Goal: Task Accomplishment & Management: Complete application form

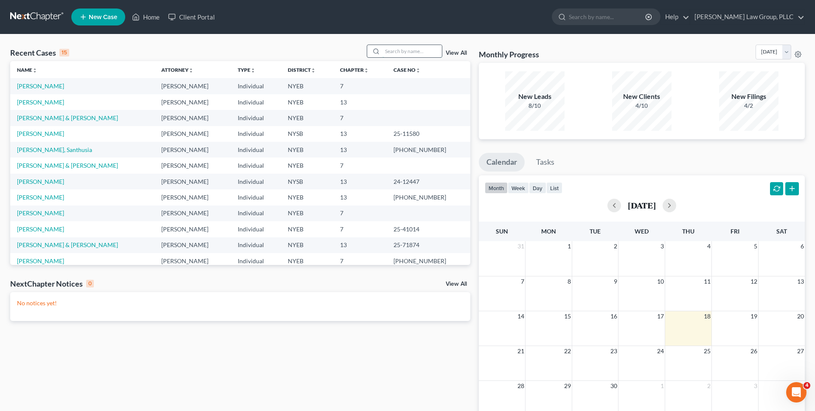
click at [421, 51] on input "search" at bounding box center [411, 51] width 59 height 12
type input "badr"
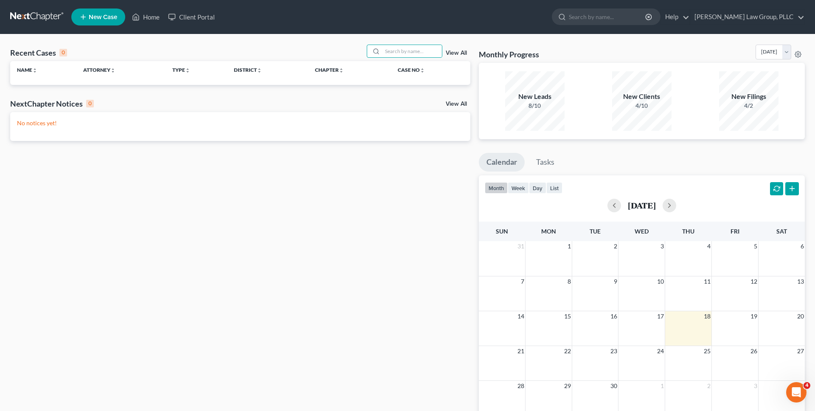
click at [269, 51] on div "Recent Cases 0 View All" at bounding box center [240, 53] width 460 height 17
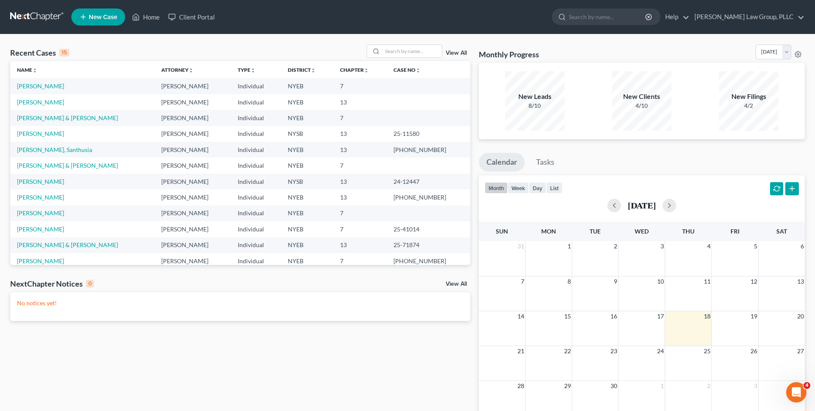
click at [117, 17] on span "New Case" at bounding box center [103, 17] width 28 height 6
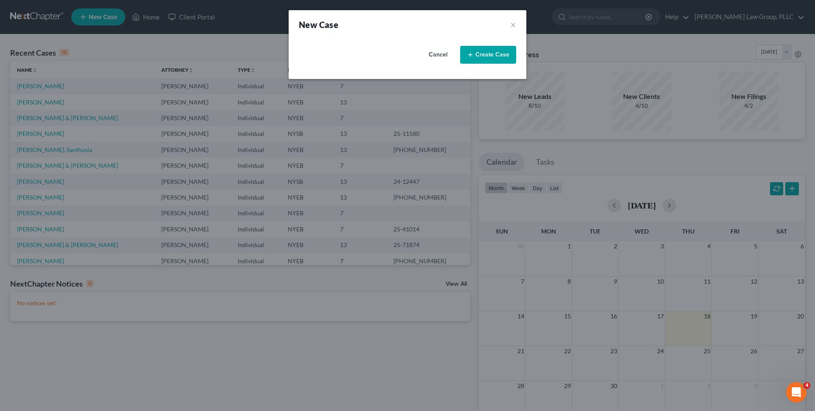
select select "55"
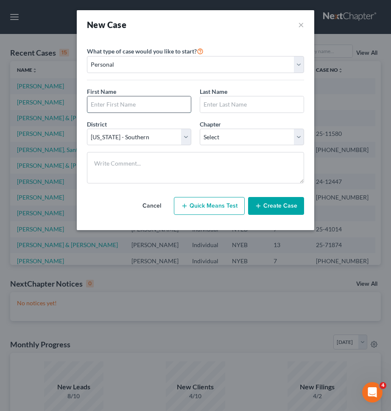
click at [163, 109] on input "text" at bounding box center [139, 104] width 104 height 16
type input "Badroudine"
click at [236, 107] on input "text" at bounding box center [252, 104] width 104 height 16
click at [168, 107] on input "Badroudine" at bounding box center [139, 104] width 104 height 16
click at [222, 102] on input "Hous" at bounding box center [252, 104] width 104 height 16
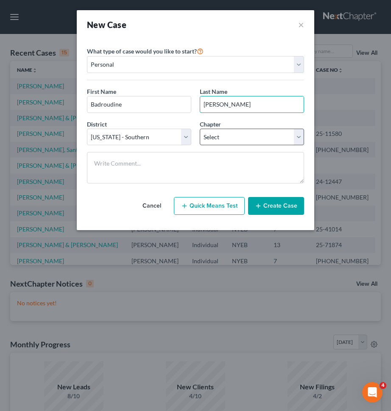
type input "[PERSON_NAME]"
click at [216, 132] on select "Select 7 11 12 13" at bounding box center [252, 137] width 104 height 17
click at [219, 138] on select "Select 7 11 12 13" at bounding box center [252, 137] width 104 height 17
select select "0"
click at [200, 129] on select "Select 7 11 12 13" at bounding box center [252, 137] width 104 height 17
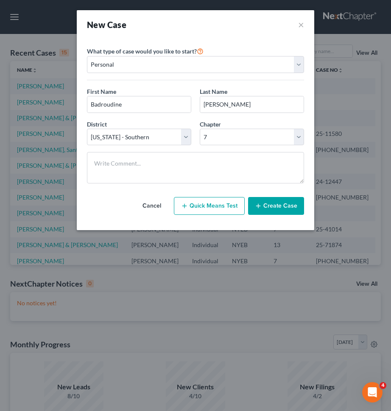
click at [270, 208] on button "Create Case" at bounding box center [276, 206] width 56 height 18
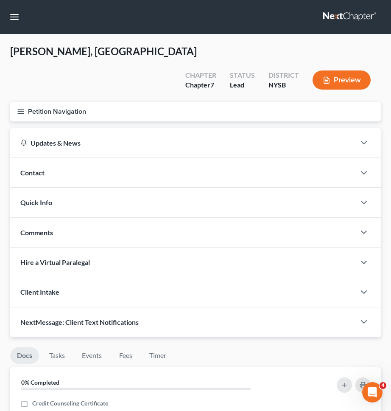
click at [132, 102] on button "Petition Navigation" at bounding box center [195, 112] width 371 height 20
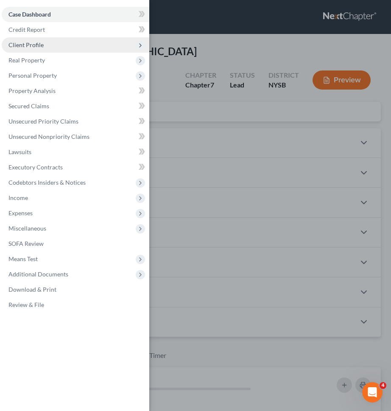
click at [88, 51] on span "Client Profile" at bounding box center [76, 44] width 148 height 15
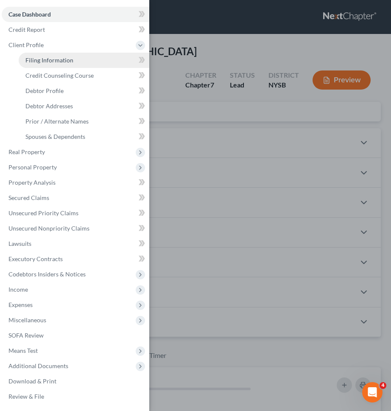
click at [84, 56] on link "Filing Information" at bounding box center [84, 60] width 131 height 15
select select "1"
select select "0"
select select "55"
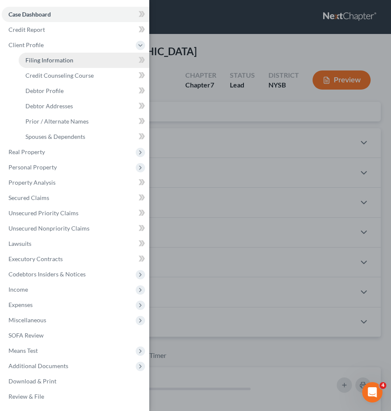
select select "35"
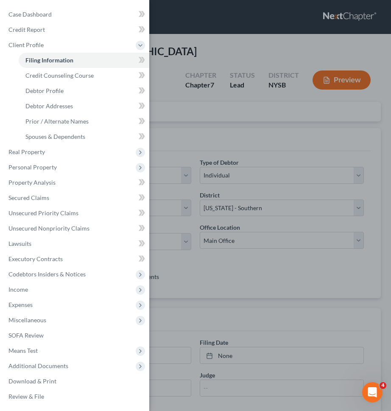
click at [179, 94] on div "Case Dashboard Payments Invoices Payments Payments Credit Report Client Profile" at bounding box center [195, 205] width 391 height 411
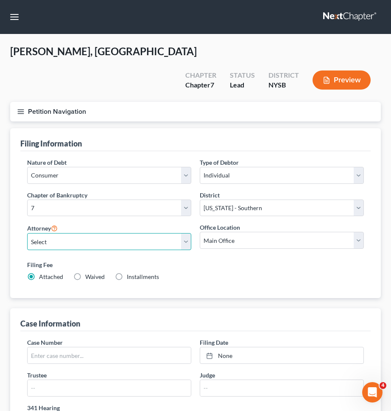
click at [142, 233] on select "Select [PERSON_NAME] - NYSB [PERSON_NAME] - NYEB [PERSON_NAME] - NYNB" at bounding box center [109, 241] width 164 height 17
select select "0"
click at [27, 233] on select "Select [PERSON_NAME] - NYSB [PERSON_NAME] - NYEB [PERSON_NAME] - NYNB" at bounding box center [109, 241] width 164 height 17
drag, startPoint x: 132, startPoint y: 252, endPoint x: 140, endPoint y: 233, distance: 21.1
click at [132, 273] on span "Installments" at bounding box center [143, 276] width 32 height 7
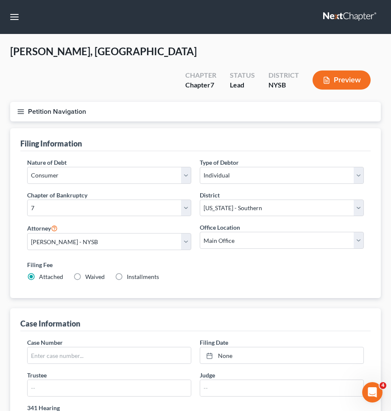
click at [134, 273] on span "Installments" at bounding box center [143, 276] width 32 height 7
click at [134, 272] on input "Installments Installments" at bounding box center [133, 275] width 6 height 6
radio input "true"
radio input "false"
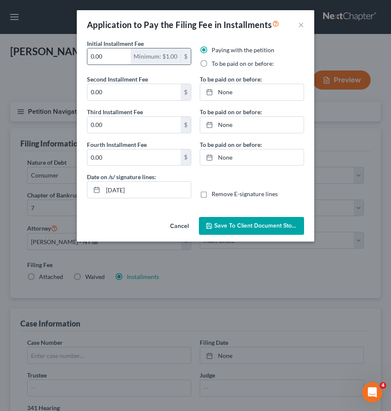
click at [118, 55] on input "0.00" at bounding box center [108, 56] width 43 height 16
type input "80"
click at [123, 96] on input "0.00" at bounding box center [133, 92] width 93 height 16
type input "86"
click at [125, 122] on input "0.00" at bounding box center [133, 125] width 93 height 16
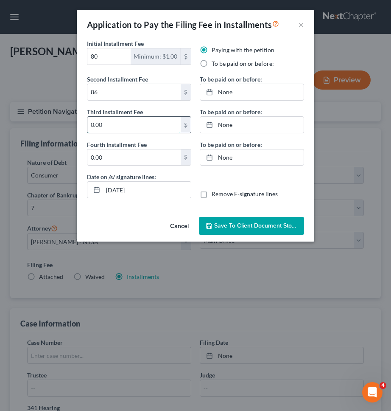
paste input "86"
type input "86"
click at [126, 157] on input "0.00" at bounding box center [133, 157] width 93 height 16
paste input "86"
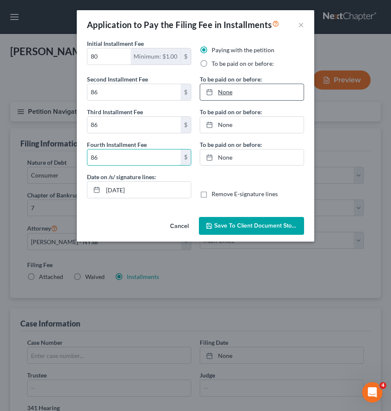
type input "86"
click at [247, 93] on link "None" at bounding box center [252, 92] width 104 height 16
type input "[DATE]"
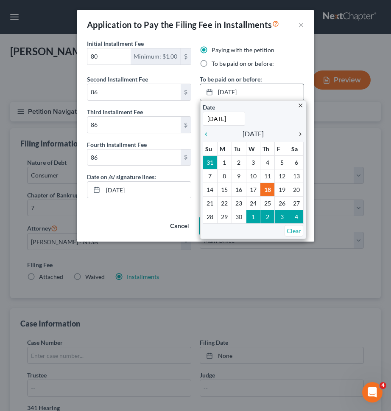
click at [298, 132] on icon "chevron_right" at bounding box center [298, 134] width 11 height 7
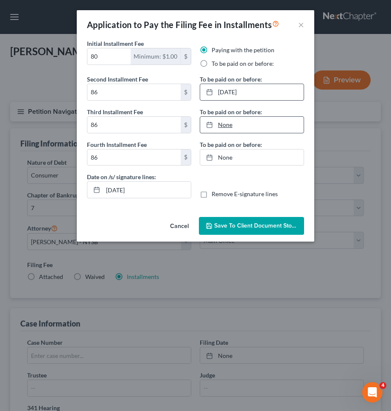
click at [281, 129] on link "None" at bounding box center [252, 125] width 104 height 16
type input "[DATE]"
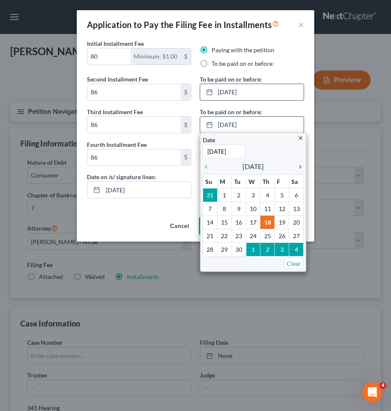
click at [298, 165] on icon "chevron_right" at bounding box center [298, 166] width 11 height 7
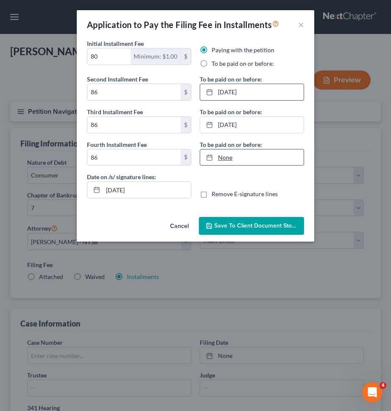
click at [269, 159] on link "None" at bounding box center [252, 157] width 104 height 16
type input "[DATE]"
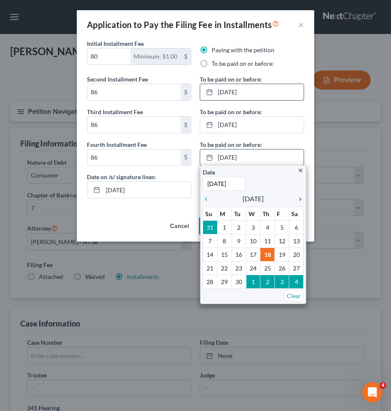
click at [294, 197] on icon "chevron_right" at bounding box center [298, 199] width 11 height 7
click at [299, 197] on icon "chevron_right" at bounding box center [298, 199] width 11 height 7
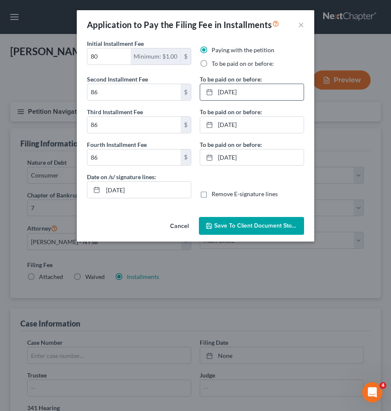
click at [247, 196] on label "Remove E-signature lines" at bounding box center [245, 194] width 66 height 8
click at [221, 195] on input "Remove E-signature lines" at bounding box center [218, 193] width 6 height 6
checkbox input "true"
click at [246, 224] on span "Save to Client Document Storage" at bounding box center [259, 225] width 90 height 7
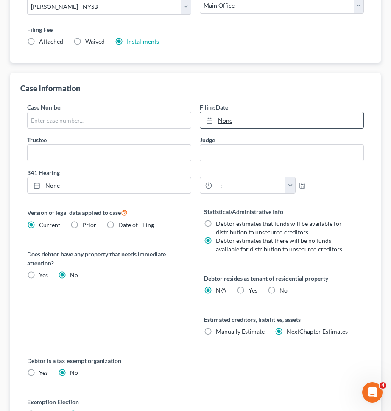
scroll to position [334, 0]
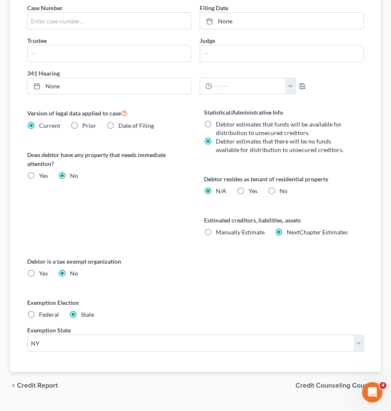
click at [44, 298] on label "Exemption Election" at bounding box center [195, 302] width 337 height 9
click at [44, 311] on span "Federal" at bounding box center [49, 314] width 20 height 7
click at [44, 310] on input "Federal" at bounding box center [45, 313] width 6 height 6
radio input "true"
radio input "false"
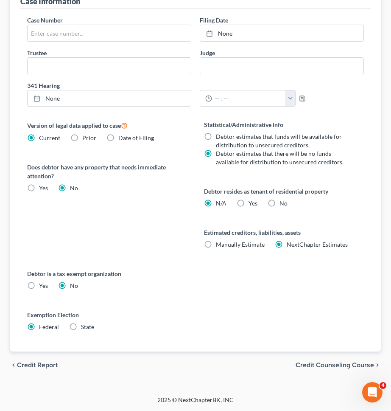
scroll to position [302, 0]
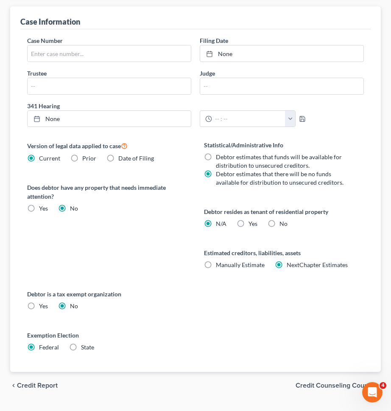
click at [327, 382] on span "Credit Counseling Course" at bounding box center [335, 385] width 79 height 7
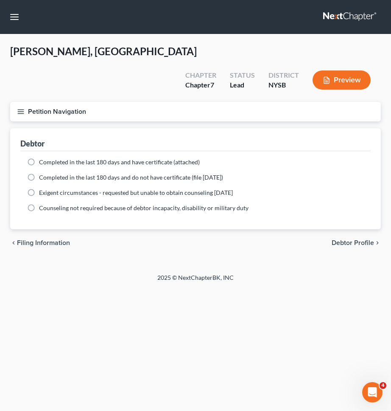
click at [154, 158] on span "Completed in the last 180 days and have certificate (attached)" at bounding box center [119, 161] width 161 height 7
click at [48, 158] on input "Completed in the last 180 days and have certificate (attached)" at bounding box center [45, 161] width 6 height 6
radio input "true"
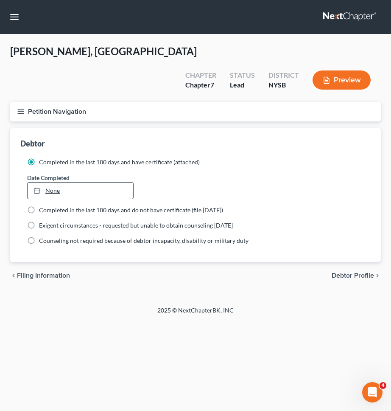
click at [108, 182] on link "None" at bounding box center [81, 190] width 106 height 16
type input "[DATE]"
click at [343, 272] on span "Debtor Profile" at bounding box center [353, 275] width 42 height 7
select select "0"
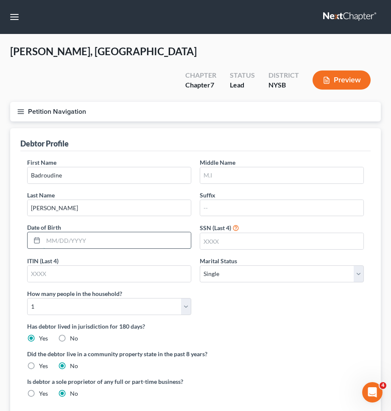
click at [135, 232] on input "text" at bounding box center [117, 240] width 148 height 16
type input "[DATE]"
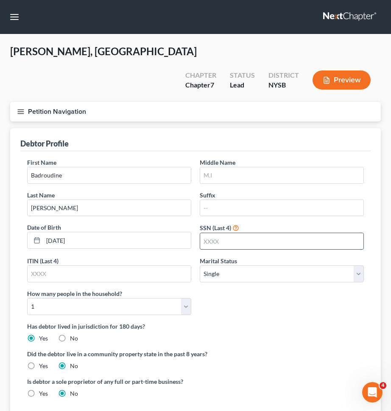
click at [229, 233] on input "text" at bounding box center [281, 241] width 163 height 16
type input "4324"
click at [243, 265] on select "Select Single Married Separated Divorced Widowed" at bounding box center [282, 273] width 164 height 17
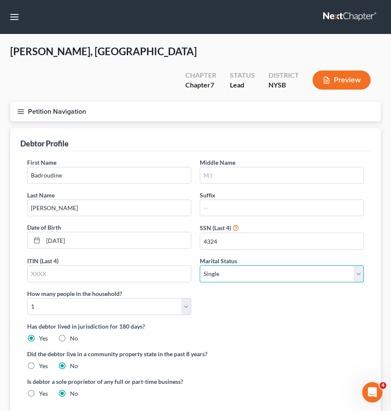
select select "1"
click at [200, 265] on select "Select Single Married Separated Divorced Widowed" at bounding box center [282, 273] width 164 height 17
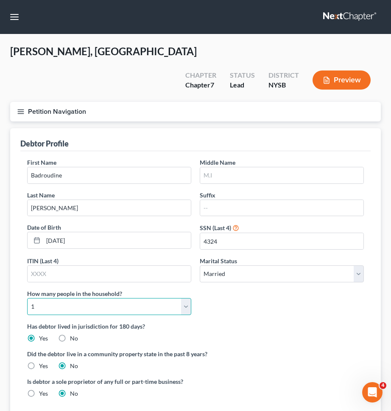
click at [171, 298] on select "Select 1 2 3 4 5 6 7 8 9 10 11 12 13 14 15 16 17 18 19 20" at bounding box center [109, 306] width 164 height 17
select select "4"
click at [27, 298] on select "Select 1 2 3 4 5 6 7 8 9 10 11 12 13 14 15 16 17 18 19 20" at bounding box center [109, 306] width 164 height 17
click at [247, 285] on div "First Name Badroudine Middle Name Last Name [PERSON_NAME] Date of Birth [DEMOGR…" at bounding box center [195, 240] width 345 height 164
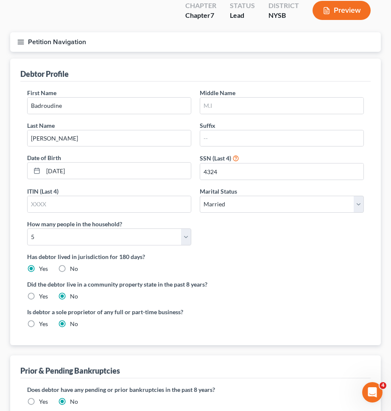
scroll to position [114, 0]
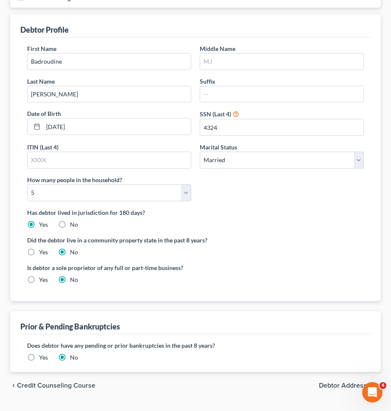
click at [320, 382] on span "Debtor Addresses" at bounding box center [346, 385] width 55 height 7
select select "0"
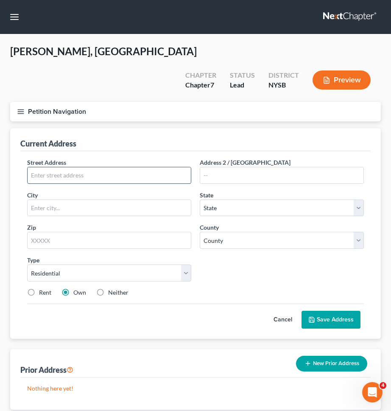
click at [175, 167] on input "text" at bounding box center [109, 175] width 163 height 16
type input "[STREET_ADDRESS]"
click at [275, 167] on input "text" at bounding box center [281, 175] width 163 height 16
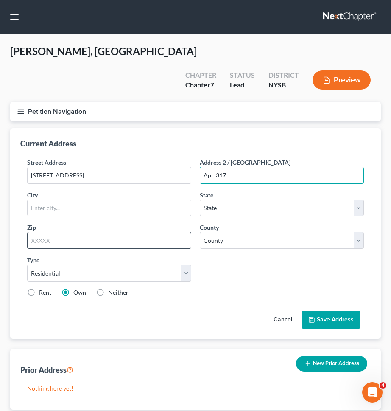
type input "Apt. 317"
click at [176, 232] on input "text" at bounding box center [109, 240] width 164 height 17
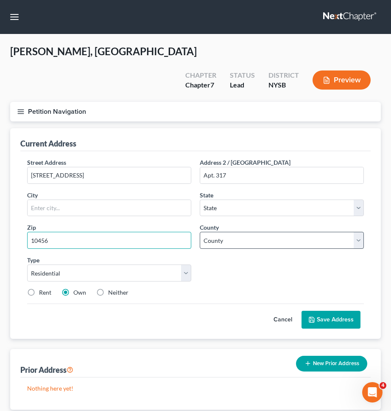
type input "10456"
click at [217, 232] on select "County" at bounding box center [282, 240] width 164 height 17
type input "[GEOGRAPHIC_DATA]"
select select "35"
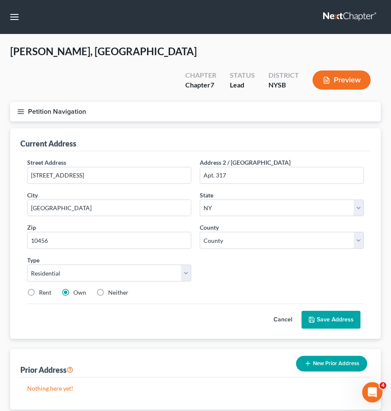
click at [42, 288] on label "Rent" at bounding box center [45, 292] width 12 height 8
click at [42, 288] on input "Rent" at bounding box center [45, 291] width 6 height 6
radio input "true"
click at [232, 232] on select "County [GEOGRAPHIC_DATA] [GEOGRAPHIC_DATA] [GEOGRAPHIC_DATA] [GEOGRAPHIC_DATA] …" at bounding box center [282, 240] width 164 height 17
select select "2"
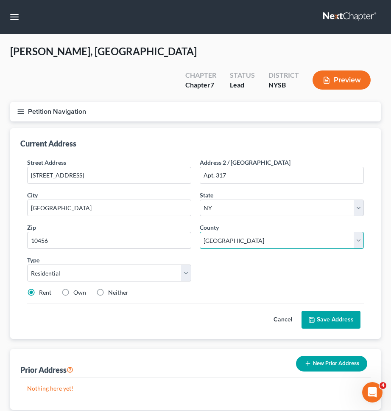
click at [200, 232] on select "County [GEOGRAPHIC_DATA] [GEOGRAPHIC_DATA] [GEOGRAPHIC_DATA] [GEOGRAPHIC_DATA] …" at bounding box center [282, 240] width 164 height 17
click at [317, 311] on button "Save Address" at bounding box center [331, 320] width 59 height 18
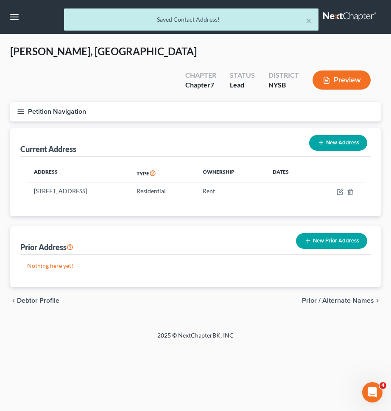
click at [322, 233] on button "New Prior Address" at bounding box center [331, 241] width 71 height 16
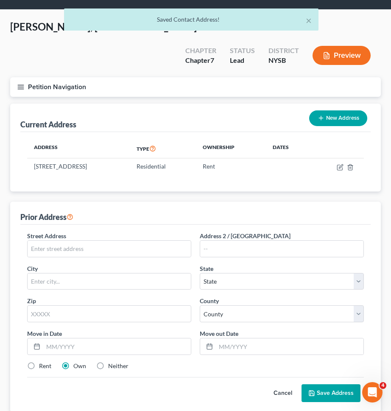
scroll to position [32, 0]
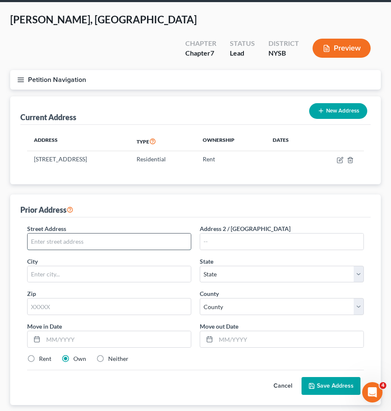
click at [146, 233] on input "text" at bounding box center [109, 241] width 163 height 16
type input "[STREET_ADDRESS]"
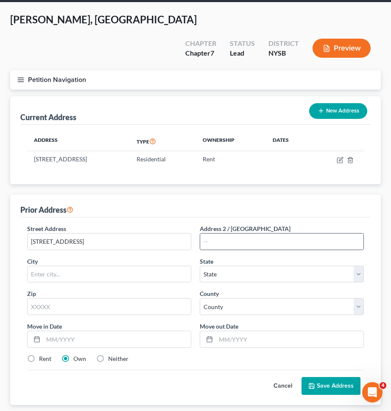
click at [220, 233] on div at bounding box center [282, 241] width 164 height 17
click at [230, 233] on input "text" at bounding box center [281, 241] width 163 height 16
type input "B"
type input "Apt. 924"
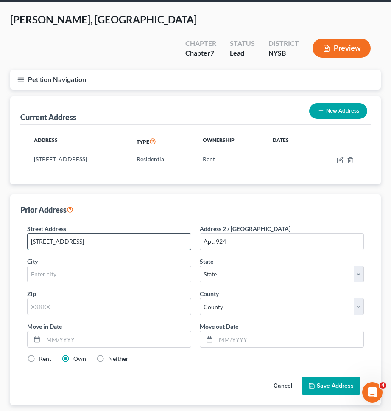
click at [171, 233] on input "[STREET_ADDRESS]" at bounding box center [109, 241] width 163 height 16
click at [127, 298] on input "text" at bounding box center [109, 306] width 164 height 17
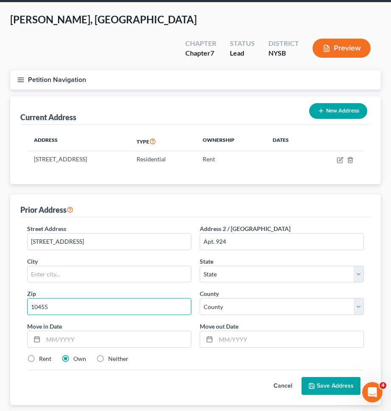
type input "10455"
type input "[GEOGRAPHIC_DATA]"
select select "35"
click at [129, 289] on div "Zip * 10455" at bounding box center [109, 302] width 173 height 26
click at [47, 354] on label "Rent" at bounding box center [45, 358] width 12 height 8
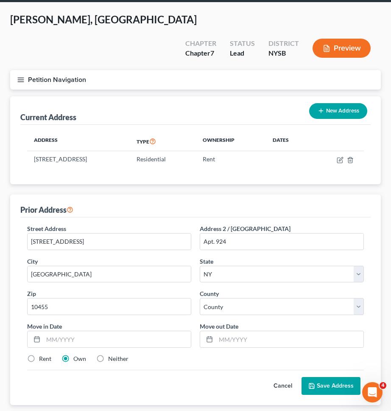
click at [47, 354] on input "Rent" at bounding box center [45, 357] width 6 height 6
radio input "true"
click at [248, 331] on input "text" at bounding box center [290, 339] width 148 height 16
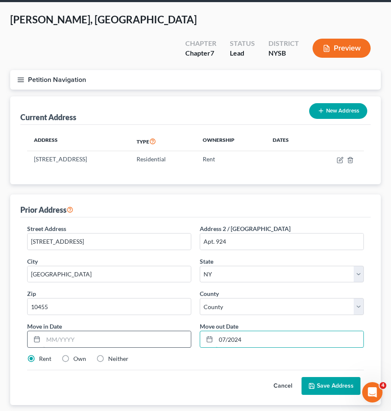
type input "07/2024"
click at [171, 331] on input "text" at bounding box center [117, 339] width 148 height 16
type input "01/2024"
click at [219, 348] on div "Street Address * [STREET_ADDRESS] Address 2 / [STREET_ADDRESS] * [GEOGRAPHIC_DA…" at bounding box center [195, 297] width 345 height 146
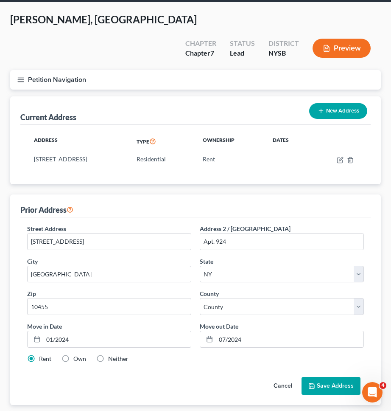
click at [329, 377] on button "Save Address" at bounding box center [331, 386] width 59 height 18
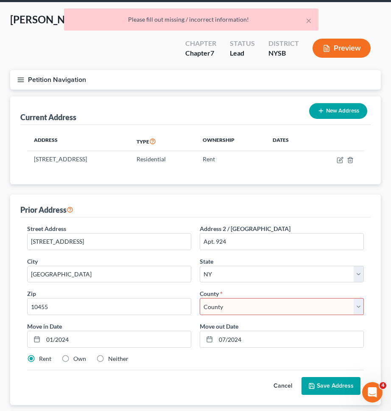
click at [272, 298] on select "County [GEOGRAPHIC_DATA] [GEOGRAPHIC_DATA] [GEOGRAPHIC_DATA] [GEOGRAPHIC_DATA] …" at bounding box center [282, 306] width 164 height 17
select select "2"
click at [200, 298] on select "County [GEOGRAPHIC_DATA] [GEOGRAPHIC_DATA] [GEOGRAPHIC_DATA] [GEOGRAPHIC_DATA] …" at bounding box center [282, 306] width 164 height 17
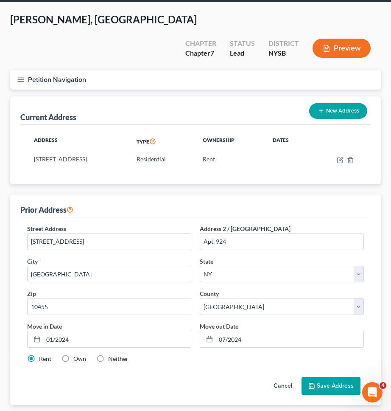
click at [337, 377] on button "Save Address" at bounding box center [331, 386] width 59 height 18
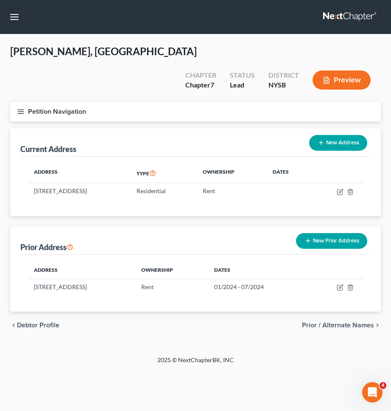
click at [320, 233] on button "New Prior Address" at bounding box center [331, 241] width 71 height 16
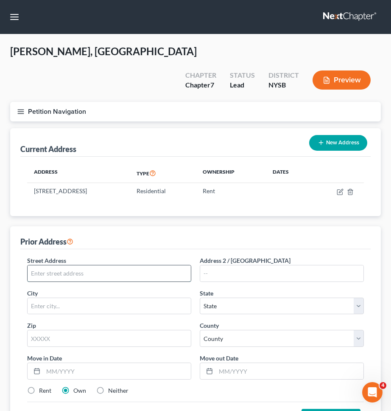
click at [137, 265] on input "text" at bounding box center [109, 273] width 163 height 16
type input "[STREET_ADDRESS]"
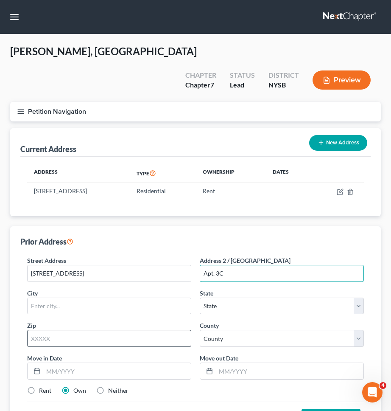
type input "Apt. 3C"
click at [101, 330] on input "text" at bounding box center [109, 338] width 164 height 17
type input "10456"
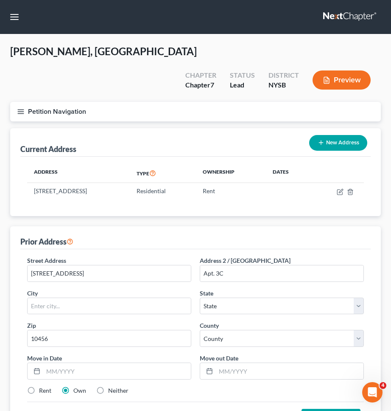
click at [113, 321] on div "Zip * 10456" at bounding box center [109, 334] width 173 height 26
type input "[GEOGRAPHIC_DATA]"
select select "35"
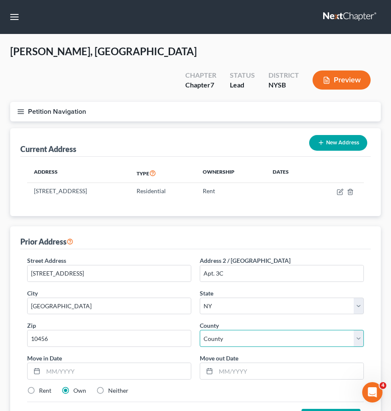
click at [211, 330] on select "County" at bounding box center [282, 338] width 164 height 17
select select "33"
click at [200, 330] on select "County [GEOGRAPHIC_DATA] [GEOGRAPHIC_DATA] [GEOGRAPHIC_DATA] [GEOGRAPHIC_DATA] …" at bounding box center [282, 338] width 164 height 17
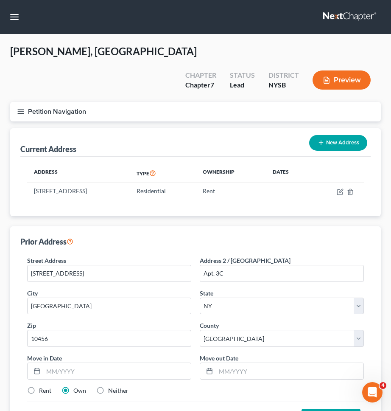
click at [45, 386] on label "Rent" at bounding box center [45, 390] width 12 height 8
click at [45, 386] on input "Rent" at bounding box center [45, 389] width 6 height 6
radio input "true"
click at [79, 363] on input "text" at bounding box center [117, 371] width 148 height 16
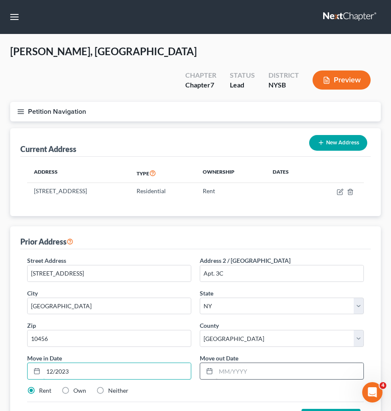
type input "12/2023"
click at [226, 363] on input "text" at bounding box center [290, 371] width 148 height 16
type input "01/2020"
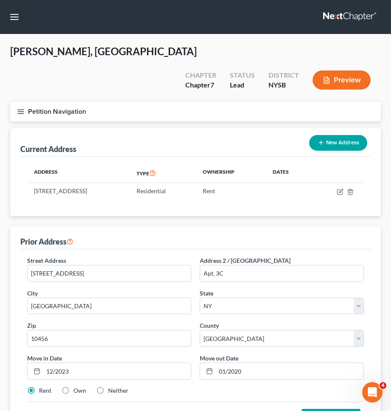
click at [202, 401] on div "Cancel Save Address" at bounding box center [195, 413] width 337 height 25
click at [342, 409] on button "Save Address" at bounding box center [331, 418] width 59 height 18
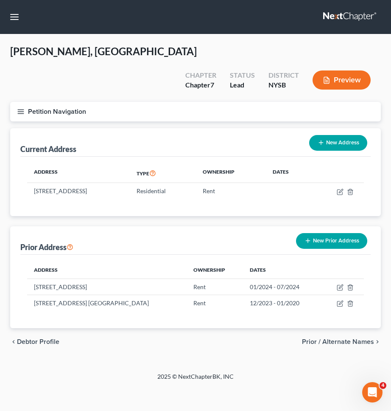
click at [303, 338] on span "Prior / Alternate Names" at bounding box center [338, 341] width 72 height 7
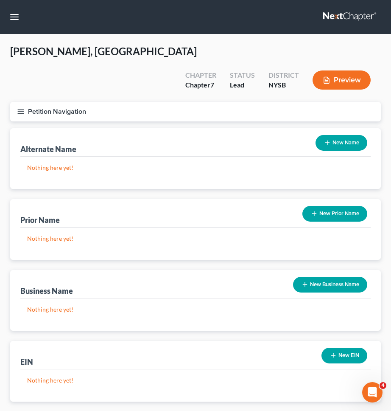
scroll to position [30, 0]
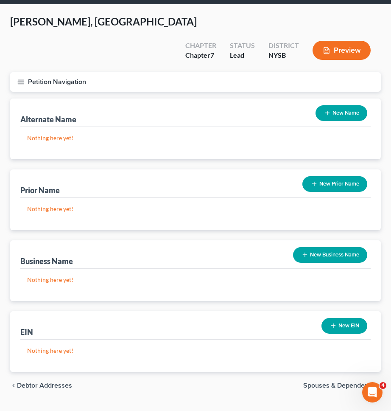
click at [325, 382] on span "Spouses & Dependents" at bounding box center [338, 385] width 71 height 7
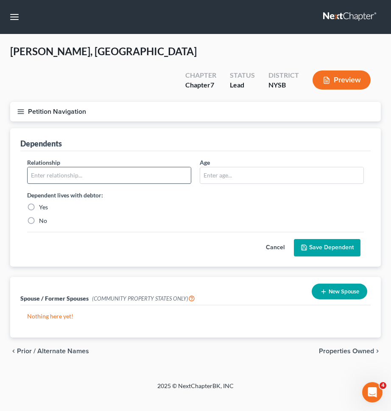
click at [150, 167] on input "text" at bounding box center [109, 175] width 163 height 16
type input "Daughter"
click at [220, 167] on input "text" at bounding box center [281, 175] width 163 height 16
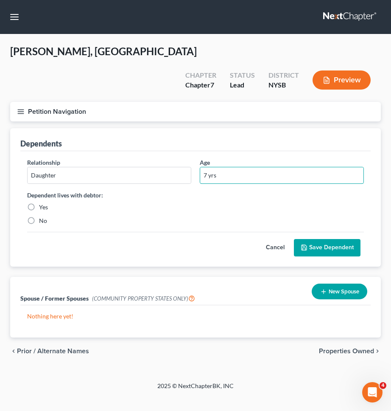
type input "7 yrs"
click at [41, 203] on label "Yes" at bounding box center [43, 207] width 9 height 8
click at [42, 203] on input "Yes" at bounding box center [45, 206] width 6 height 6
radio input "true"
click at [320, 239] on button "Save Dependent" at bounding box center [327, 248] width 67 height 18
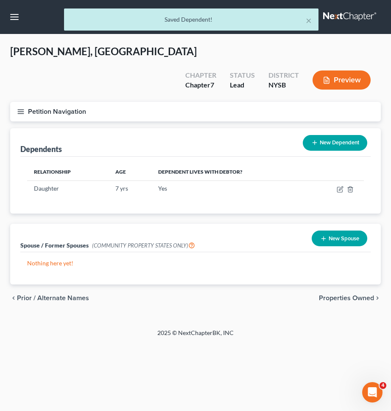
click at [337, 135] on button "New Dependent" at bounding box center [335, 143] width 64 height 16
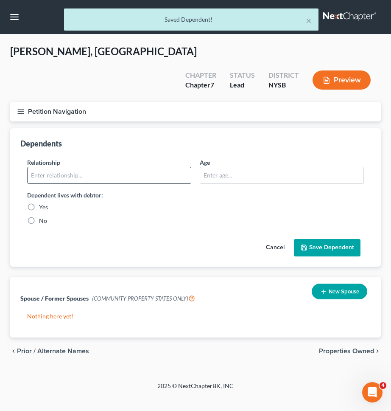
click at [125, 167] on input "text" at bounding box center [109, 175] width 163 height 16
type input "Son"
click at [288, 167] on input "text" at bounding box center [281, 175] width 163 height 16
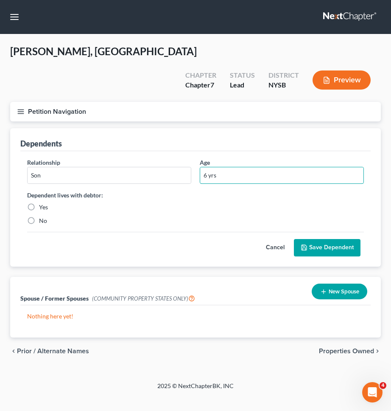
type input "6 yrs"
click at [44, 203] on label "Yes" at bounding box center [43, 207] width 9 height 8
click at [44, 203] on input "Yes" at bounding box center [45, 206] width 6 height 6
radio input "true"
click at [314, 239] on button "Save Dependent" at bounding box center [327, 248] width 67 height 18
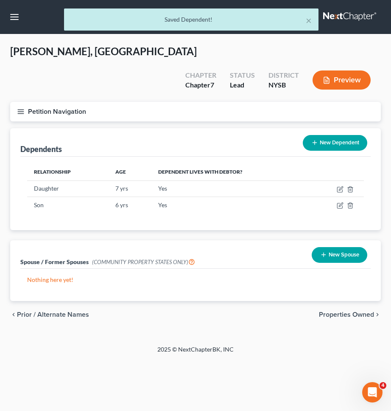
click at [322, 135] on button "New Dependent" at bounding box center [335, 143] width 64 height 16
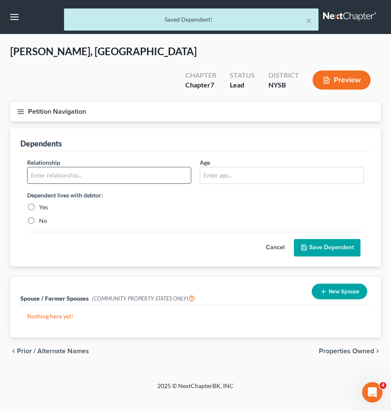
click at [105, 167] on input "text" at bounding box center [109, 175] width 163 height 16
type input "Daughter"
click at [228, 167] on input "text" at bounding box center [281, 175] width 163 height 16
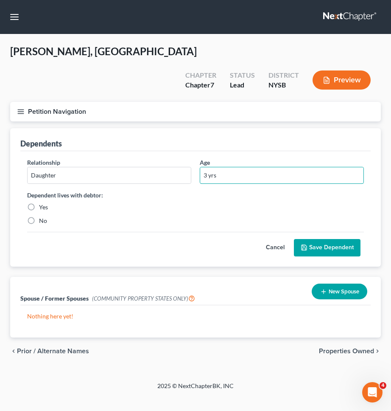
type input "3 yrs"
click at [39, 203] on label "Yes" at bounding box center [43, 207] width 9 height 8
click at [42, 203] on input "Yes" at bounding box center [45, 206] width 6 height 6
radio input "true"
click at [335, 239] on button "Save Dependent" at bounding box center [327, 248] width 67 height 18
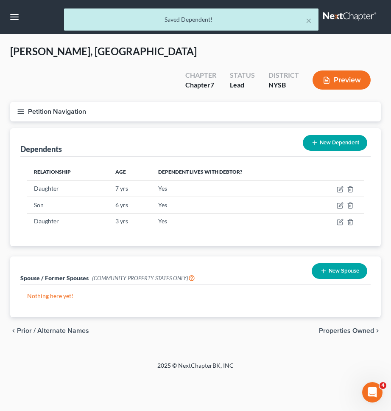
click at [333, 135] on button "New Dependent" at bounding box center [335, 143] width 64 height 16
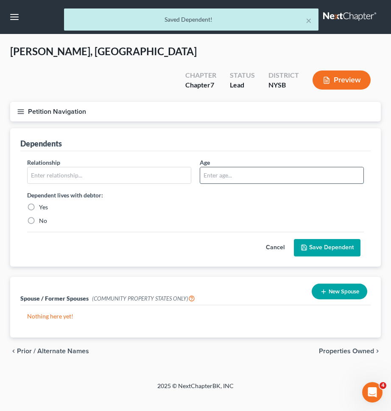
click at [212, 167] on input "text" at bounding box center [281, 175] width 163 height 16
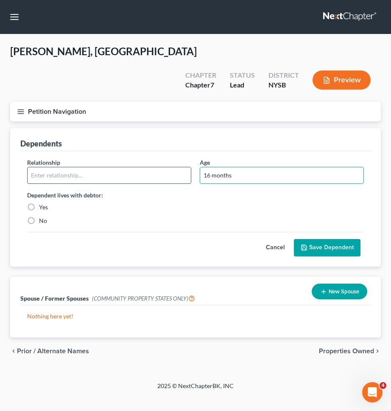
type input "16 months"
click at [157, 167] on input "text" at bounding box center [109, 175] width 163 height 16
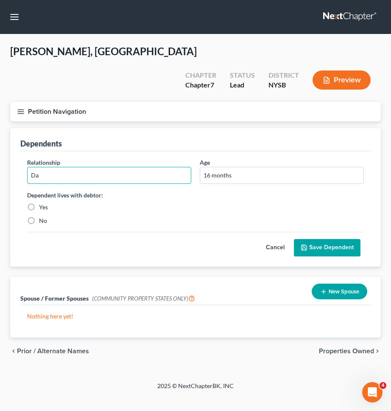
type input "Daughter"
click at [39, 203] on label "Yes" at bounding box center [43, 207] width 9 height 8
click at [42, 203] on input "Yes" at bounding box center [45, 206] width 6 height 6
radio input "true"
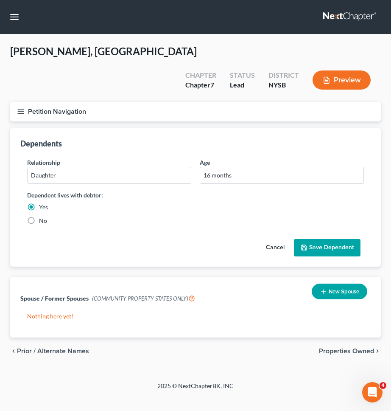
click at [316, 239] on button "Save Dependent" at bounding box center [327, 248] width 67 height 18
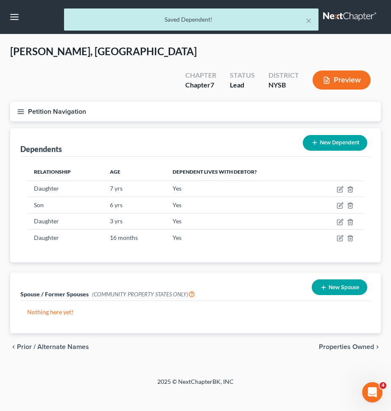
click at [353, 70] on button "Preview" at bounding box center [342, 79] width 58 height 19
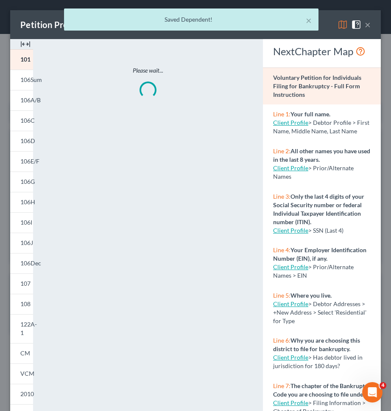
click at [341, 23] on div "× Saved Dependent!" at bounding box center [191, 21] width 391 height 26
click at [308, 22] on button "×" at bounding box center [309, 20] width 6 height 10
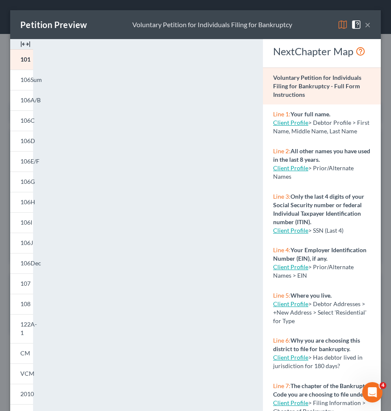
click at [339, 26] on img at bounding box center [343, 25] width 10 height 10
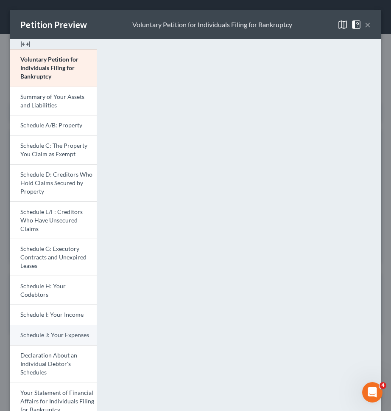
click at [50, 331] on span "Schedule J: Your Expenses" at bounding box center [54, 334] width 69 height 7
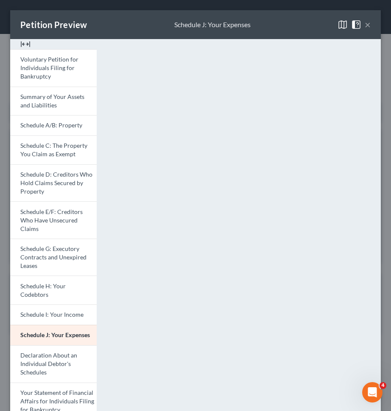
click at [367, 25] on button "×" at bounding box center [368, 25] width 6 height 10
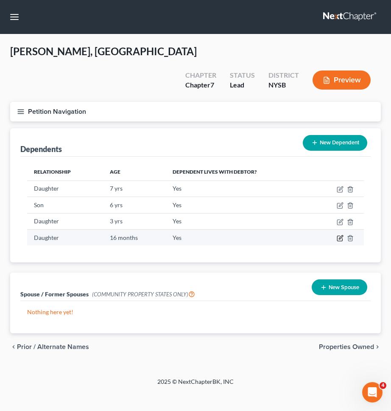
click at [343, 235] on icon "button" at bounding box center [341, 237] width 4 height 4
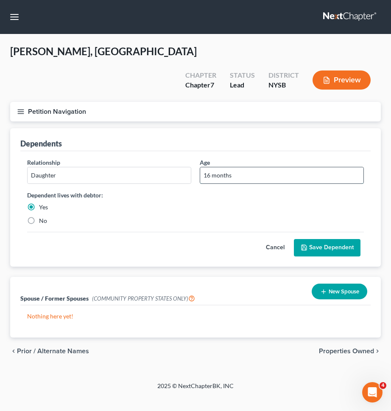
click at [247, 167] on input "16 months" at bounding box center [281, 175] width 163 height 16
type input "16 mos."
click at [311, 239] on button "Save Dependent" at bounding box center [327, 248] width 67 height 18
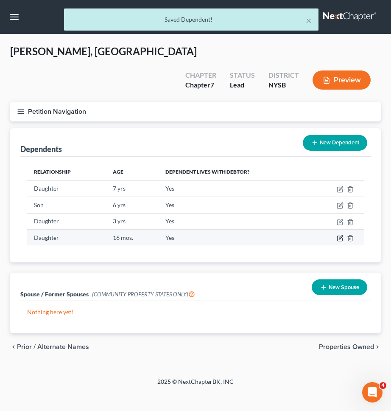
click at [342, 235] on icon "button" at bounding box center [340, 238] width 7 height 7
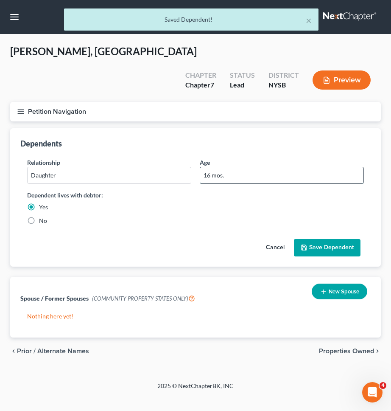
click at [260, 167] on input "16 mos." at bounding box center [281, 175] width 163 height 16
type input "16 mos"
click at [321, 239] on button "Save Dependent" at bounding box center [327, 248] width 67 height 18
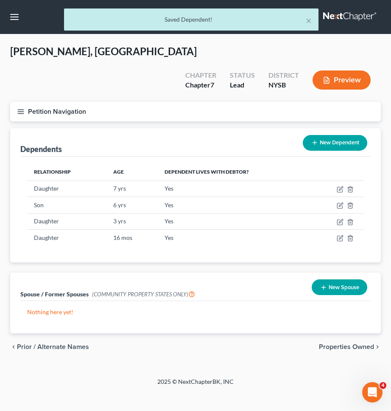
click at [235, 102] on button "Petition Navigation" at bounding box center [195, 112] width 371 height 20
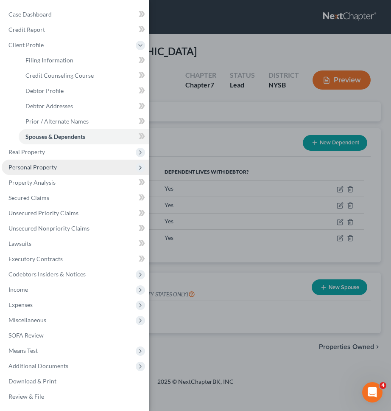
click at [71, 165] on span "Personal Property" at bounding box center [76, 167] width 148 height 15
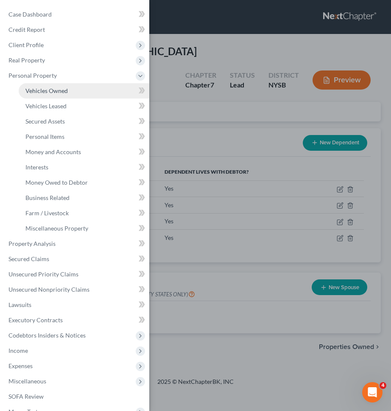
click at [80, 88] on link "Vehicles Owned" at bounding box center [84, 90] width 131 height 15
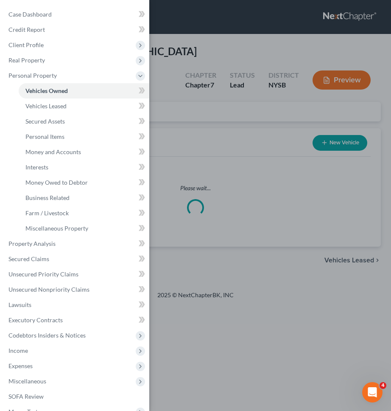
click at [239, 128] on div "Case Dashboard Payments Invoices Payments Payments Credit Report Client Profile" at bounding box center [195, 205] width 391 height 411
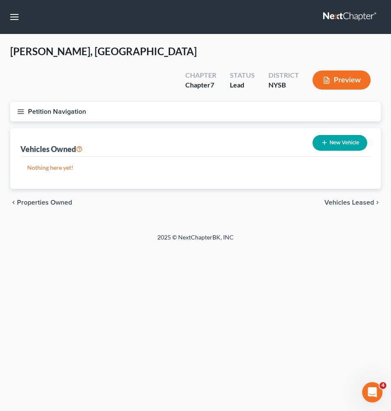
click at [334, 135] on button "New Vehicle" at bounding box center [340, 143] width 55 height 16
select select "0"
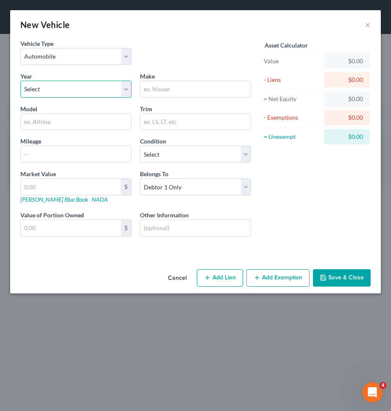
click at [116, 93] on select "Select 2026 2025 2024 2023 2022 2021 2020 2019 2018 2017 2016 2015 2014 2013 20…" at bounding box center [75, 89] width 111 height 17
select select "3"
click at [20, 81] on select "Select 2026 2025 2024 2023 2022 2021 2020 2019 2018 2017 2016 2015 2014 2013 20…" at bounding box center [75, 89] width 111 height 17
click at [170, 87] on input "text" at bounding box center [195, 89] width 110 height 16
type input "Toyota"
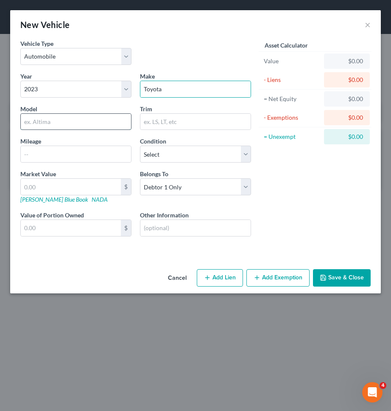
click at [98, 120] on input "text" at bounding box center [76, 122] width 110 height 16
type input "Highlander"
click at [85, 156] on input "text" at bounding box center [76, 154] width 110 height 16
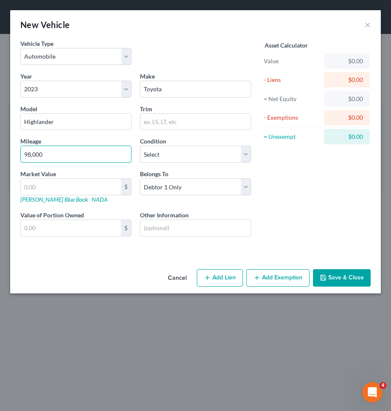
type input "98,000"
click at [210, 222] on input "text" at bounding box center [195, 228] width 110 height 16
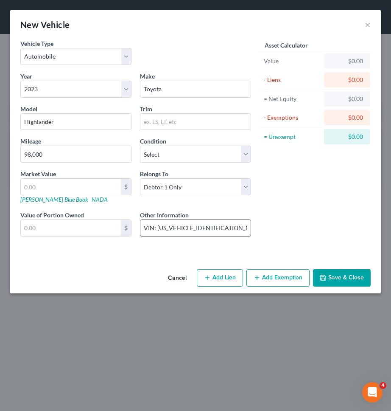
drag, startPoint x: 224, startPoint y: 227, endPoint x: 159, endPoint y: 227, distance: 65.3
click at [159, 227] on input "VIN: [US_VEHICLE_IDENTIFICATION_NUMBER]" at bounding box center [195, 228] width 110 height 16
type input "VIN: [US_VEHICLE_IDENTIFICATION_NUMBER]"
click at [52, 199] on link "[PERSON_NAME] Blue Book" at bounding box center [54, 199] width 68 height 7
click at [90, 188] on input "text" at bounding box center [71, 187] width 100 height 16
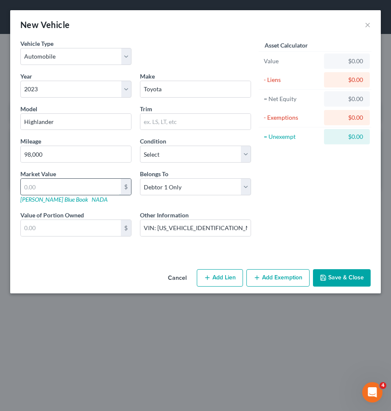
type input "2"
type input "2.00"
type input "21"
type input "21.00"
type input "217"
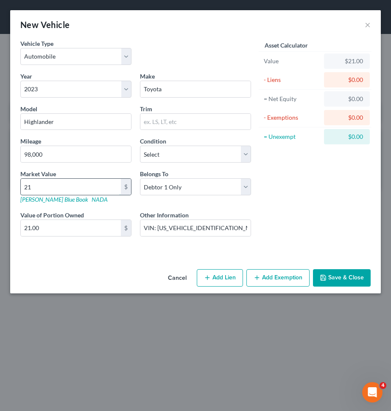
type input "217.00"
type input "2177"
type input "2,177.00"
type input "2,1774"
type input "21,774.00"
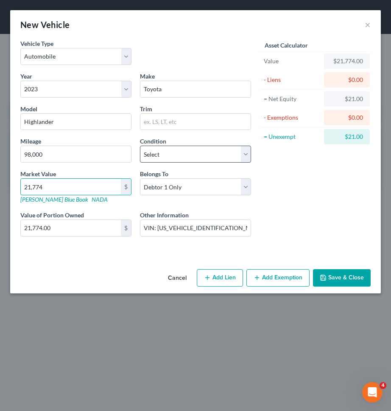
type input "21,774"
click at [226, 160] on select "Select Excellent Very Good Good Fair Poor" at bounding box center [195, 154] width 111 height 17
select select "3"
click at [140, 146] on select "Select Excellent Very Good Good Fair Poor" at bounding box center [195, 154] width 111 height 17
click at [356, 281] on button "Save & Close" at bounding box center [342, 278] width 58 height 18
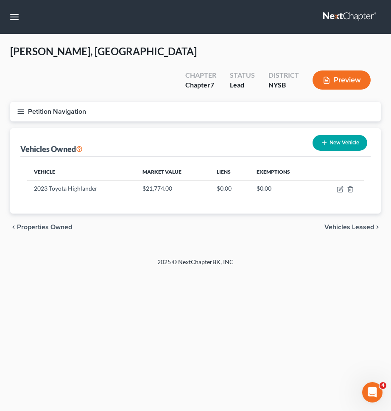
click at [255, 102] on button "Petition Navigation" at bounding box center [195, 112] width 371 height 20
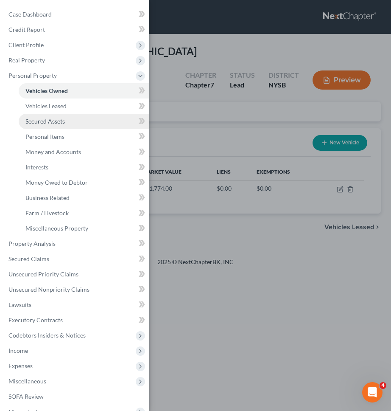
click at [105, 128] on link "Secured Assets" at bounding box center [84, 121] width 131 height 15
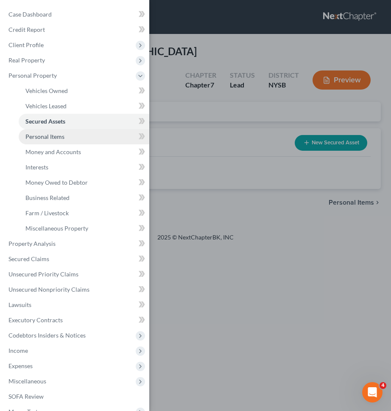
click at [105, 134] on link "Personal Items" at bounding box center [84, 136] width 131 height 15
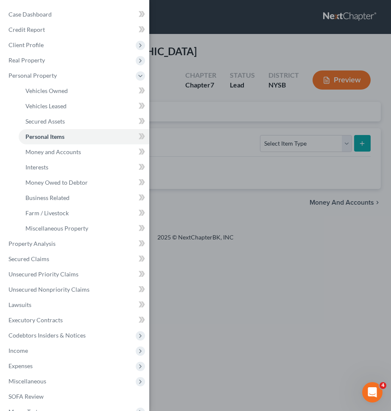
click at [197, 120] on div "Case Dashboard Payments Invoices Payments Payments Credit Report Client Profile" at bounding box center [195, 205] width 391 height 411
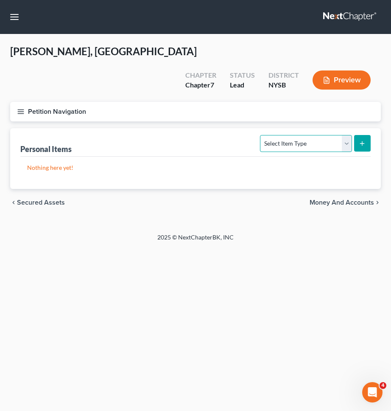
click at [287, 135] on select "Select Item Type Clothing Collectibles Of Value Electronics Firearms Household …" at bounding box center [306, 143] width 92 height 17
select select "clothing"
click at [261, 135] on select "Select Item Type Clothing Collectibles Of Value Electronics Firearms Household …" at bounding box center [306, 143] width 92 height 17
click at [360, 140] on icon "submit" at bounding box center [362, 143] width 7 height 7
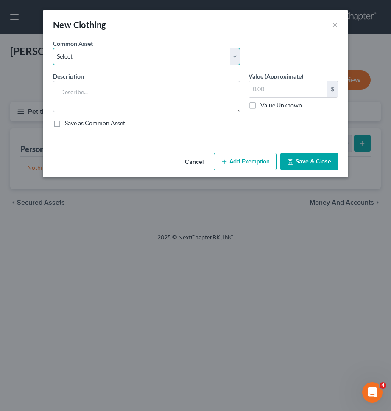
click at [189, 58] on select "Select Clothing" at bounding box center [146, 56] width 187 height 17
select select "0"
click at [53, 48] on select "Select Clothing" at bounding box center [146, 56] width 187 height 17
type textarea "Clothing"
type input "400.00"
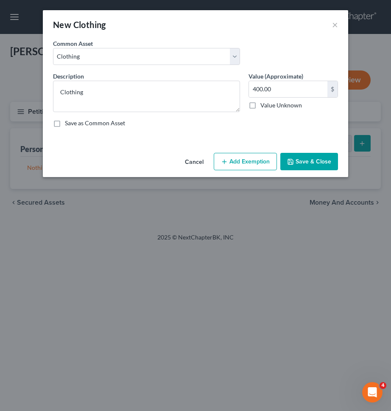
click at [250, 166] on button "Add Exemption" at bounding box center [245, 162] width 63 height 18
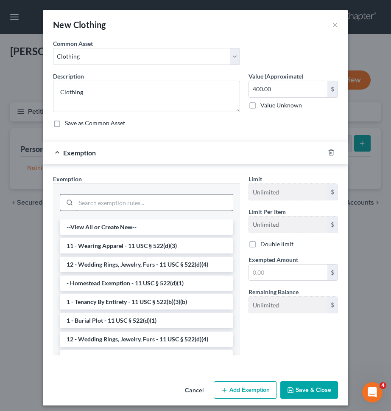
click at [174, 198] on input "search" at bounding box center [154, 202] width 157 height 16
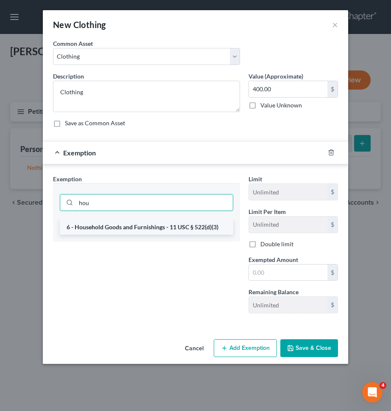
type input "hou"
click at [173, 225] on li "6 - Household Goods and Furnishings - 11 USC § 522(d)(3)" at bounding box center [147, 226] width 174 height 15
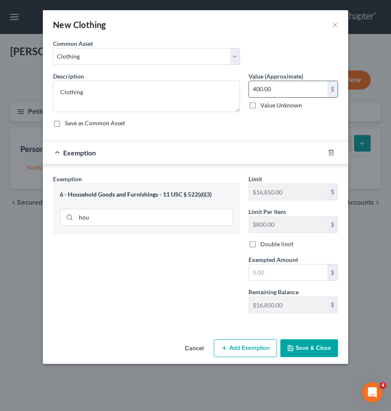
click at [277, 90] on input "400.00" at bounding box center [288, 89] width 79 height 16
paste input "400.00"
click at [275, 275] on input "text" at bounding box center [288, 272] width 79 height 16
type input "400.00"
click at [300, 351] on button "Save & Close" at bounding box center [309, 348] width 58 height 18
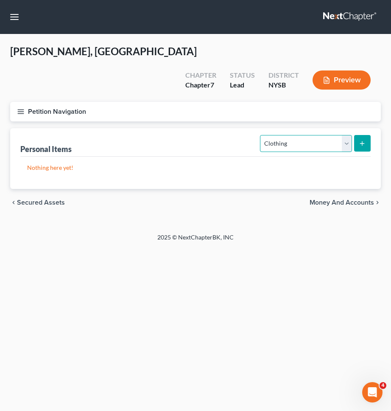
click at [296, 135] on select "Select Item Type Clothing Collectibles Of Value Electronics Firearms Household …" at bounding box center [306, 143] width 92 height 17
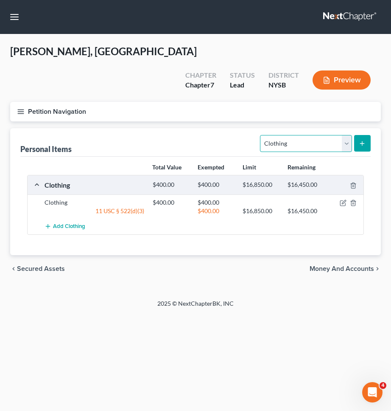
select select "electronics"
click at [261, 135] on select "Select Item Type Clothing Collectibles Of Value Electronics Firearms Household …" at bounding box center [306, 143] width 92 height 17
click at [360, 135] on button "submit" at bounding box center [362, 143] width 17 height 17
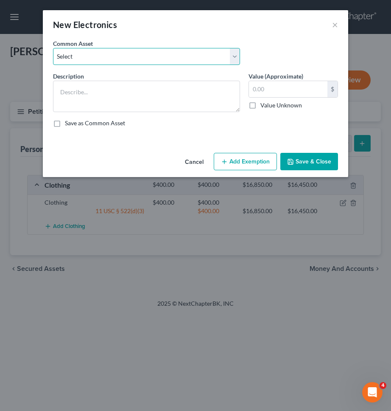
click at [120, 54] on select "Select TV, Cell phone, Computer TV, Cell phone, Computer TV, Cell phone, Comput…" at bounding box center [146, 56] width 187 height 17
select select "2"
click at [53, 48] on select "Select TV, Cell phone, Computer TV, Cell phone, Computer TV, Cell phone, Comput…" at bounding box center [146, 56] width 187 height 17
type textarea "TV, Cell phone, Computer"
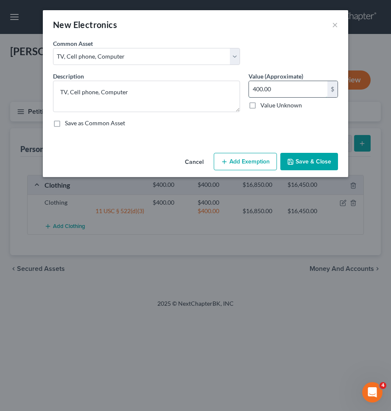
click at [274, 89] on input "400.00" at bounding box center [288, 89] width 79 height 16
type input "1,000"
click at [260, 157] on button "Add Exemption" at bounding box center [245, 162] width 63 height 18
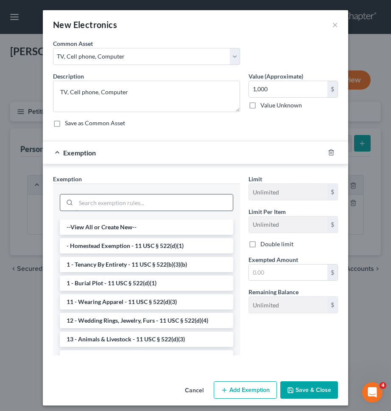
click at [202, 204] on input "search" at bounding box center [154, 202] width 157 height 16
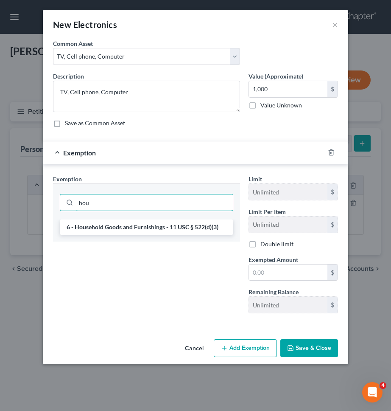
type input "hou"
click at [194, 229] on li "6 - Household Goods and Furnishings - 11 USC § 522(d)(3)" at bounding box center [147, 226] width 174 height 15
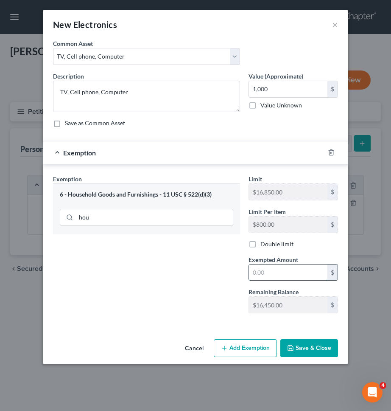
paste input "1,000"
click at [271, 280] on input "text" at bounding box center [288, 272] width 79 height 16
type input "1,000"
click at [305, 353] on button "Save & Close" at bounding box center [309, 348] width 58 height 18
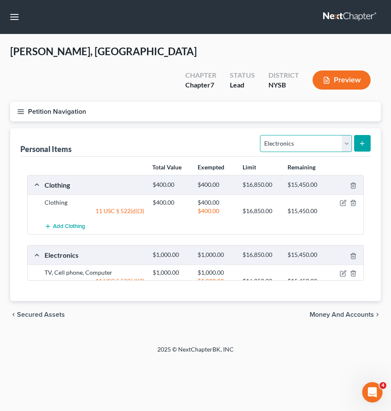
click at [334, 135] on select "Select Item Type Clothing Collectibles Of Value Electronics Firearms Household …" at bounding box center [306, 143] width 92 height 17
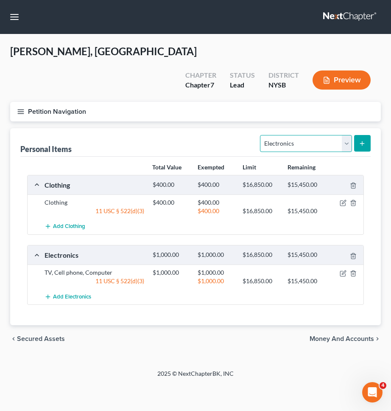
select select "household_goods"
click at [261, 135] on select "Select Item Type Clothing Collectibles Of Value Electronics Firearms Household …" at bounding box center [306, 143] width 92 height 17
click at [362, 140] on icon "submit" at bounding box center [362, 143] width 7 height 7
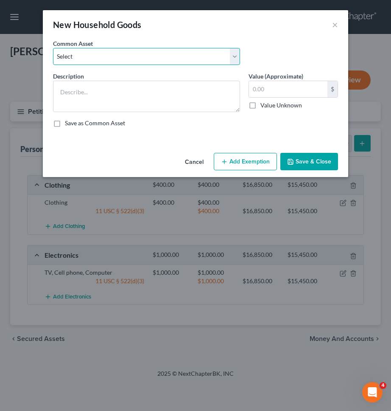
click at [166, 49] on select "Select Furniture Kitchen Items Furniture and Kitchen Items Furniture and Kitche…" at bounding box center [146, 56] width 187 height 17
select select "2"
click at [53, 48] on select "Select Furniture Kitchen Items Furniture and Kitchen Items Furniture and Kitche…" at bounding box center [146, 56] width 187 height 17
type textarea "Furniture and Kitchen Items"
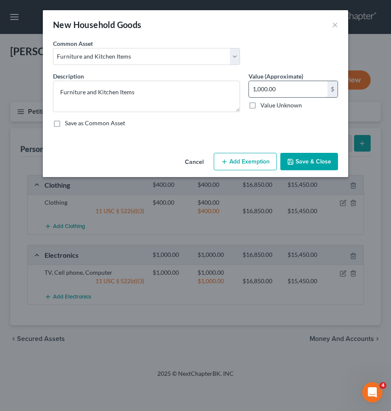
click at [274, 90] on input "1,000.00" at bounding box center [288, 89] width 79 height 16
type input "800"
click at [249, 142] on div "An exemption set must first be selected from the Filing Information section. Co…" at bounding box center [196, 94] width 306 height 110
click at [248, 151] on div "Cancel Add Exemption Save & Close" at bounding box center [196, 163] width 306 height 28
click at [247, 156] on button "Add Exemption" at bounding box center [245, 162] width 63 height 18
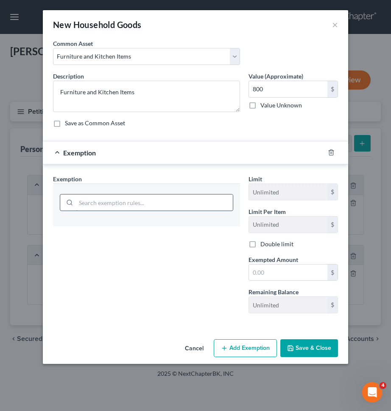
click at [202, 199] on input "search" at bounding box center [154, 202] width 157 height 16
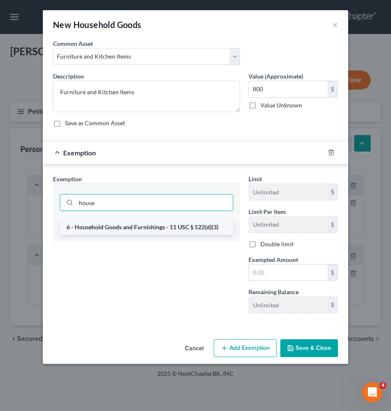
type input "house"
click at [192, 229] on li "6 - Household Goods and Furnishings - 11 USC § 522(d)(3)" at bounding box center [147, 226] width 174 height 15
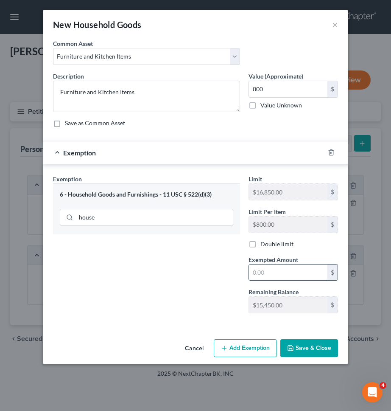
click at [271, 272] on input "text" at bounding box center [288, 272] width 79 height 16
paste input "800"
type input "800"
click at [309, 350] on button "Save & Close" at bounding box center [309, 348] width 58 height 18
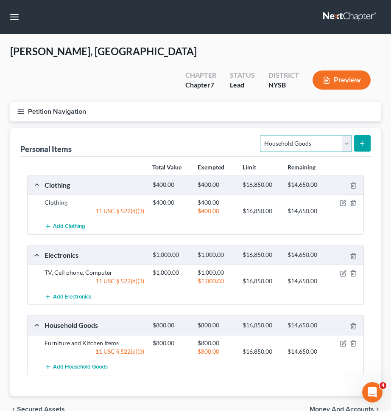
click at [286, 135] on select "Select Item Type Clothing Collectibles Of Value Electronics Firearms Household …" at bounding box center [306, 143] width 92 height 17
select select "jewelry"
click at [261, 135] on select "Select Item Type Clothing Collectibles Of Value Electronics Firearms Household …" at bounding box center [306, 143] width 92 height 17
click at [356, 135] on button "submit" at bounding box center [362, 143] width 17 height 17
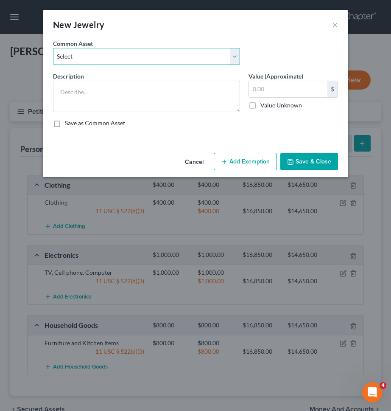
click at [177, 53] on select "Select Rings and necklaces Wedding Ring Other Jewelry/Watches" at bounding box center [146, 56] width 187 height 17
select select "1"
click at [53, 48] on select "Select Rings and necklaces Wedding Ring Other Jewelry/Watches" at bounding box center [146, 56] width 187 height 17
type textarea "Wedding Ring"
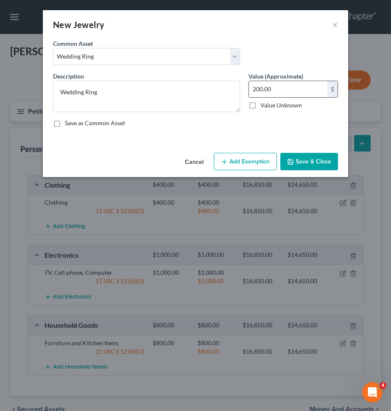
click at [269, 87] on input "200.00" at bounding box center [288, 89] width 79 height 16
type input "150"
click at [250, 154] on button "Add Exemption" at bounding box center [245, 162] width 63 height 18
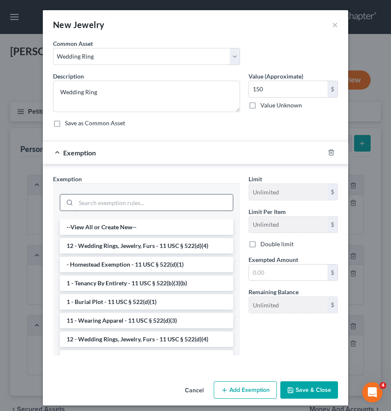
click at [209, 198] on input "search" at bounding box center [154, 202] width 157 height 16
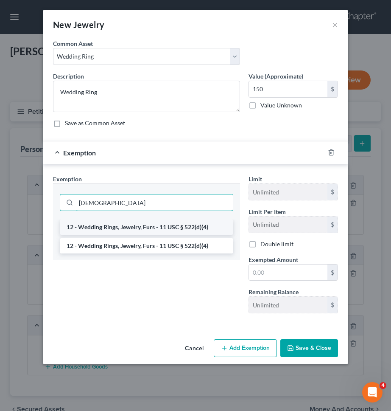
type input "[DEMOGRAPHIC_DATA]"
click at [191, 222] on li "12 - Wedding Rings, Jewelry, Furs - 11 USC § 522(d)(4)" at bounding box center [147, 226] width 174 height 15
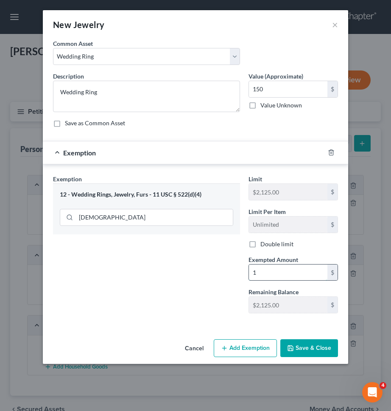
click at [267, 277] on input "1" at bounding box center [288, 272] width 79 height 16
type input "150"
drag, startPoint x: 213, startPoint y: 311, endPoint x: 259, endPoint y: 334, distance: 50.9
click at [213, 311] on div "Exemption Set must be selected for CA. Exemption * 12 - Wedding Rings, Jewelry,…" at bounding box center [147, 247] width 196 height 146
click at [296, 348] on button "Save & Close" at bounding box center [309, 348] width 58 height 18
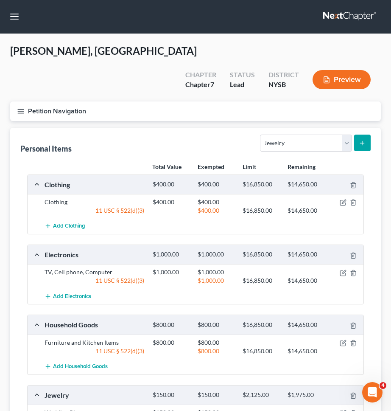
scroll to position [94, 0]
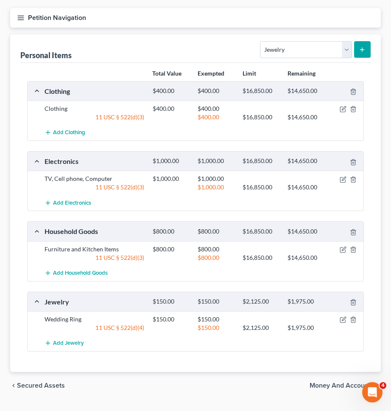
click at [324, 382] on span "Money and Accounts" at bounding box center [342, 385] width 64 height 7
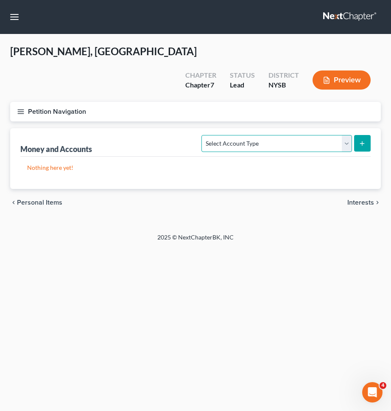
click at [284, 135] on select "Select Account Type Brokerage Cash on Hand Certificates of Deposit Checking Acc…" at bounding box center [277, 143] width 150 height 17
select select "checking"
click at [204, 135] on select "Select Account Type Brokerage Cash on Hand Certificates of Deposit Checking Acc…" at bounding box center [277, 143] width 150 height 17
click at [363, 135] on button "submit" at bounding box center [362, 143] width 17 height 17
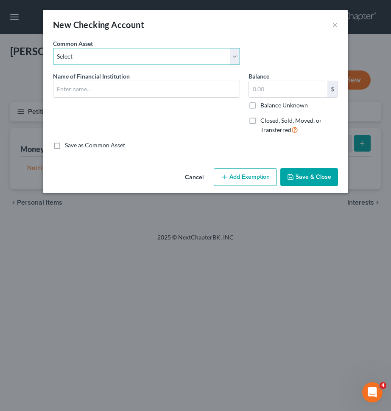
click at [191, 61] on select "Select Bank of America Citibank T.D. Bank N.A. T.D. Bank N.A. Chime Bank Chase …" at bounding box center [146, 56] width 187 height 17
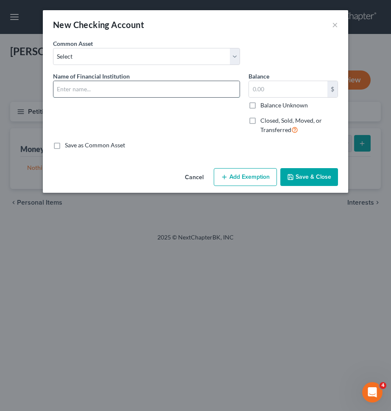
click at [193, 93] on input "text" at bounding box center [146, 89] width 186 height 16
click at [133, 89] on input "Chase (Account ending in *1686)" at bounding box center [146, 89] width 186 height 16
click at [134, 90] on input "Chase (Account ending in *1686)" at bounding box center [146, 89] width 186 height 16
type input "Chase (Account ending in *7876)"
click at [274, 92] on input "text" at bounding box center [288, 89] width 79 height 16
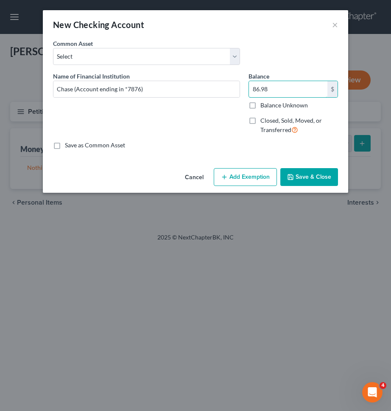
type input "86.98"
click at [250, 180] on button "Add Exemption" at bounding box center [245, 177] width 63 height 18
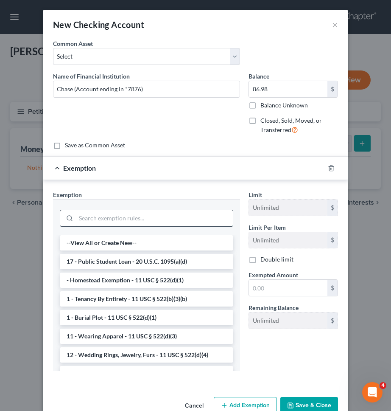
click at [206, 215] on input "search" at bounding box center [154, 218] width 157 height 16
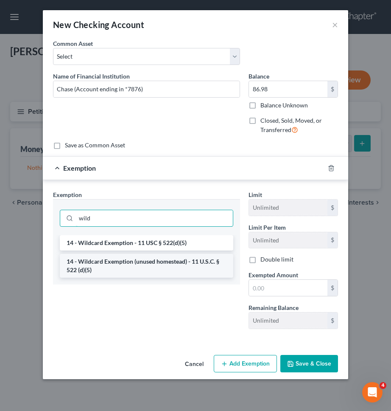
type input "wild"
click at [195, 268] on li "14 - Wildcard Exemption (unused homestead) - 11 U.S.C. § 522 (d)(5)" at bounding box center [147, 266] width 174 height 24
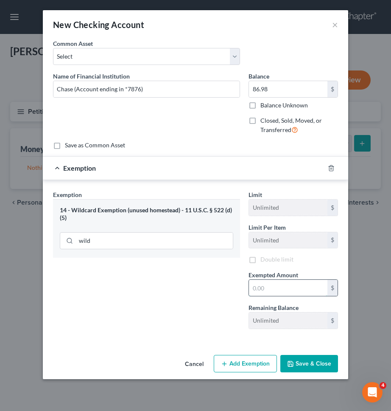
paste input "86.98"
click at [264, 281] on input "text" at bounding box center [288, 288] width 79 height 16
type input "86.98"
click at [312, 364] on button "Save & Close" at bounding box center [309, 364] width 58 height 18
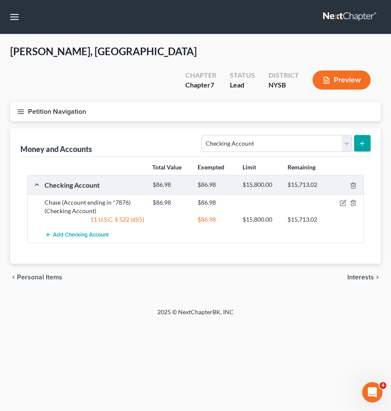
click at [179, 102] on button "Petition Navigation" at bounding box center [195, 112] width 371 height 20
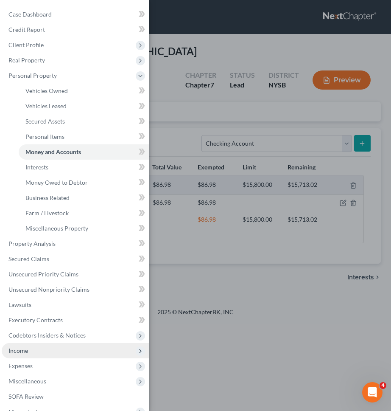
click at [93, 351] on span "Income" at bounding box center [76, 350] width 148 height 15
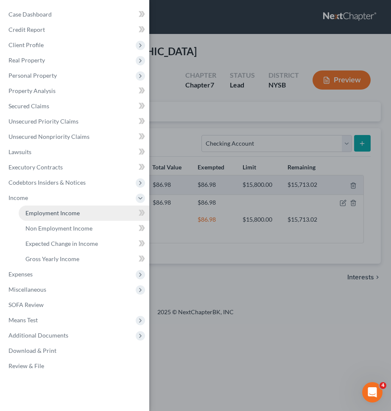
click at [75, 213] on span "Employment Income" at bounding box center [52, 212] width 54 height 7
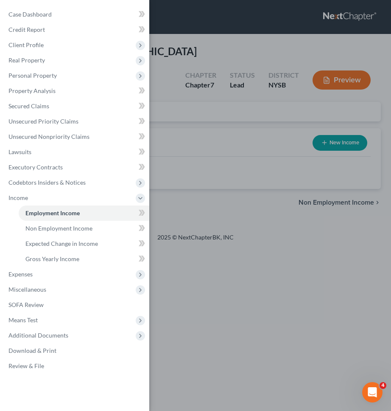
click at [238, 128] on div "Case Dashboard Payments Invoices Payments Payments Credit Report Client Profile" at bounding box center [195, 205] width 391 height 411
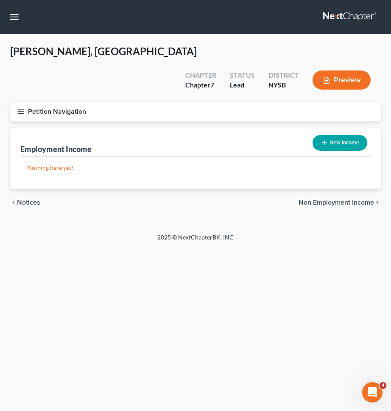
click at [349, 133] on div "New Income" at bounding box center [340, 143] width 62 height 22
click at [349, 135] on button "New Income" at bounding box center [340, 143] width 55 height 16
select select "0"
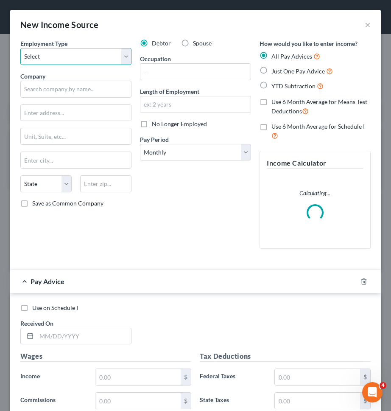
click at [47, 53] on select "Select Full or [DEMOGRAPHIC_DATA] Employment Self Employment" at bounding box center [75, 56] width 111 height 17
select select "1"
click at [20, 48] on select "Select Full or [DEMOGRAPHIC_DATA] Employment Self Employment" at bounding box center [75, 56] width 111 height 17
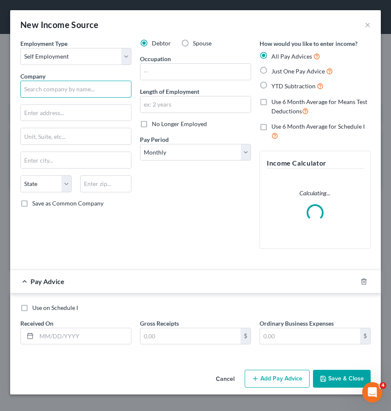
click at [54, 91] on input "text" at bounding box center [75, 89] width 111 height 17
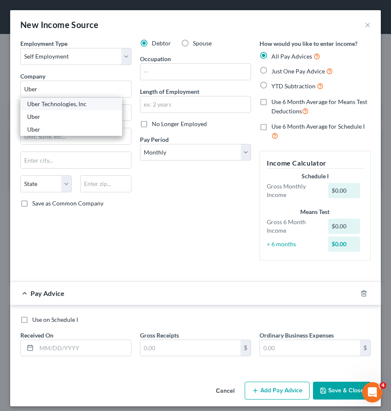
click at [53, 101] on div "Uber Technologies, Inc" at bounding box center [71, 104] width 88 height 8
type input "Uber Technologies, Inc"
type input "[STREET_ADDRESS]"
type input "[US_STATE]"
select select "35"
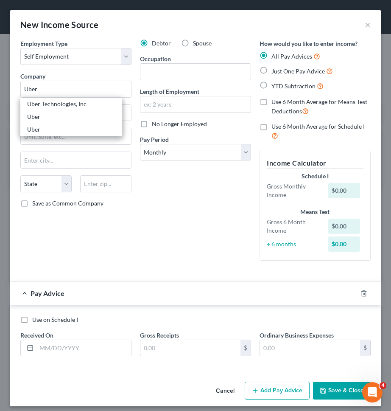
type input "10007-2450"
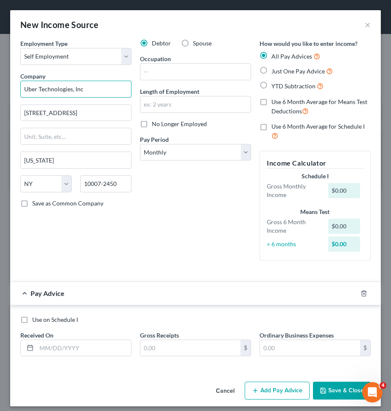
click at [87, 95] on input "Uber Technologies, Inc" at bounding box center [75, 89] width 111 height 17
click at [183, 73] on input "text" at bounding box center [195, 72] width 110 height 16
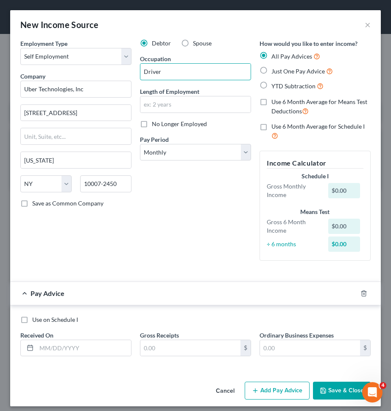
type input "Driver"
click at [208, 104] on input "text" at bounding box center [195, 104] width 110 height 16
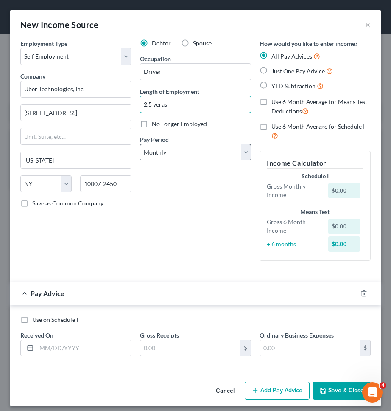
type input "2.5 yeras"
click at [208, 154] on select "Select Monthly Twice Monthly Every Other Week Weekly" at bounding box center [195, 152] width 111 height 17
select select "3"
click at [140, 144] on select "Select Monthly Twice Monthly Every Other Week Weekly" at bounding box center [195, 152] width 111 height 17
click at [202, 203] on div "Debtor Spouse Occupation Driver Length of Employment 2.5 yeras No Longer Employ…" at bounding box center [196, 153] width 120 height 228
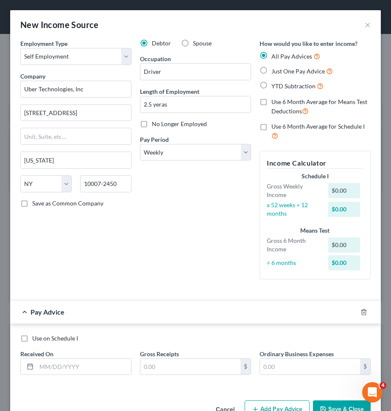
click at [298, 83] on span "YTD Subtraction" at bounding box center [294, 85] width 44 height 7
click at [280, 83] on input "YTD Subtraction" at bounding box center [278, 84] width 6 height 6
radio input "true"
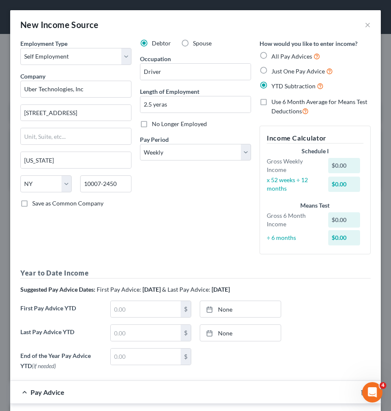
click at [194, 217] on div "Debtor Spouse Occupation Driver Length of Employment 2.5 yeras No Longer Employ…" at bounding box center [196, 150] width 120 height 222
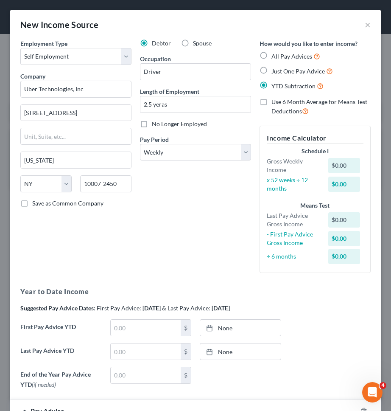
click at [295, 71] on span "Just One Pay Advice" at bounding box center [298, 70] width 53 height 7
click at [280, 71] on input "Just One Pay Advice" at bounding box center [278, 69] width 6 height 6
radio input "true"
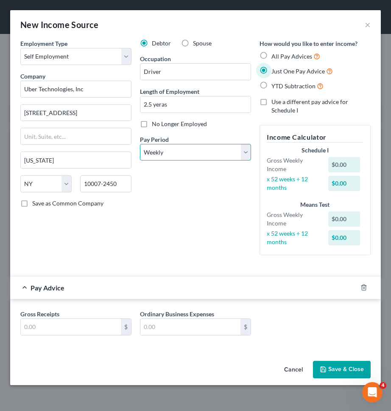
click at [202, 152] on select "Select Monthly Twice Monthly Every Other Week Weekly" at bounding box center [195, 152] width 111 height 17
select select "0"
click at [140, 144] on select "Select Monthly Twice Monthly Every Other Week Weekly" at bounding box center [195, 152] width 111 height 17
paste input "6993.44"
click at [89, 328] on input "text" at bounding box center [71, 327] width 100 height 16
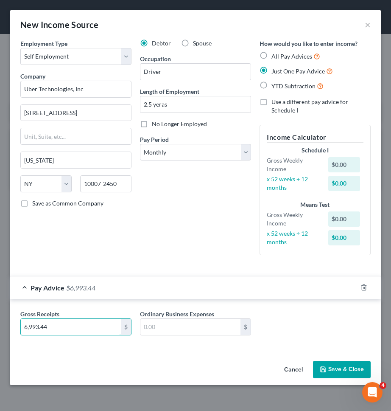
type input "6,993.44"
click at [182, 244] on div "Debtor Spouse Occupation Driver Length of Employment 2.5 yeras No Longer Employ…" at bounding box center [196, 150] width 120 height 223
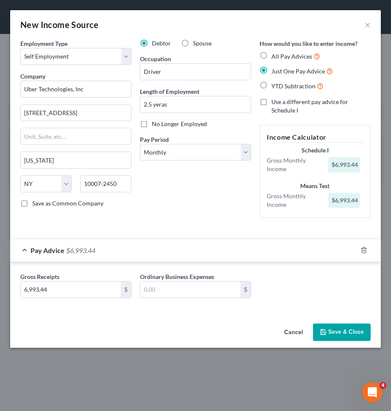
paste input "752.94"
click at [191, 290] on input "text" at bounding box center [190, 289] width 100 height 16
type input "752.94"
click at [308, 286] on div "Gross Receipts 6,993.44 $ Ordinary Business Expenses 752.94 $" at bounding box center [195, 288] width 359 height 33
click at [330, 322] on div "Cancel Save & Close" at bounding box center [195, 334] width 371 height 28
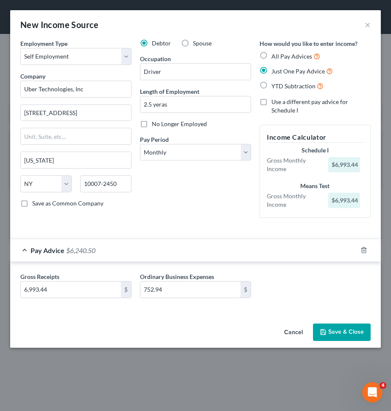
click at [339, 333] on button "Save & Close" at bounding box center [342, 332] width 58 height 18
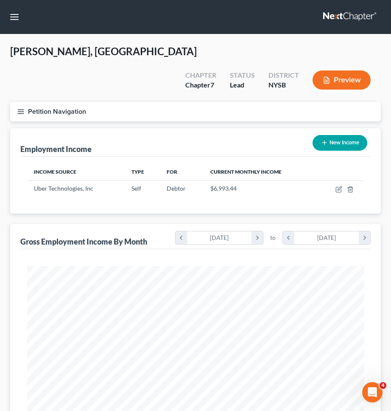
scroll to position [168, 354]
click at [212, 102] on button "Petition Navigation" at bounding box center [195, 112] width 371 height 20
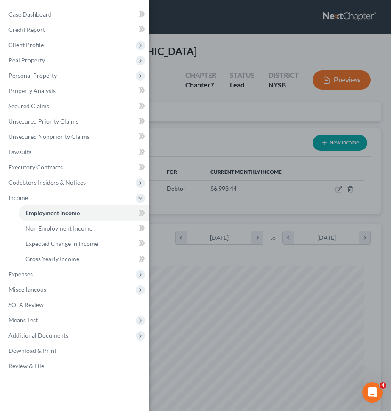
click at [212, 88] on div "Case Dashboard Payments Invoices Payments Payments Credit Report Client Profile" at bounding box center [195, 205] width 391 height 411
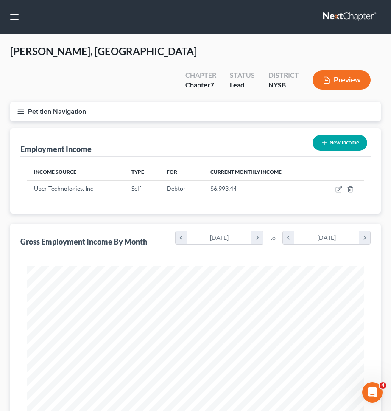
click at [319, 135] on button "New Income" at bounding box center [340, 143] width 55 height 16
select select "0"
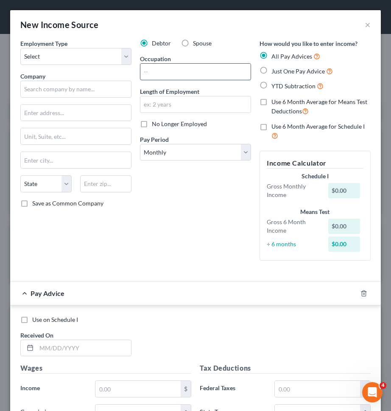
click at [177, 71] on input "text" at bounding box center [195, 72] width 110 height 16
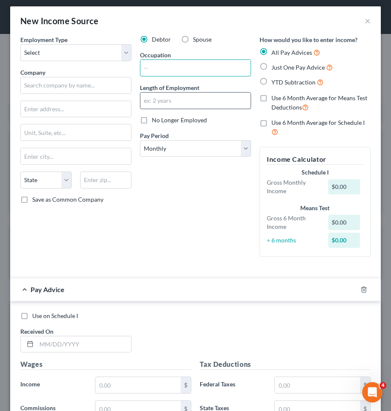
scroll to position [2, 0]
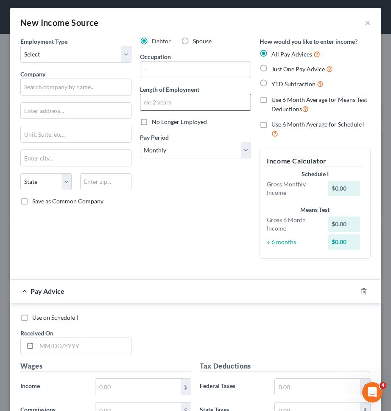
click at [156, 104] on input "text" at bounding box center [195, 102] width 110 height 16
type input "4 years"
click at [156, 70] on input "text" at bounding box center [195, 70] width 110 height 16
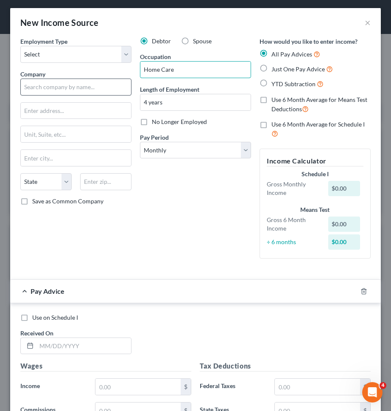
type input "Home Care"
click at [113, 88] on input "text" at bounding box center [75, 87] width 111 height 17
click at [193, 42] on label "Spouse" at bounding box center [202, 41] width 19 height 8
click at [196, 42] on input "Spouse" at bounding box center [199, 40] width 6 height 6
radio input "true"
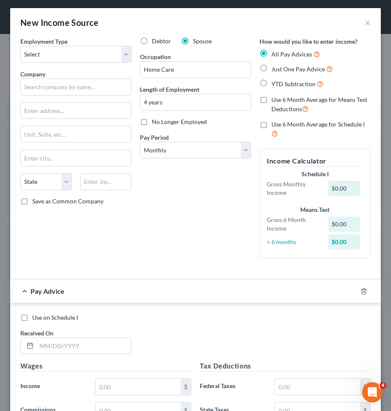
click at [272, 67] on label "Just One Pay Advice" at bounding box center [303, 69] width 62 height 10
click at [275, 67] on input "Just One Pay Advice" at bounding box center [278, 67] width 6 height 6
radio input "true"
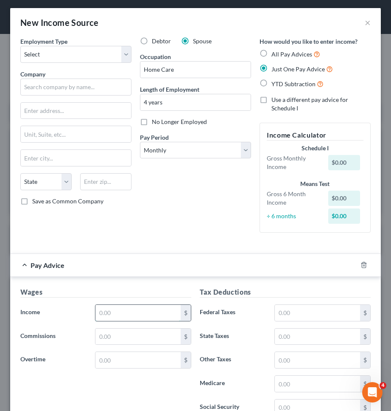
click at [126, 310] on input "text" at bounding box center [137, 313] width 85 height 16
type input "3,000"
click at [159, 233] on div "Debtor Spouse Occupation Home Care Length of Employment 4 years No Longer Emplo…" at bounding box center [196, 138] width 120 height 202
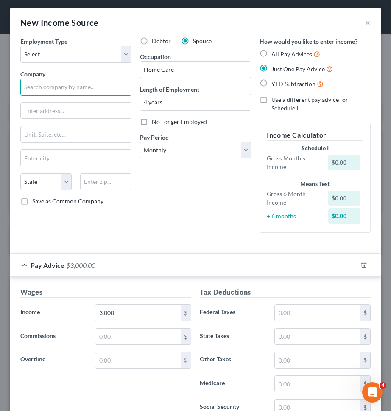
click at [102, 84] on input "text" at bounding box center [75, 87] width 111 height 17
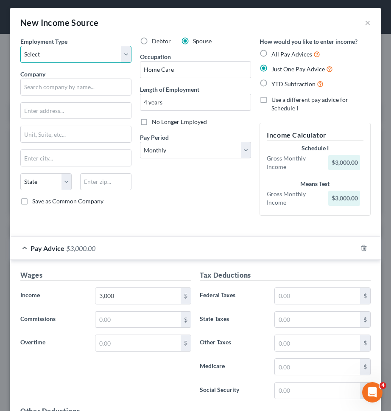
click at [109, 56] on select "Select Full or [DEMOGRAPHIC_DATA] Employment Self Employment" at bounding box center [75, 54] width 111 height 17
select select "0"
click at [20, 46] on select "Select Full or [DEMOGRAPHIC_DATA] Employment Self Employment" at bounding box center [75, 54] width 111 height 17
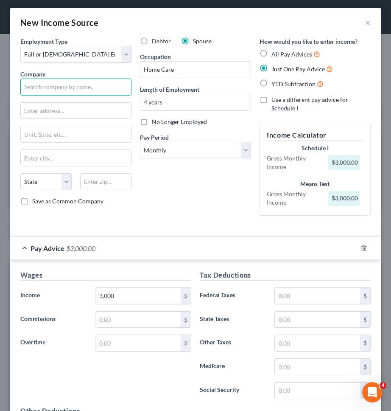
click at [94, 90] on input "text" at bounding box center [75, 87] width 111 height 17
type input "Home Health Care"
click at [208, 190] on div "Debtor Spouse Occupation Home Care Length of Employment 4 years No Longer Emplo…" at bounding box center [196, 129] width 120 height 185
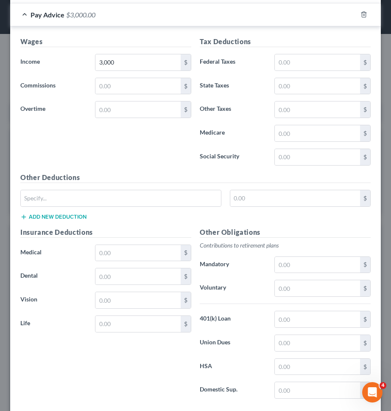
scroll to position [283, 0]
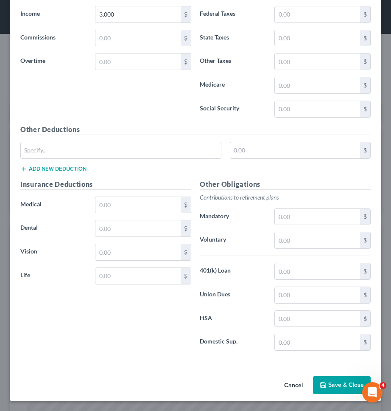
click at [324, 377] on button "Save & Close" at bounding box center [342, 385] width 58 height 18
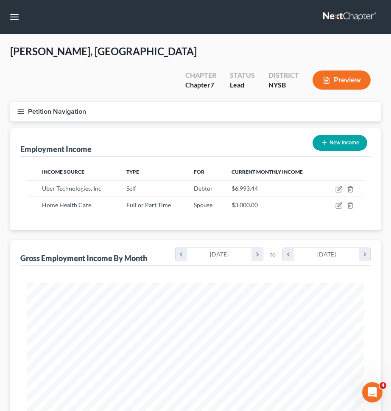
click at [215, 102] on button "Petition Navigation" at bounding box center [195, 112] width 371 height 20
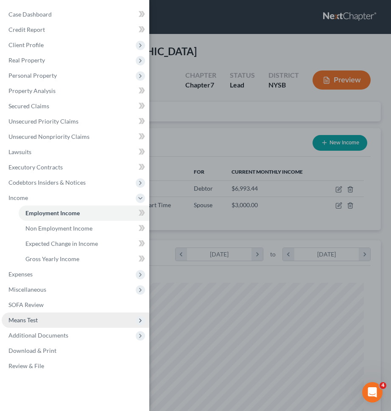
click at [55, 317] on span "Means Test" at bounding box center [76, 319] width 148 height 15
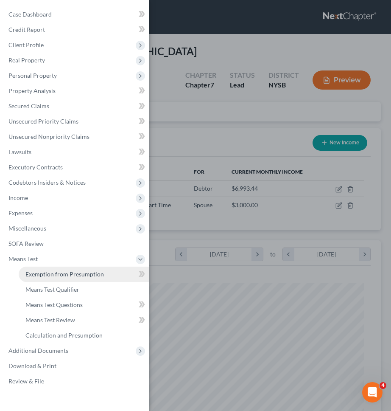
click at [63, 275] on span "Exemption from Presumption" at bounding box center [64, 273] width 79 height 7
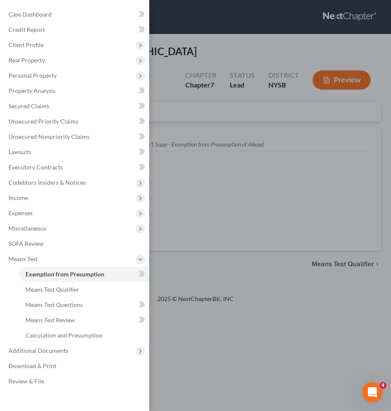
click at [179, 189] on div "Case Dashboard Payments Invoices Payments Payments Credit Report Client Profile" at bounding box center [195, 205] width 391 height 411
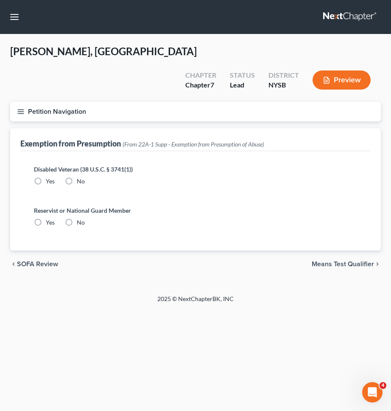
click at [342, 250] on div "chevron_left SOFA Review Means Test Qualifier chevron_right" at bounding box center [195, 263] width 371 height 27
click at [346, 261] on span "Means Test Qualifier" at bounding box center [343, 264] width 62 height 7
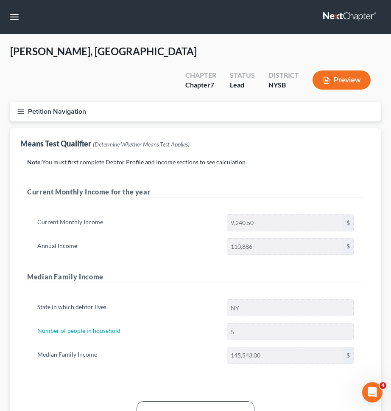
click at [201, 102] on button "Petition Navigation" at bounding box center [195, 112] width 371 height 20
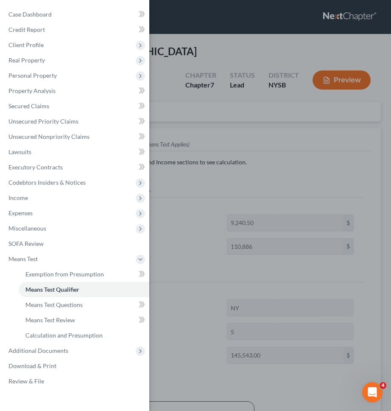
click at [238, 123] on div "Case Dashboard Payments Invoices Payments Payments Credit Report Client Profile" at bounding box center [195, 205] width 391 height 411
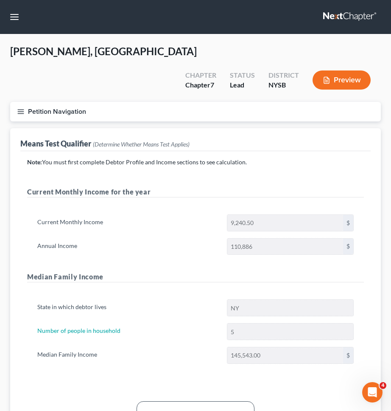
click at [283, 102] on button "Petition Navigation" at bounding box center [195, 112] width 371 height 20
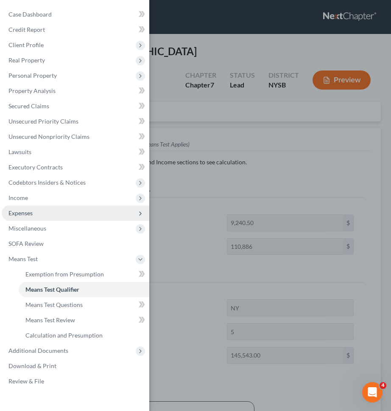
click at [106, 212] on span "Expenses" at bounding box center [76, 212] width 148 height 15
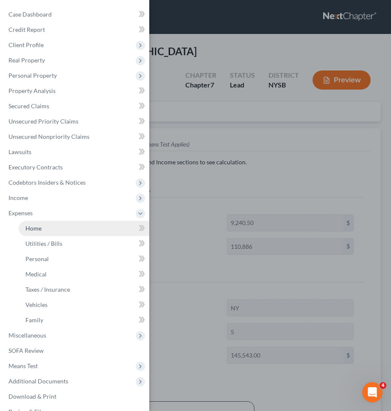
click at [98, 221] on link "Home" at bounding box center [84, 228] width 131 height 15
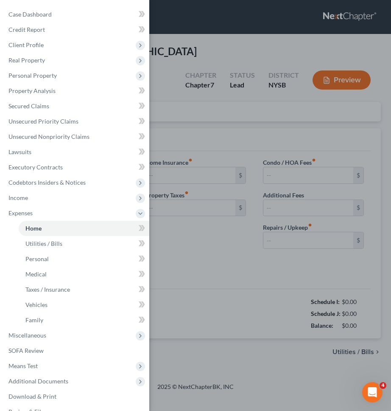
type input "0.00"
radio input "true"
type input "0.00"
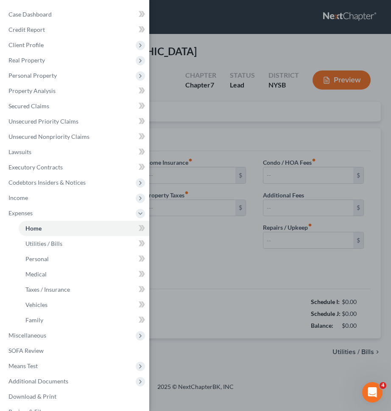
type input "0.00"
click at [182, 197] on div "Case Dashboard Payments Invoices Payments Payments Credit Report Client Profile" at bounding box center [195, 205] width 391 height 411
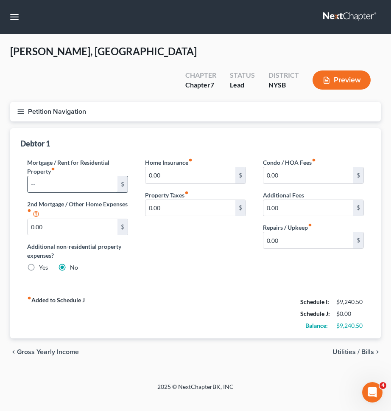
click at [91, 176] on input "text" at bounding box center [73, 184] width 90 height 16
type input "2,000"
click at [244, 247] on div "Home Insurance fiber_manual_record 0.00 $ Property Taxes fiber_manual_record 0.…" at bounding box center [196, 218] width 118 height 121
click at [344, 348] on span "Utilities / Bills" at bounding box center [354, 351] width 42 height 7
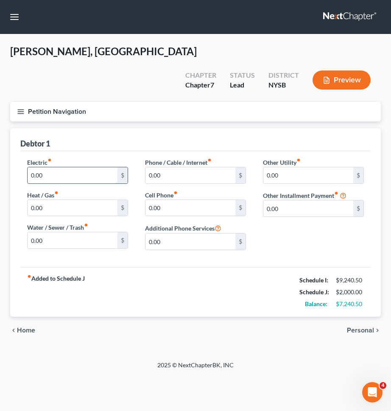
click at [72, 167] on input "0.00" at bounding box center [73, 175] width 90 height 16
type input "805"
click at [132, 151] on div "Electric fiber_manual_record 805 $ Heat / Gas fiber_manual_record 0.00 $ Water …" at bounding box center [195, 209] width 351 height 116
click at [353, 327] on span "Personal" at bounding box center [360, 330] width 27 height 7
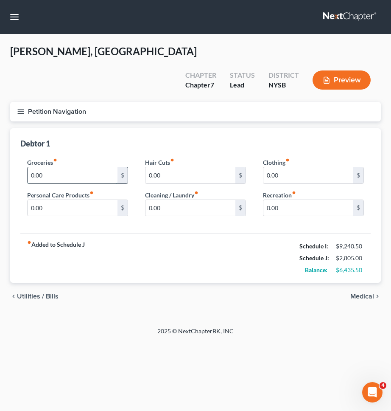
click at [93, 167] on input "0.00" at bounding box center [73, 175] width 90 height 16
type input "2,800"
click at [303, 167] on input "0.00" at bounding box center [309, 175] width 90 height 16
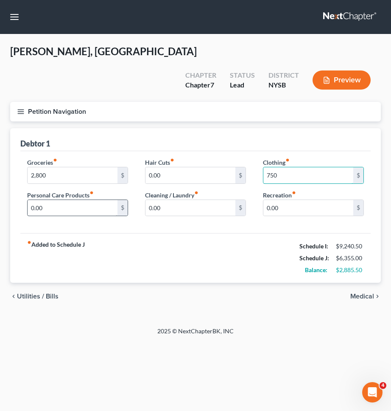
type input "750"
click at [94, 200] on input "0.00" at bounding box center [73, 208] width 90 height 16
type input "2"
type input "500"
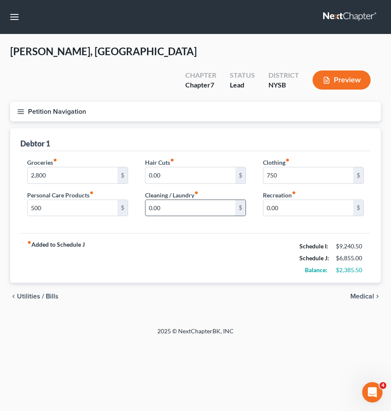
click at [184, 200] on input "0.00" at bounding box center [191, 208] width 90 height 16
type input "500"
click at [100, 200] on input "500" at bounding box center [73, 208] width 90 height 16
type input "1,000"
click at [196, 200] on input "500" at bounding box center [191, 208] width 90 height 16
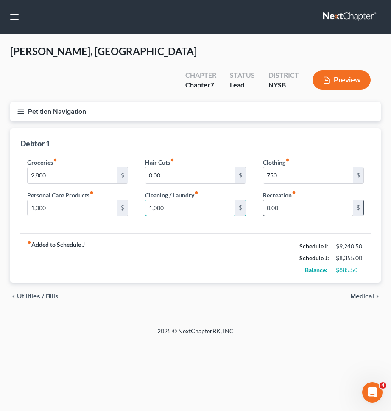
type input "1,000"
click at [301, 200] on input "0.00" at bounding box center [309, 208] width 90 height 16
type input "430"
click at [278, 242] on div "fiber_manual_record Added to Schedule J Schedule I: $9,240.50 Schedule J: $8,78…" at bounding box center [195, 258] width 351 height 50
click at [356, 293] on span "Medical" at bounding box center [363, 296] width 24 height 7
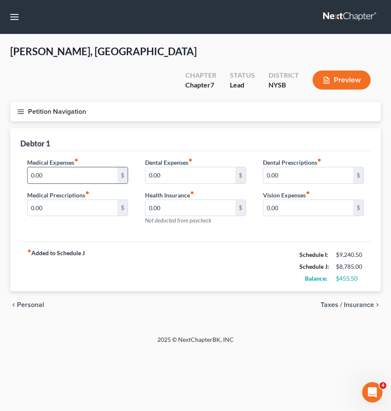
click at [74, 167] on input "0.00" at bounding box center [73, 175] width 90 height 16
type input "600"
click at [188, 246] on div "fiber_manual_record Added to Schedule J Schedule I: $9,240.50 Schedule J: $9,38…" at bounding box center [195, 266] width 351 height 50
click at [321, 301] on span "Taxes / Insurance" at bounding box center [347, 304] width 53 height 7
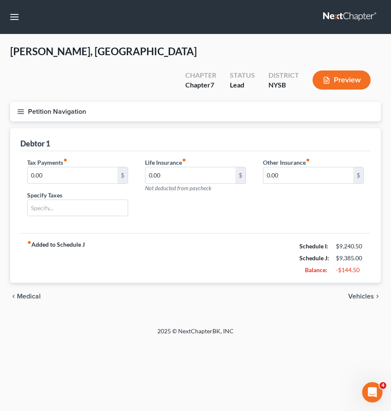
click at [361, 293] on span "Vehicles" at bounding box center [361, 296] width 26 height 7
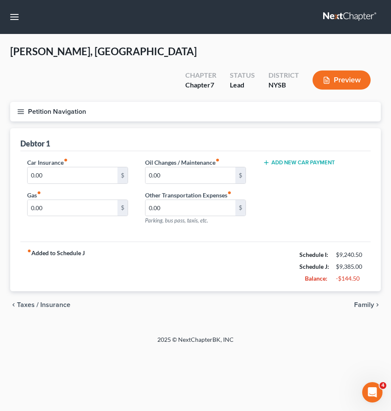
click at [284, 159] on button "Add New Car Payment" at bounding box center [299, 162] width 72 height 7
click at [286, 167] on input "text" at bounding box center [304, 175] width 81 height 16
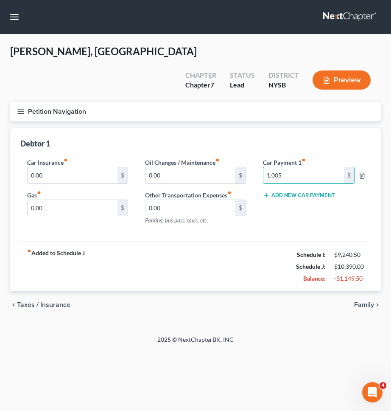
click at [225, 219] on div "Car Insurance fiber_manual_record 0.00 $ Gas fiber_manual_record 0.00 $ Oil Cha…" at bounding box center [195, 196] width 351 height 91
click at [286, 167] on input "1,005" at bounding box center [304, 175] width 81 height 16
click at [287, 167] on input "1,005" at bounding box center [304, 175] width 81 height 16
click at [296, 167] on input "1,005" at bounding box center [304, 175] width 81 height 16
type input "1,005.68"
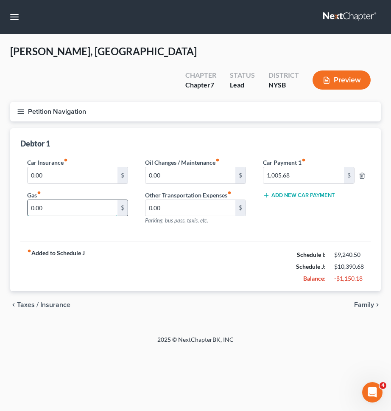
click at [76, 200] on input "0.00" at bounding box center [73, 208] width 90 height 16
click at [169, 200] on input "0.00" at bounding box center [191, 208] width 90 height 16
click at [182, 200] on input "29" at bounding box center [191, 208] width 90 height 16
type input "2,975.75"
click at [183, 211] on div "Car Insurance fiber_manual_record 0.00 $ Gas fiber_manual_record 0.00 $ Oil Cha…" at bounding box center [195, 196] width 351 height 91
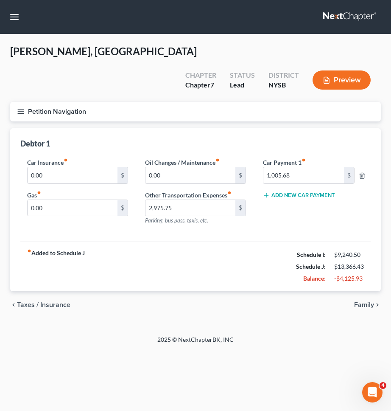
click at [182, 102] on button "Petition Navigation" at bounding box center [195, 112] width 371 height 20
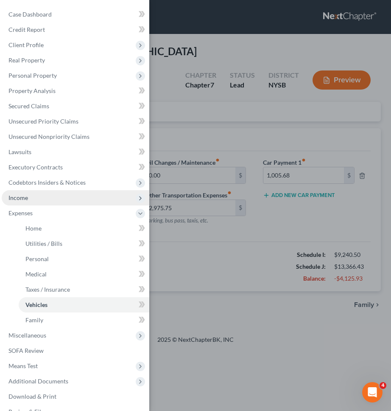
click at [50, 199] on span "Income" at bounding box center [76, 197] width 148 height 15
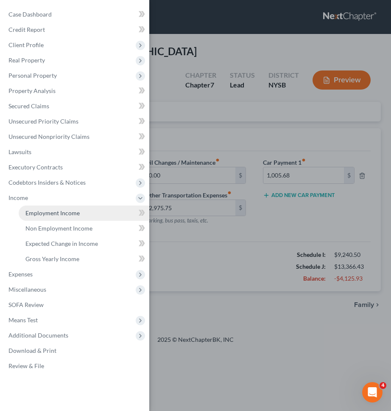
click at [51, 210] on span "Employment Income" at bounding box center [52, 212] width 54 height 7
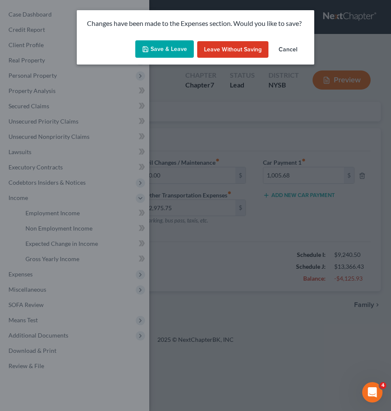
click at [183, 51] on button "Save & Leave" at bounding box center [164, 49] width 59 height 18
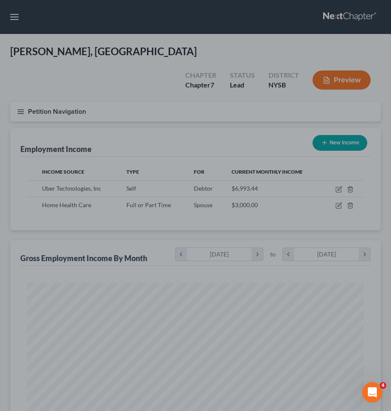
scroll to position [168, 354]
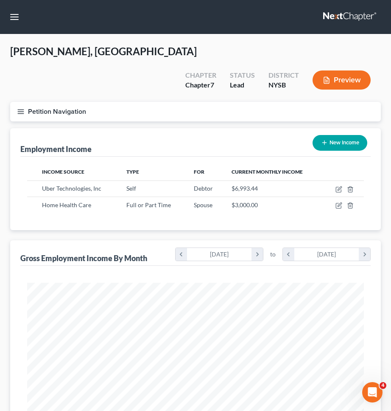
click at [339, 135] on button "New Income" at bounding box center [340, 143] width 55 height 16
select select "0"
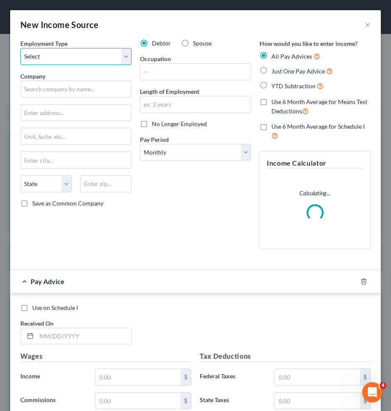
click at [105, 56] on select "Select Full or Part Time Employment Self Employment" at bounding box center [75, 56] width 111 height 17
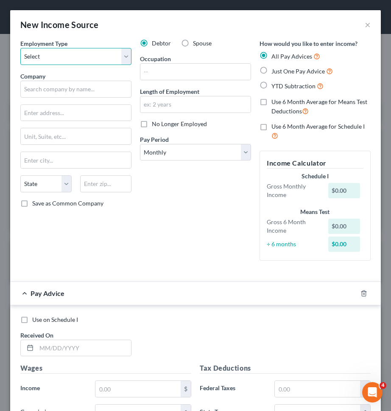
select select "1"
click at [20, 48] on select "Select Full or Part Time Employment Self Employment" at bounding box center [75, 56] width 111 height 17
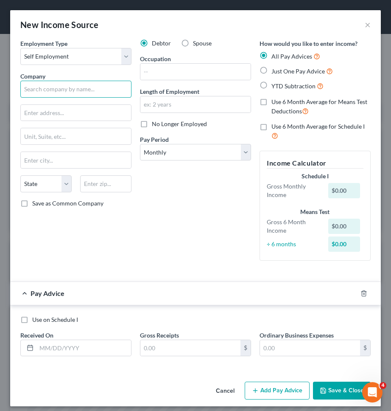
click at [88, 89] on input "text" at bounding box center [75, 89] width 111 height 17
type input "Lyft"
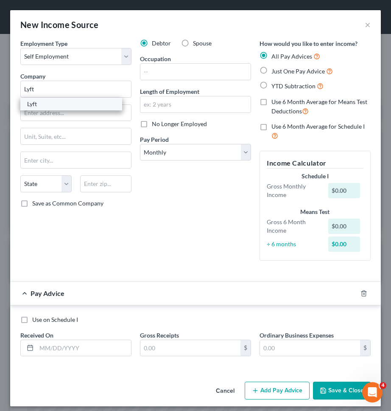
click at [68, 104] on div "Lyft" at bounding box center [71, 104] width 88 height 8
type input "441 9th Ave"
type input "[US_STATE]"
select select "35"
type input "10001"
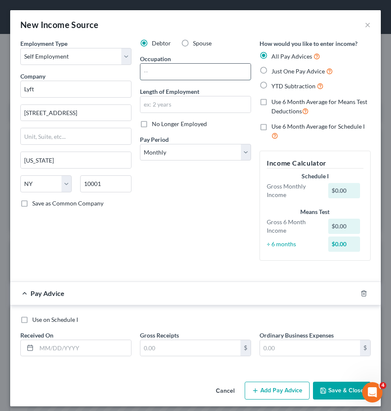
click at [173, 77] on input "text" at bounding box center [195, 72] width 110 height 16
type input "Driver"
click at [168, 98] on input "text" at bounding box center [195, 104] width 110 height 16
type input "1"
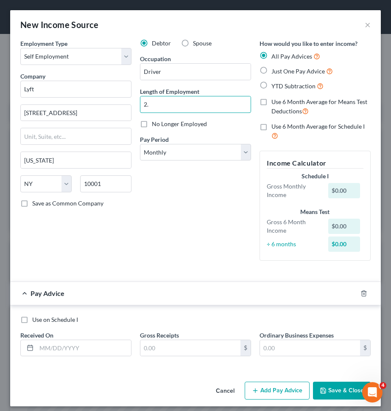
type input "2.5 years"
click at [286, 64] on div "All Pay Advices Just One Pay Advice YTD Subtraction" at bounding box center [315, 70] width 111 height 39
click at [286, 70] on span "Just One Pay Advice" at bounding box center [298, 70] width 53 height 7
click at [280, 70] on input "Just One Pay Advice" at bounding box center [278, 69] width 6 height 6
radio input "true"
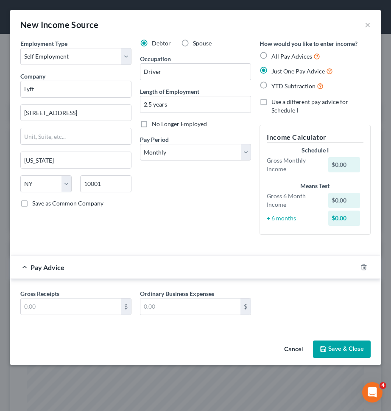
click at [204, 170] on div "Debtor Spouse Occupation Driver Length of Employment 2.5 years No Longer Employ…" at bounding box center [196, 140] width 120 height 202
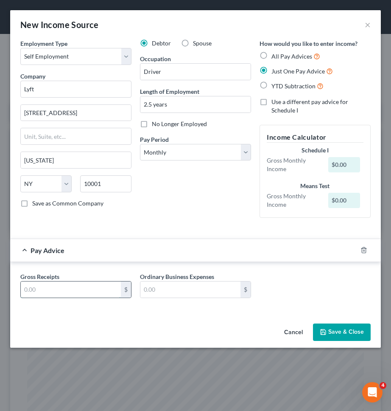
click at [101, 285] on input "text" at bounding box center [71, 289] width 100 height 16
paste input "557.11"
type input "557.11"
click at [324, 325] on button "Save & Close" at bounding box center [342, 332] width 58 height 18
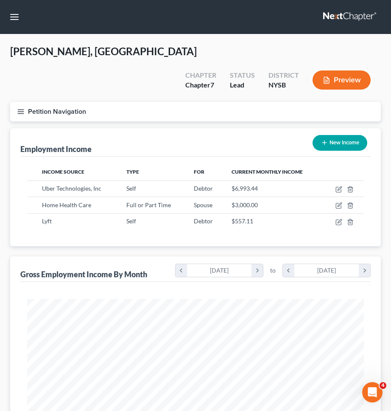
click at [331, 135] on button "New Income" at bounding box center [340, 143] width 55 height 16
select select "0"
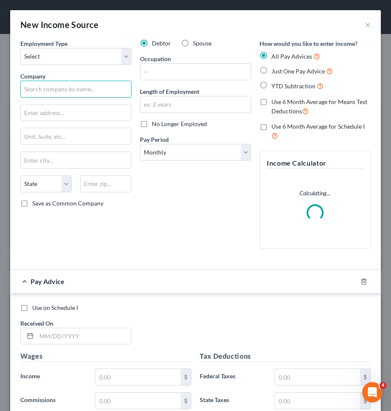
click at [103, 87] on input "text" at bounding box center [75, 89] width 111 height 17
click at [104, 56] on select "Select Full or [DEMOGRAPHIC_DATA] Employment Self Employment" at bounding box center [75, 56] width 111 height 17
select select "0"
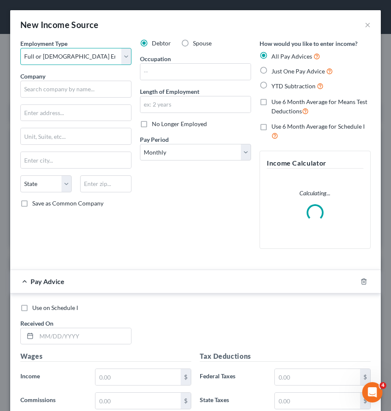
click at [20, 48] on select "Select Full or [DEMOGRAPHIC_DATA] Employment Self Employment" at bounding box center [75, 56] width 111 height 17
click at [91, 90] on input "text" at bounding box center [75, 89] width 111 height 17
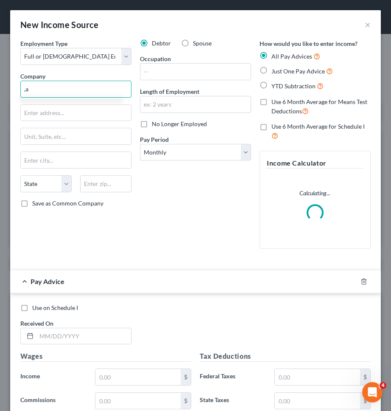
type input ","
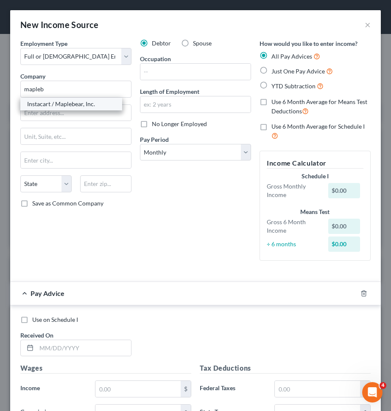
click at [74, 101] on div "Instacart / Maplebear, Inc." at bounding box center [71, 104] width 88 height 8
type input "Instacart / Maplebear, Inc."
type input "50 Beale St."
type input "Ste. 600"
type input "San Francisco"
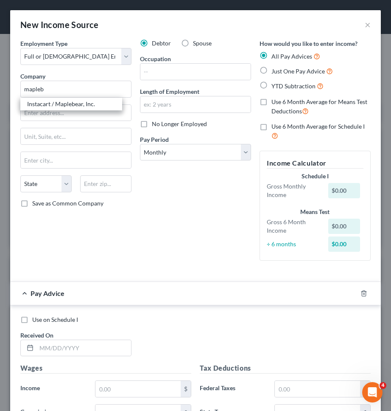
select select "4"
type input "94105"
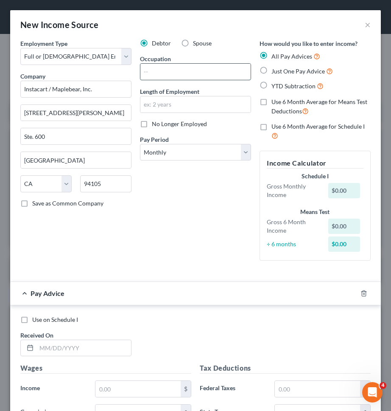
click at [179, 71] on input "text" at bounding box center [195, 72] width 110 height 16
type input "Driver"
click at [170, 104] on input "text" at bounding box center [195, 104] width 110 height 16
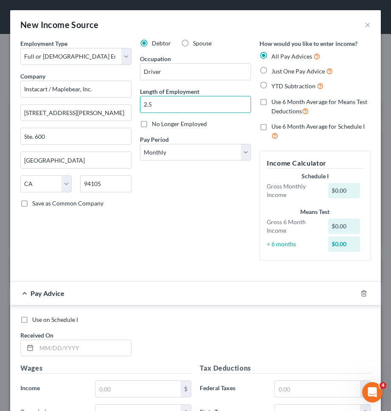
type input "2.5 years"
click at [271, 73] on div "Just One Pay Advice" at bounding box center [315, 71] width 111 height 10
click at [279, 69] on span "Just One Pay Advice" at bounding box center [298, 70] width 53 height 7
click at [279, 69] on input "Just One Pay Advice" at bounding box center [278, 69] width 6 height 6
radio input "true"
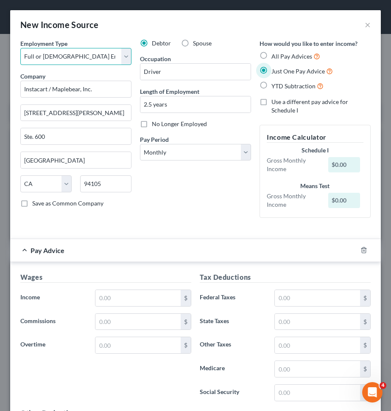
click at [128, 56] on select "Select Full or [DEMOGRAPHIC_DATA] Employment Self Employment" at bounding box center [75, 56] width 111 height 17
select select "1"
click at [20, 48] on select "Select Full or [DEMOGRAPHIC_DATA] Employment Self Employment" at bounding box center [75, 56] width 111 height 17
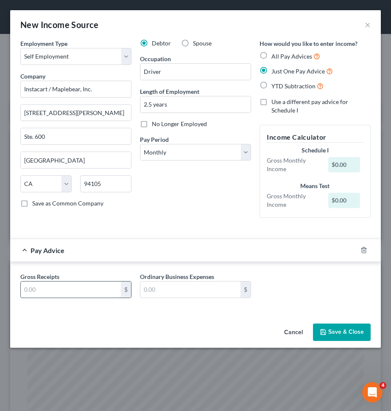
paste input "2374.49"
click at [86, 286] on input "text" at bounding box center [71, 289] width 100 height 16
type input "2374.49"
click at [136, 222] on div "Debtor Spouse Occupation Driver Length of Employment 2.5 years No Longer Employ…" at bounding box center [196, 131] width 120 height 185
click at [329, 328] on button "Save & Close" at bounding box center [342, 332] width 58 height 18
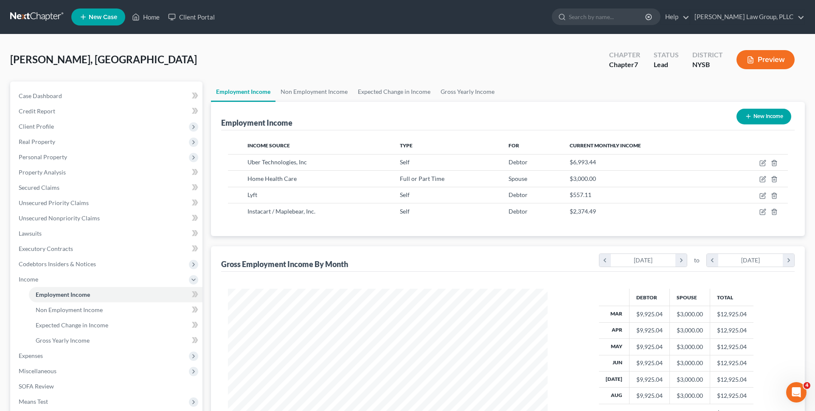
scroll to position [160, 337]
click at [77, 360] on span "Expenses" at bounding box center [107, 355] width 191 height 15
click at [81, 311] on link "Home" at bounding box center [116, 309] width 174 height 15
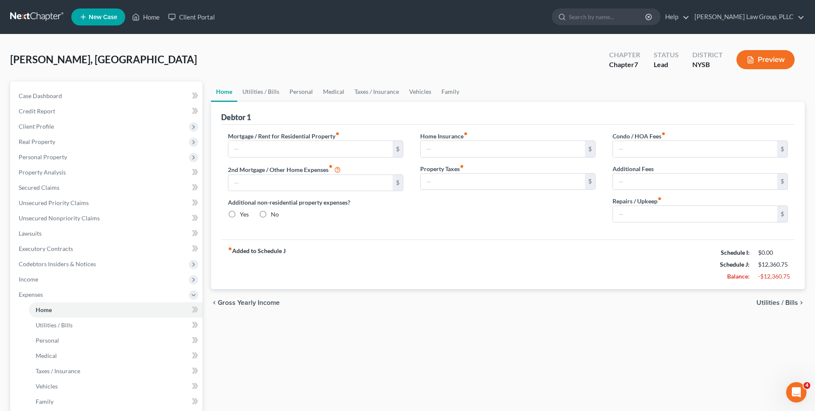
type input "2,000.00"
type input "0.00"
radio input "true"
type input "0.00"
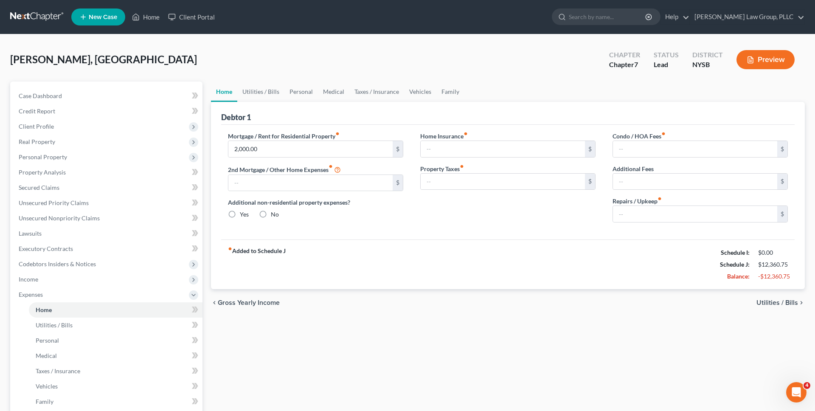
type input "0.00"
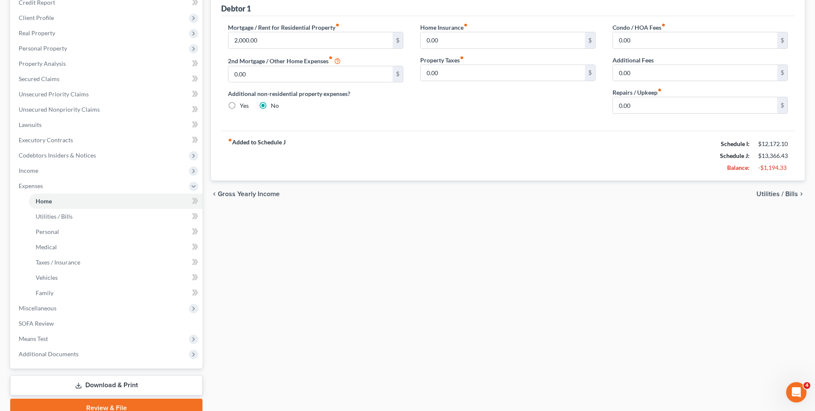
scroll to position [147, 0]
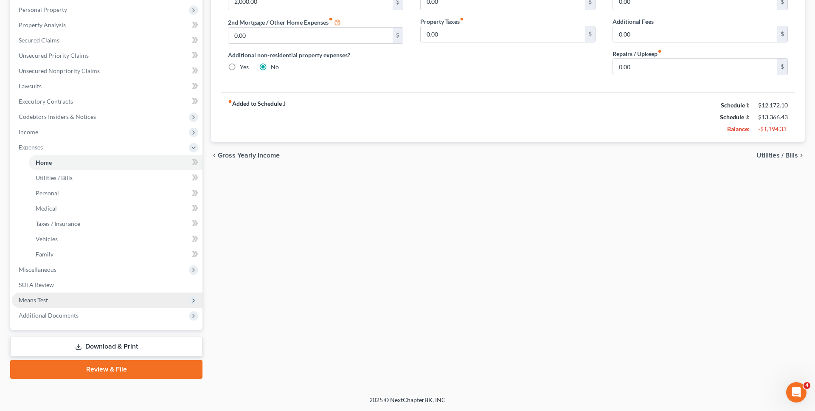
click at [89, 300] on span "Means Test" at bounding box center [107, 299] width 191 height 15
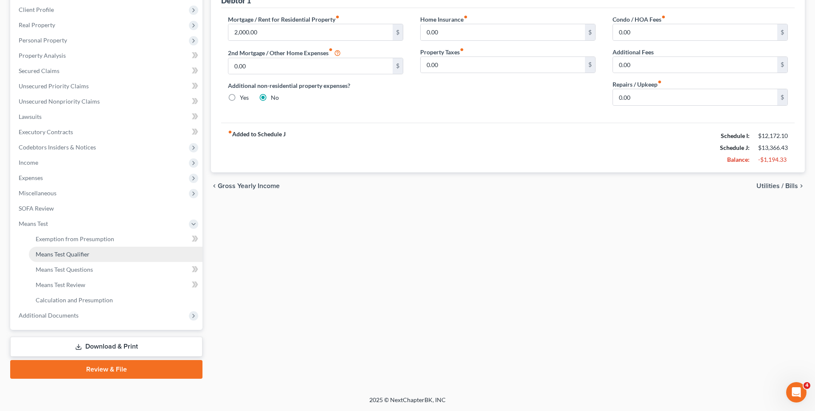
click at [101, 256] on link "Means Test Qualifier" at bounding box center [116, 254] width 174 height 15
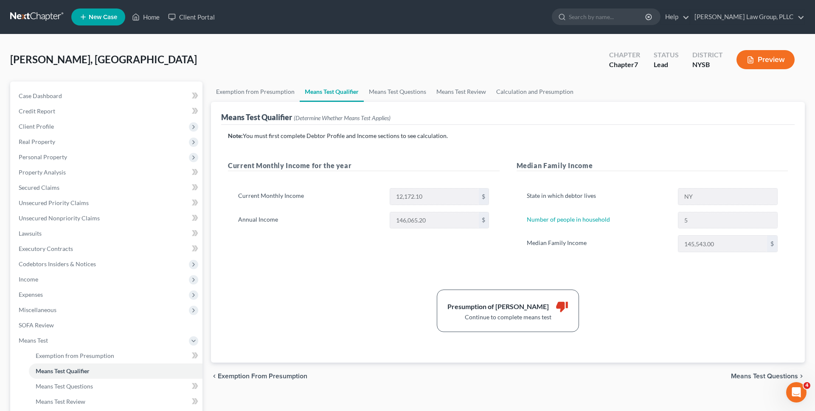
click at [234, 256] on div "Current Monthly Income for the year Current Monthly Income 12,172.10 $ Annual I…" at bounding box center [363, 214] width 289 height 109
click at [377, 84] on link "Means Test Questions" at bounding box center [397, 91] width 67 height 20
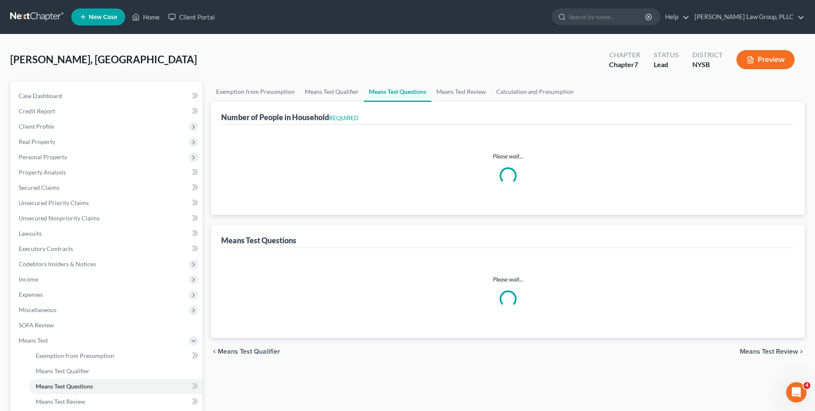
select select "1"
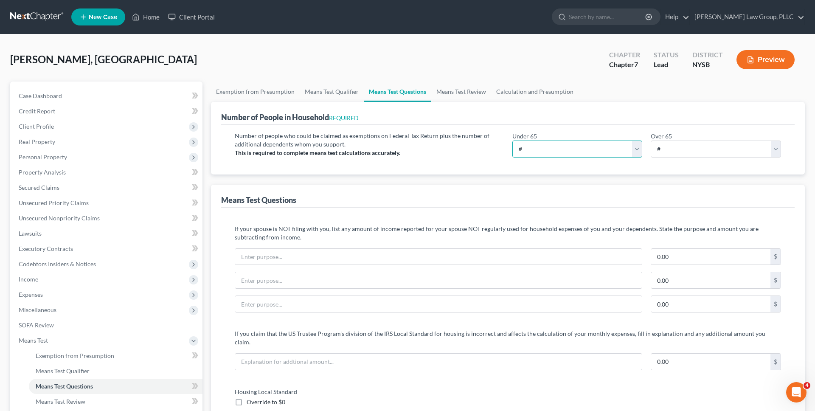
click at [391, 145] on select "# 0 1 2 3 4 5 6 7 8 9 10" at bounding box center [577, 148] width 130 height 17
select select "5"
click at [391, 140] on select "# 0 1 2 3 4 5 6 7 8 9 10" at bounding box center [577, 148] width 130 height 17
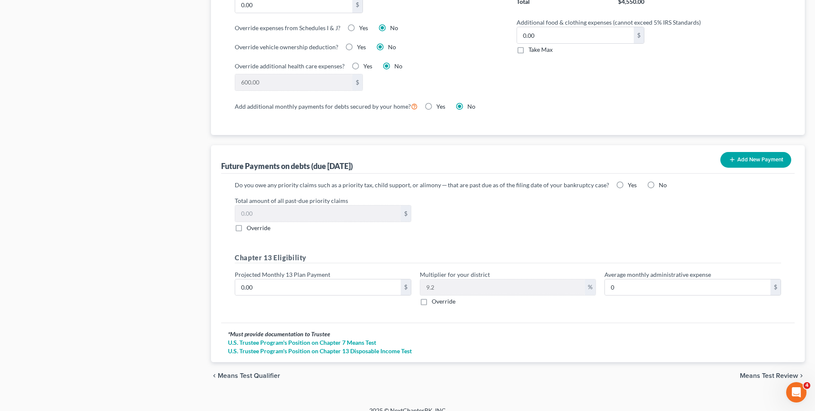
scroll to position [710, 0]
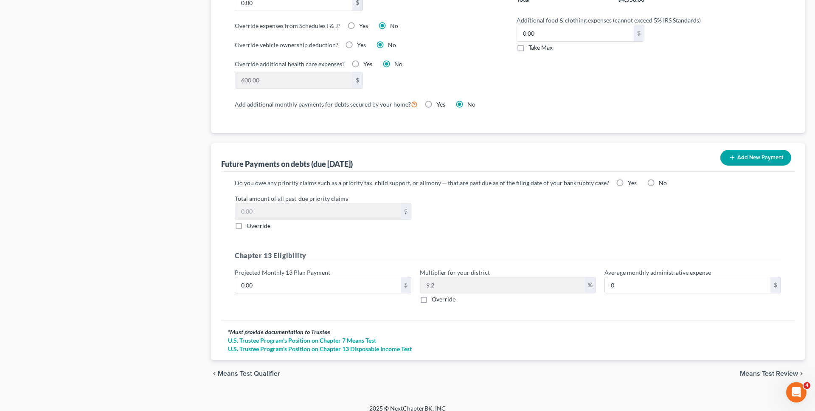
click at [391, 205] on div "Total amount of all past-due priority claims $ Override" at bounding box center [507, 212] width 555 height 36
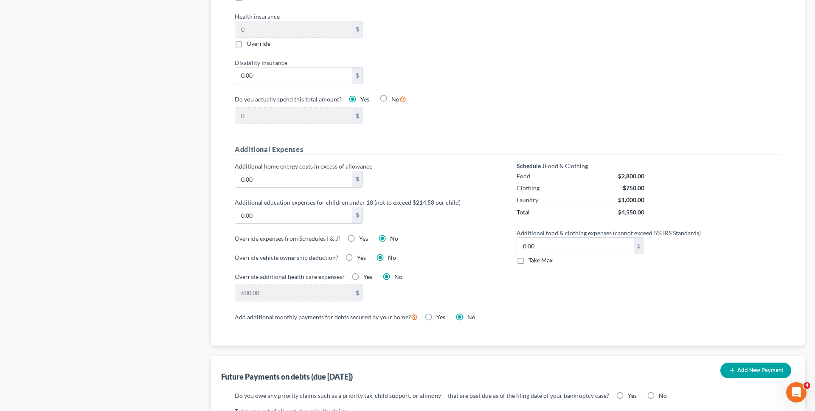
scroll to position [497, 0]
click at [391, 109] on div "Housing Local Standard Override to $0 Vehicles Select 0 1 2 3 4 5 Add additiona…" at bounding box center [507, 12] width 563 height 245
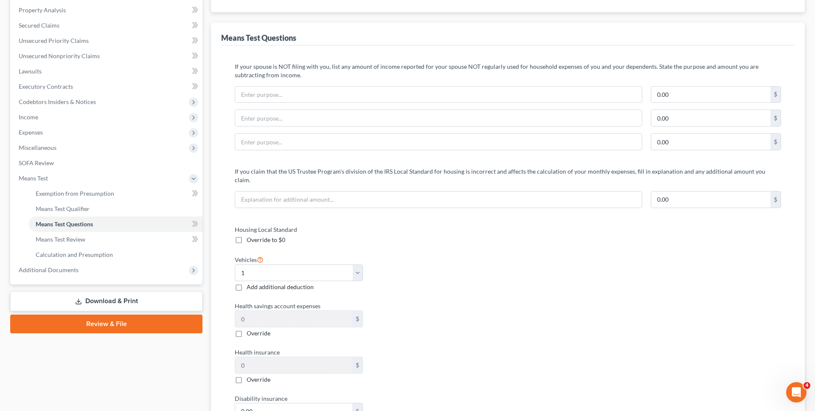
scroll to position [0, 0]
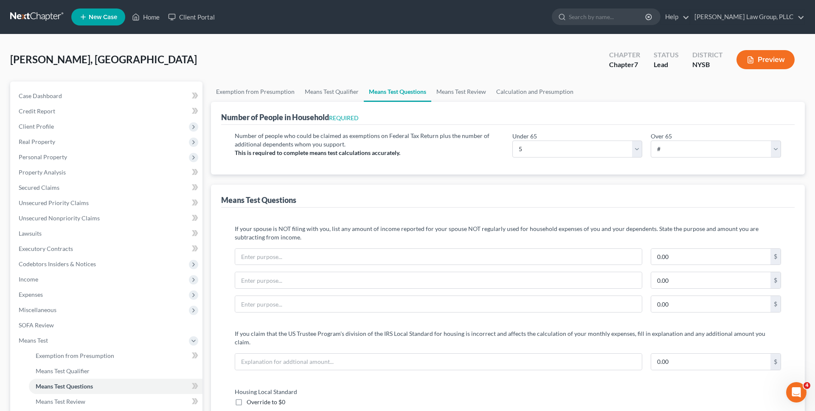
click at [391, 94] on link "Calculation and Presumption" at bounding box center [534, 91] width 87 height 20
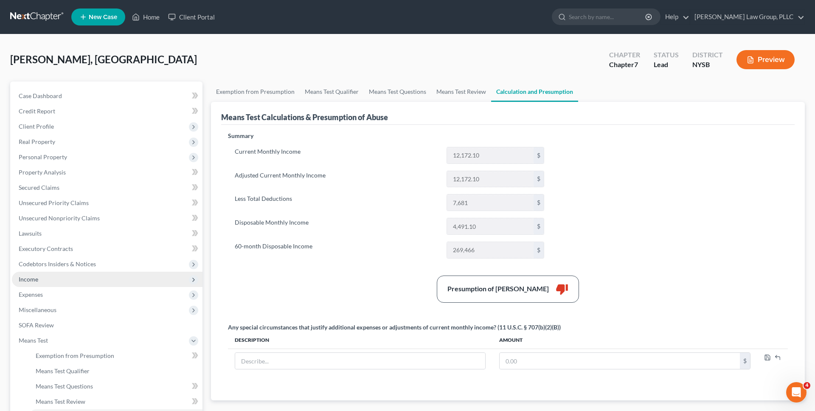
click at [91, 282] on span "Income" at bounding box center [107, 279] width 191 height 15
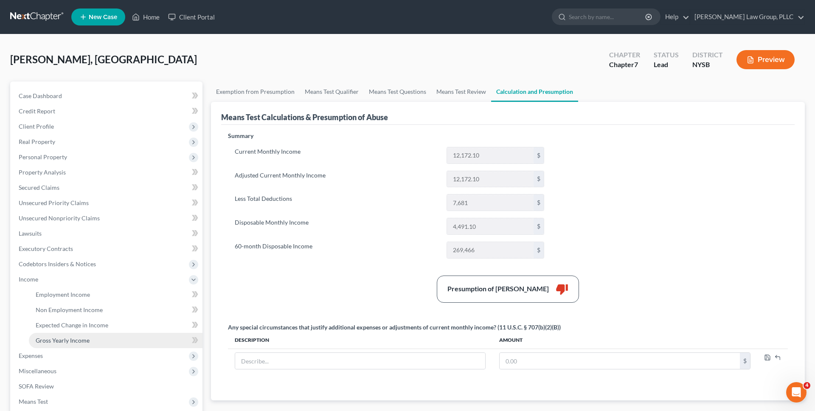
click at [66, 342] on span "Gross Yearly Income" at bounding box center [63, 340] width 54 height 7
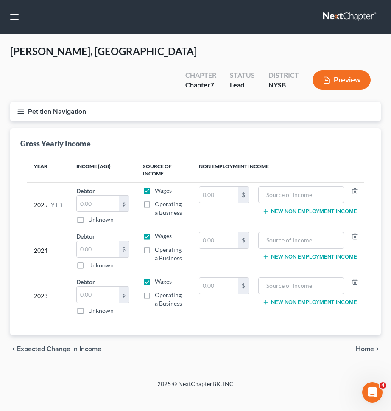
click at [155, 232] on label "Wages" at bounding box center [163, 236] width 17 height 8
click at [158, 232] on input "Wages" at bounding box center [161, 235] width 6 height 6
checkbox input "false"
click at [155, 245] on label "Operating a Business" at bounding box center [170, 253] width 31 height 17
click at [158, 245] on input "Operating a Business" at bounding box center [161, 248] width 6 height 6
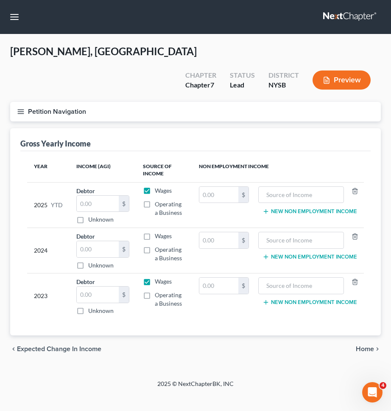
checkbox input "true"
click at [112, 241] on input "text" at bounding box center [98, 249] width 42 height 16
type input "19,055"
click at [155, 291] on label "Operating a Business" at bounding box center [170, 299] width 31 height 17
click at [158, 291] on input "Operating a Business" at bounding box center [161, 294] width 6 height 6
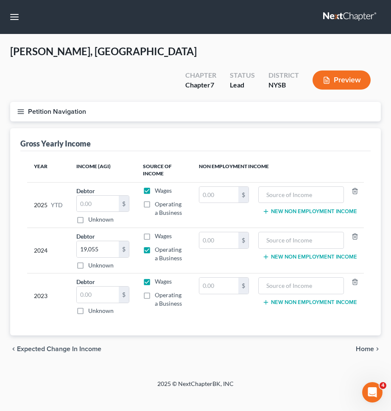
checkbox input "true"
click at [106, 286] on input "text" at bounding box center [98, 294] width 42 height 16
type input "20,468"
click at [64, 242] on td "2024" at bounding box center [48, 250] width 42 height 45
click at [275, 102] on button "Petition Navigation" at bounding box center [195, 112] width 371 height 20
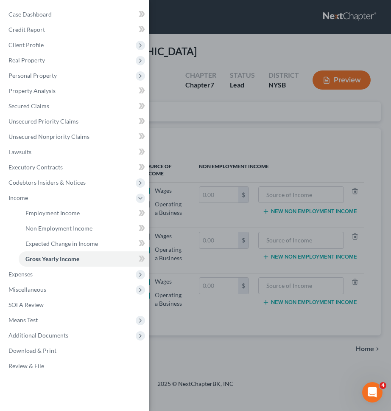
click at [274, 93] on div "Case Dashboard Payments Invoices Payments Payments Credit Report Client Profile" at bounding box center [195, 205] width 391 height 411
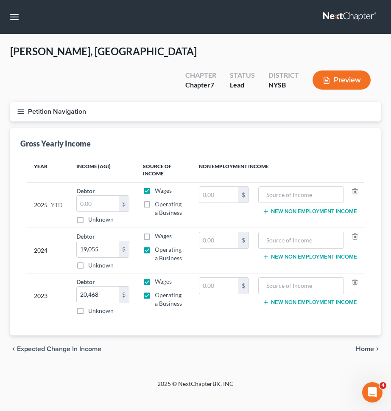
click at [258, 102] on button "Petition Navigation" at bounding box center [195, 112] width 371 height 20
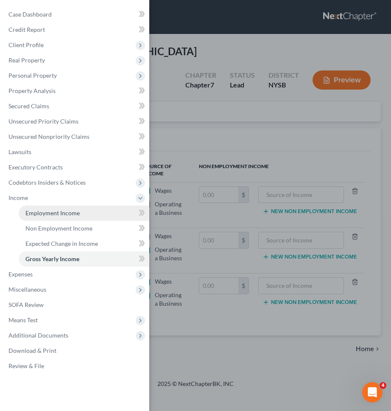
click at [35, 211] on span "Employment Income" at bounding box center [52, 212] width 54 height 7
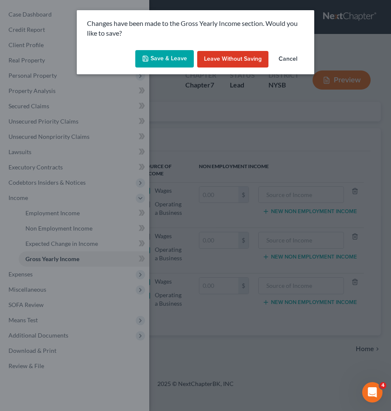
click at [177, 66] on button "Save & Leave" at bounding box center [164, 59] width 59 height 18
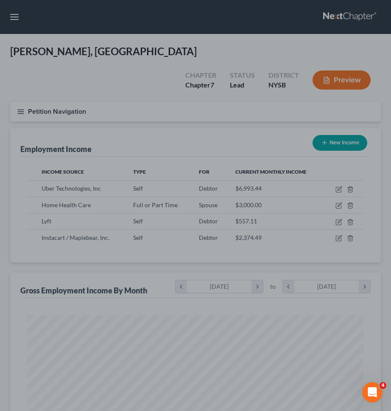
scroll to position [168, 354]
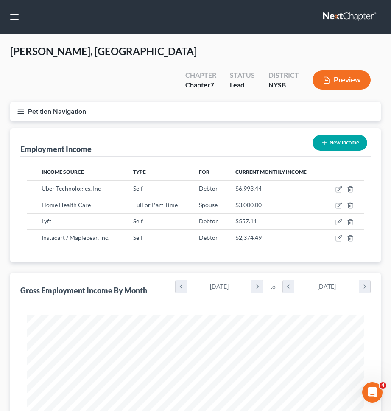
scroll to position [424179, 424002]
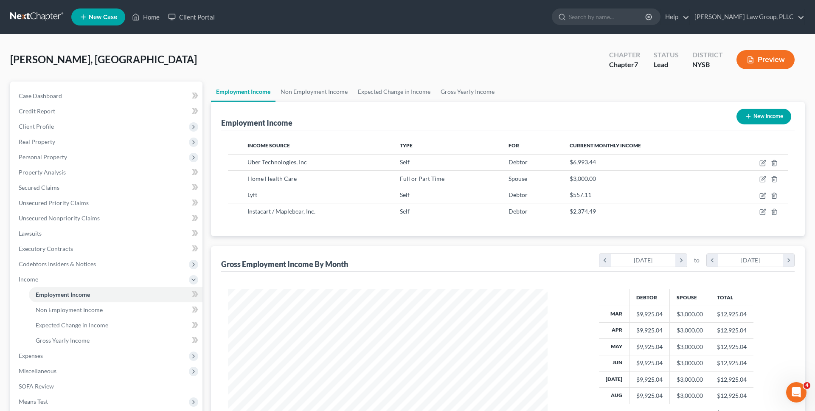
click at [363, 67] on div "[PERSON_NAME], Badroudine Upgraded Chapter Chapter 7 Status Lead District NYSB …" at bounding box center [407, 63] width 794 height 37
click at [85, 193] on link "Secured Claims" at bounding box center [107, 187] width 191 height 15
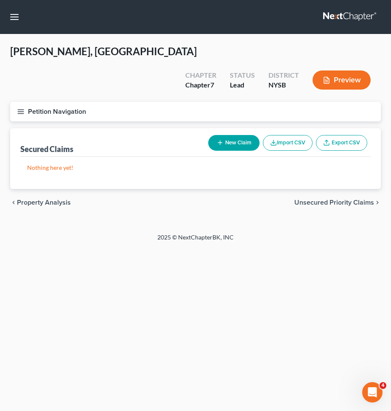
click at [235, 135] on button "New Claim" at bounding box center [233, 143] width 51 height 16
select select "0"
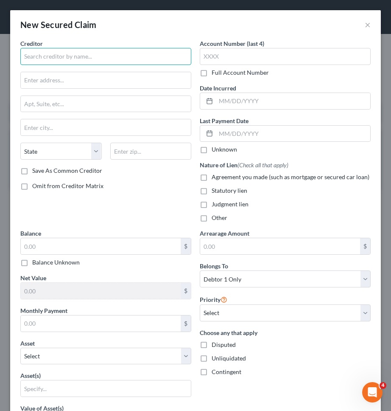
click at [169, 53] on input "text" at bounding box center [105, 56] width 171 height 17
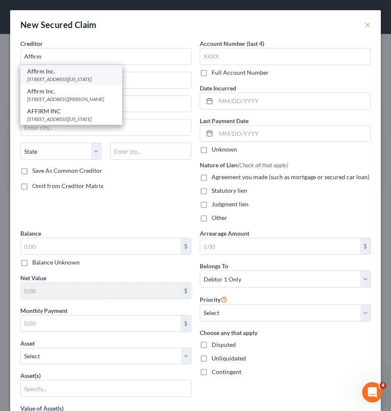
click at [110, 76] on div "650 California St. Floor 12, San Francisco, CA 94108" at bounding box center [71, 79] width 88 height 7
type input "Affirm Inc."
type input "650 California St."
type input "Floor 12"
type input "San Francisco"
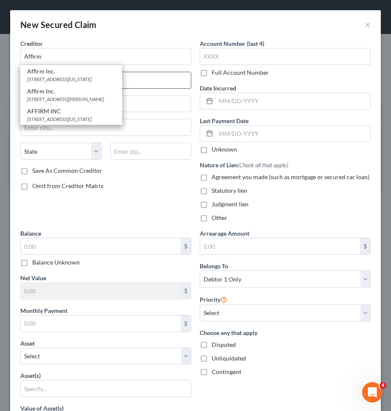
select select "4"
type input "94108"
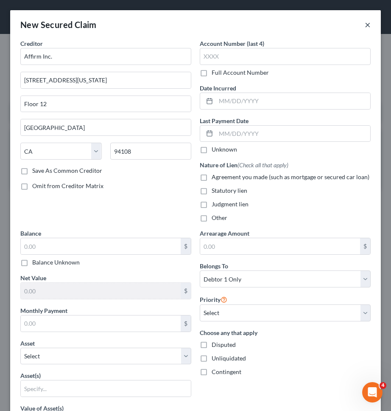
click at [365, 24] on button "×" at bounding box center [368, 25] width 6 height 10
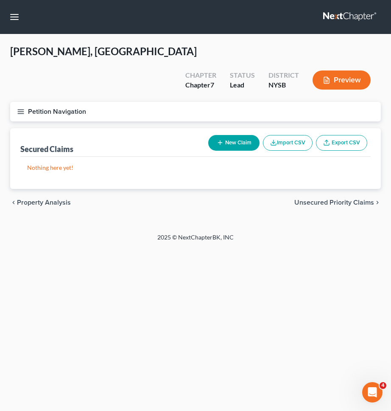
click at [352, 199] on span "Unsecured Priority Claims" at bounding box center [334, 202] width 80 height 7
click at [344, 199] on span "Unsecured Nonpriority Claims" at bounding box center [328, 202] width 92 height 7
click at [239, 135] on button "New Claim" at bounding box center [233, 143] width 51 height 16
select select "0"
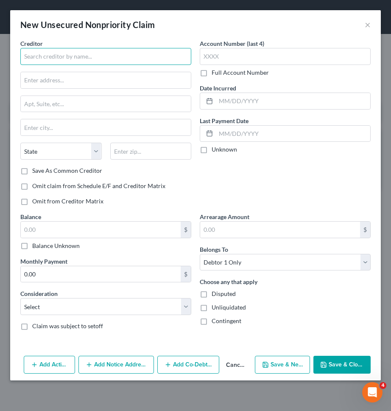
click at [155, 56] on input "text" at bounding box center [105, 56] width 171 height 17
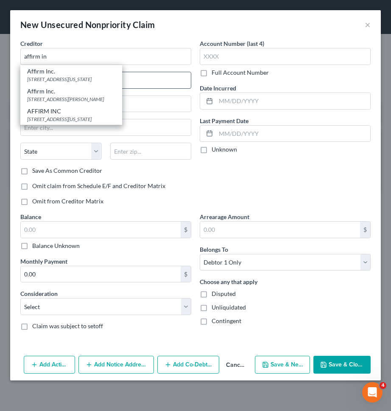
click at [93, 74] on div "Affirm Inc." at bounding box center [71, 71] width 88 height 8
type input "Affirm Inc."
type input "650 California St."
type input "Floor 12"
type input "San Francisco"
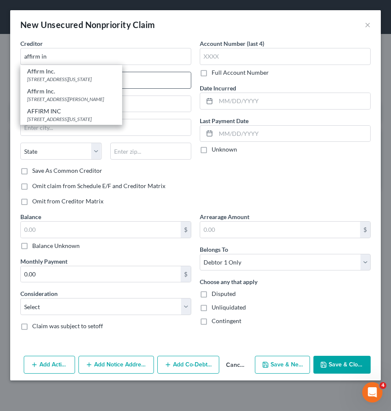
select select "4"
type input "94108"
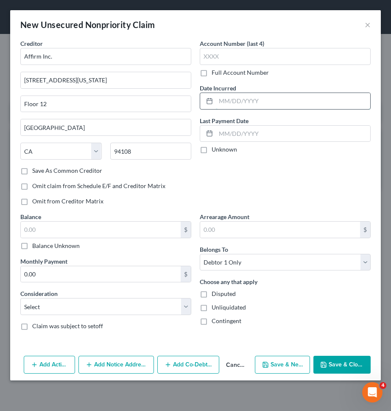
click at [240, 103] on input "text" at bounding box center [293, 101] width 154 height 16
type input "03/2025"
click at [127, 222] on input "text" at bounding box center [101, 230] width 160 height 16
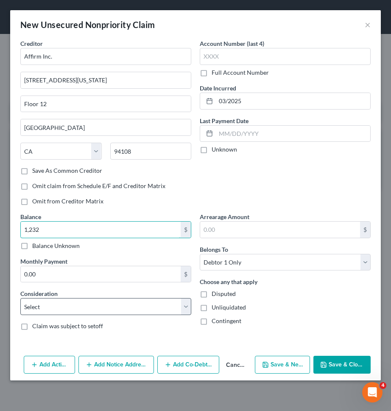
type input "1,232"
click at [154, 310] on select "Select Cable / Satellite Services Collection Agency Credit Card Debt Debt Couns…" at bounding box center [105, 306] width 171 height 17
select select "10"
click at [20, 298] on select "Select Cable / Satellite Services Collection Agency Credit Card Debt Debt Couns…" at bounding box center [105, 306] width 171 height 17
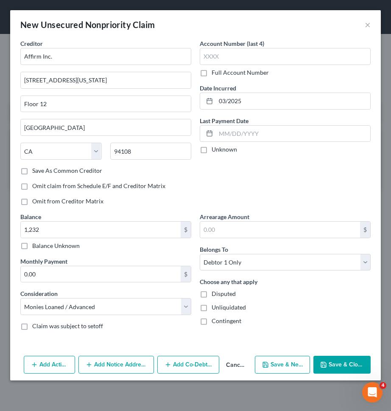
click at [286, 367] on button "Save & New" at bounding box center [282, 365] width 55 height 18
select select "0"
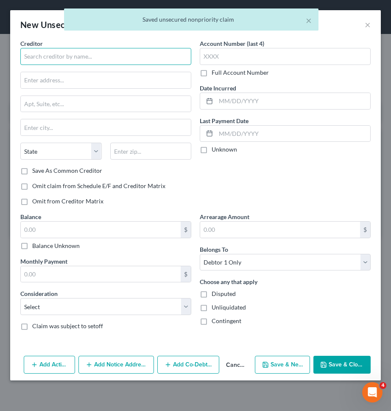
click at [155, 57] on input "text" at bounding box center [105, 56] width 171 height 17
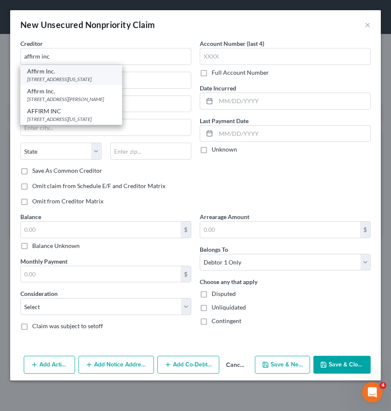
click at [112, 73] on div "Affirm Inc." at bounding box center [71, 71] width 88 height 8
type input "Affirm Inc."
type input "650 California St."
type input "Floor 12"
type input "San Francisco"
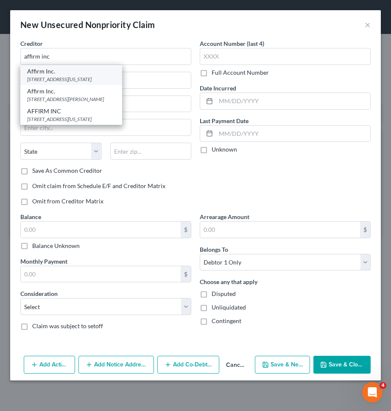
select select "4"
type input "94108"
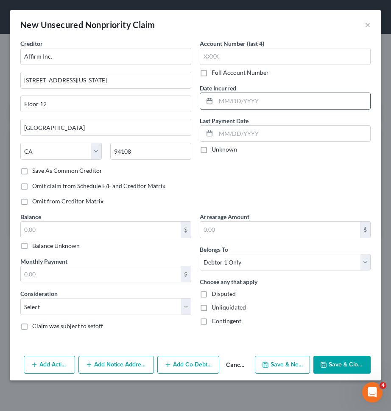
click at [244, 104] on input "text" at bounding box center [293, 101] width 154 height 16
type input "03/2025"
click at [146, 225] on input "text" at bounding box center [101, 230] width 160 height 16
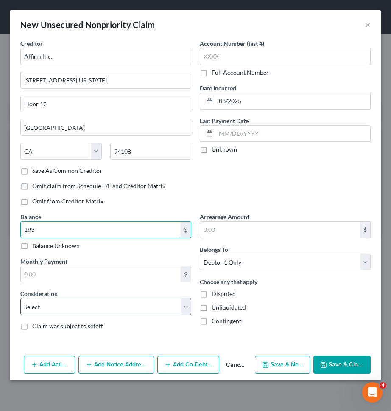
type input "193"
click at [151, 300] on select "Select Cable / Satellite Services Collection Agency Credit Card Debt Debt Couns…" at bounding box center [105, 306] width 171 height 17
select select "9"
click at [20, 298] on select "Select Cable / Satellite Services Collection Agency Credit Card Debt Debt Couns…" at bounding box center [105, 306] width 171 height 17
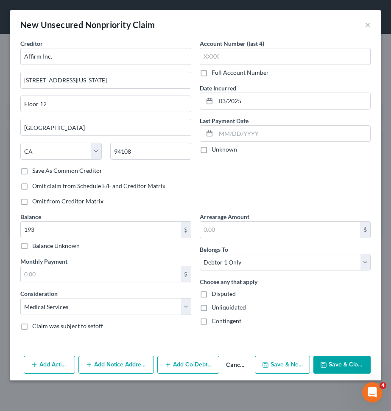
click at [284, 363] on button "Save & New" at bounding box center [282, 365] width 55 height 18
select select "0"
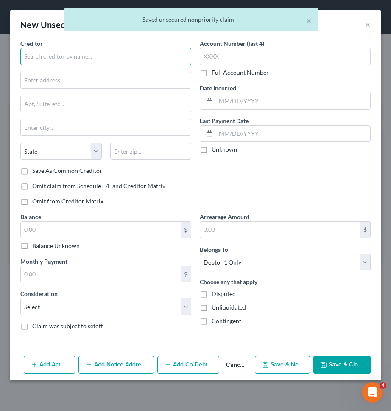
click at [174, 58] on input "text" at bounding box center [105, 56] width 171 height 17
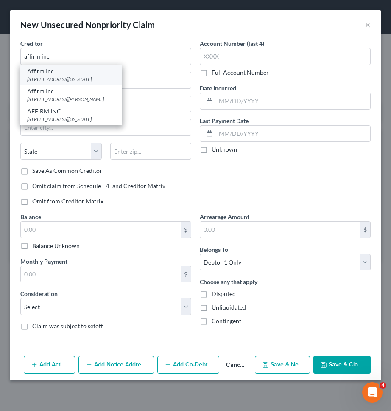
click at [94, 72] on div "Affirm Inc." at bounding box center [71, 71] width 88 height 8
type input "Affirm Inc."
type input "650 California St."
type input "Floor 12"
type input "San Francisco"
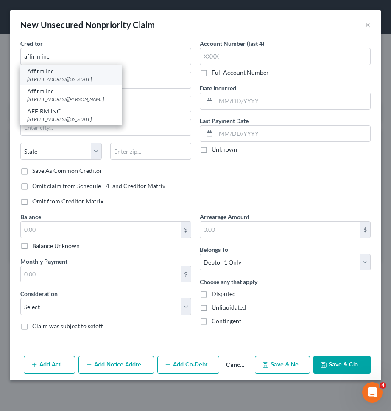
select select "4"
type input "94108"
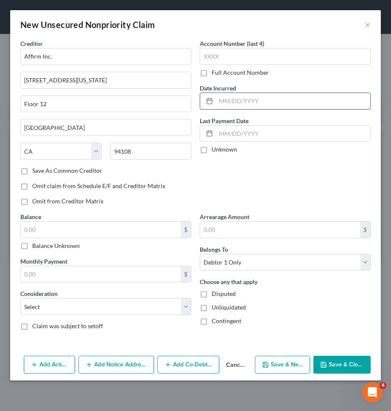
click at [264, 107] on input "text" at bounding box center [293, 101] width 154 height 16
type input "03/2025"
click at [163, 228] on input "text" at bounding box center [101, 230] width 160 height 16
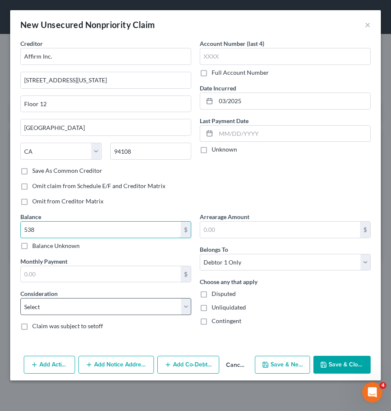
type input "538"
click at [163, 311] on select "Select Cable / Satellite Services Collection Agency Credit Card Debt Debt Couns…" at bounding box center [105, 306] width 171 height 17
select select "10"
click at [20, 298] on select "Select Cable / Satellite Services Collection Agency Credit Card Debt Debt Couns…" at bounding box center [105, 306] width 171 height 17
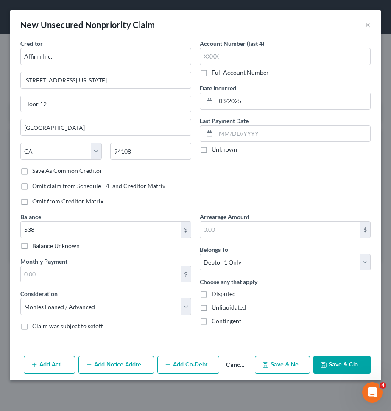
click at [262, 365] on button "Save & New" at bounding box center [282, 365] width 55 height 18
select select "0"
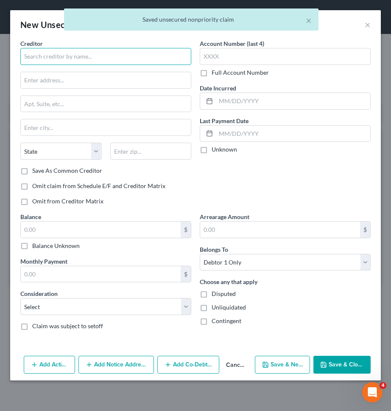
click at [178, 53] on input "text" at bounding box center [105, 56] width 171 height 17
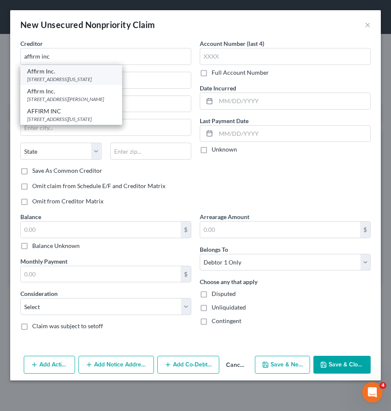
click at [109, 74] on div "Affirm Inc." at bounding box center [71, 71] width 88 height 8
type input "Affirm Inc."
type input "650 California St."
type input "Floor 12"
type input "San Francisco"
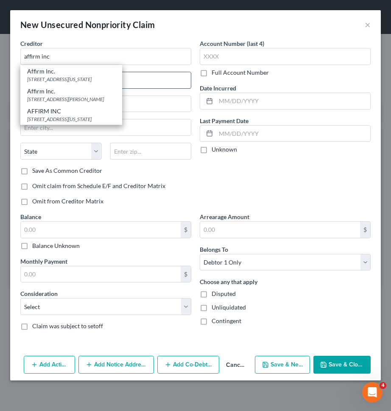
select select "4"
type input "94108"
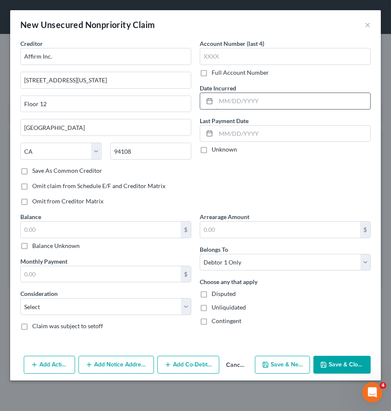
click at [222, 98] on input "text" at bounding box center [293, 101] width 154 height 16
type input "03/2025"
click at [95, 230] on input "text" at bounding box center [101, 230] width 160 height 16
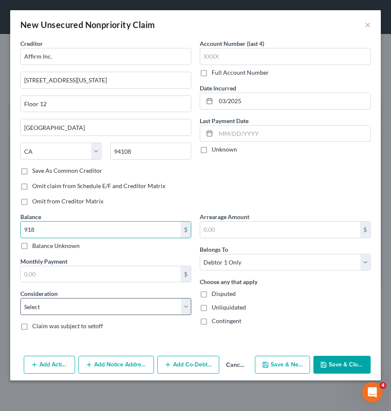
type input "918"
click at [93, 303] on select "Select Cable / Satellite Services Collection Agency Credit Card Debt Debt Couns…" at bounding box center [105, 306] width 171 height 17
select select "10"
click at [20, 298] on select "Select Cable / Satellite Services Collection Agency Credit Card Debt Debt Couns…" at bounding box center [105, 306] width 171 height 17
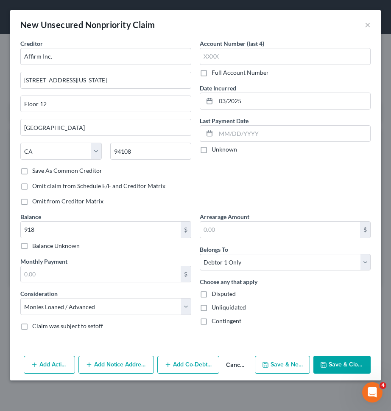
click at [289, 369] on button "Save & New" at bounding box center [282, 365] width 55 height 18
select select "0"
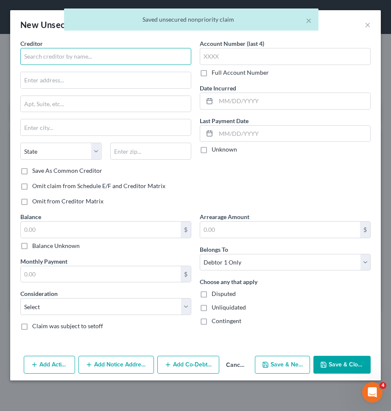
click at [144, 63] on input "text" at bounding box center [105, 56] width 171 height 17
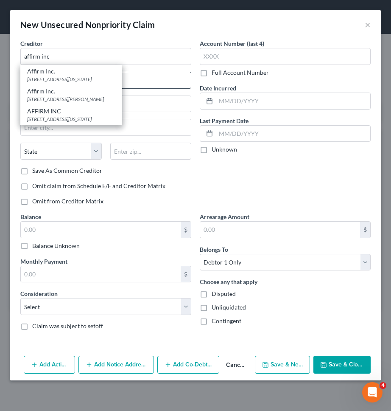
click at [96, 78] on div "650 California St. Floor 12, San Francisco, CA 94108" at bounding box center [71, 79] width 88 height 7
type input "Affirm Inc."
type input "650 California St."
type input "Floor 12"
type input "San Francisco"
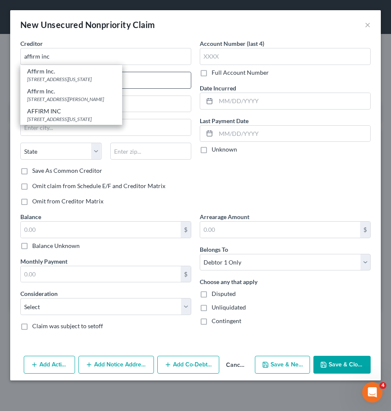
select select "4"
type input "94108"
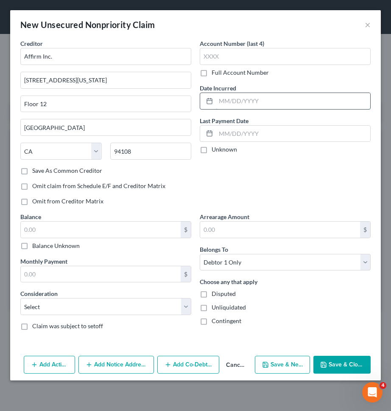
click at [224, 101] on input "text" at bounding box center [293, 101] width 154 height 16
type input "03/2025"
click at [151, 227] on input "text" at bounding box center [101, 230] width 160 height 16
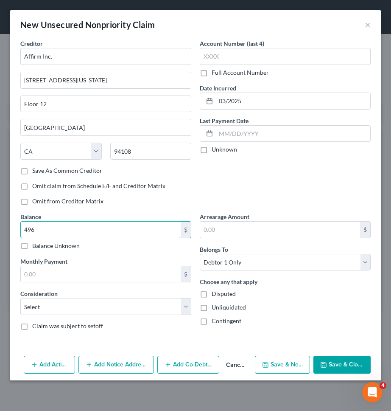
type input "496"
click at [261, 356] on button "Save & New" at bounding box center [282, 365] width 55 height 18
select select "0"
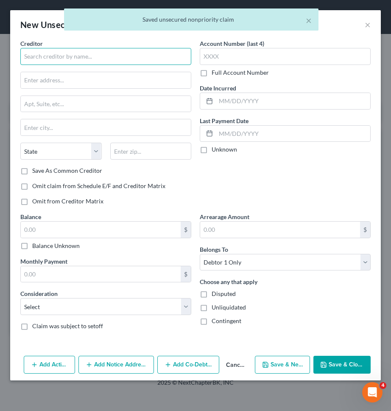
click at [149, 56] on input "text" at bounding box center [105, 56] width 171 height 17
click at [148, 56] on input "text" at bounding box center [105, 56] width 171 height 17
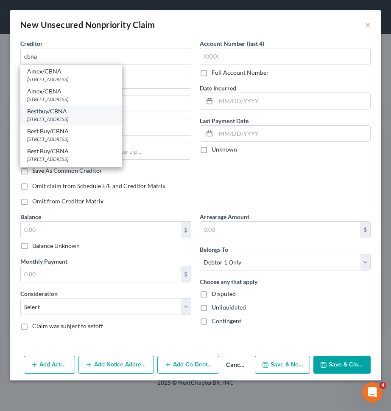
click at [109, 110] on div "Bestbuy/CBNA" at bounding box center [71, 111] width 88 height 8
type input "Bestbuy/CBNA"
type input "50 Northwest Point Rd"
type input "Elk Grove Village"
select select "14"
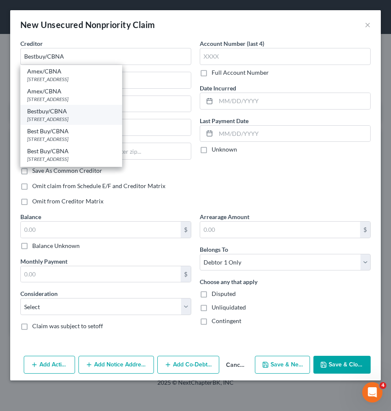
type input "60007"
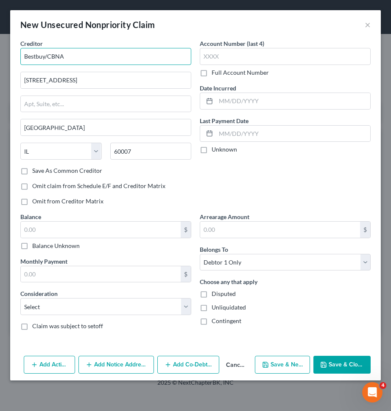
drag, startPoint x: 48, startPoint y: 56, endPoint x: 0, endPoint y: 56, distance: 47.1
click at [5, 56] on div "New Unsecured Nonpriority Claim × Creditor * Bestbuy/CBNA 50 Northwest Point Rd…" at bounding box center [195, 205] width 391 height 411
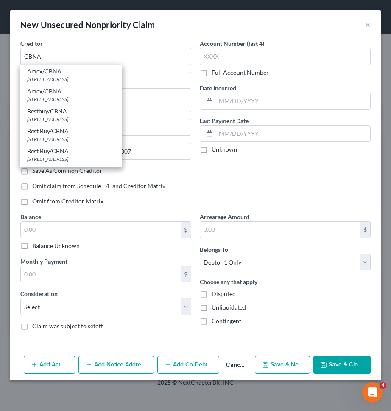
click at [159, 37] on div "New Unsecured Nonpriority Claim ×" at bounding box center [195, 24] width 371 height 29
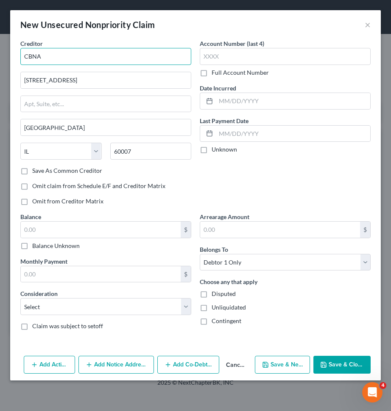
click at [144, 62] on input "CBNA" at bounding box center [105, 56] width 171 height 17
type input "CBNA"
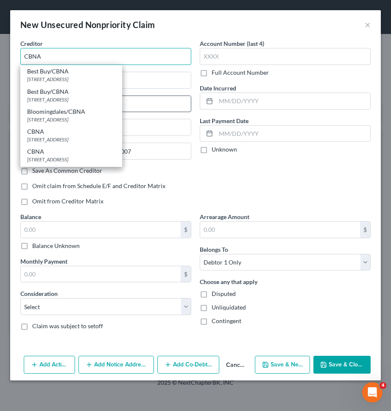
scroll to position [101, 0]
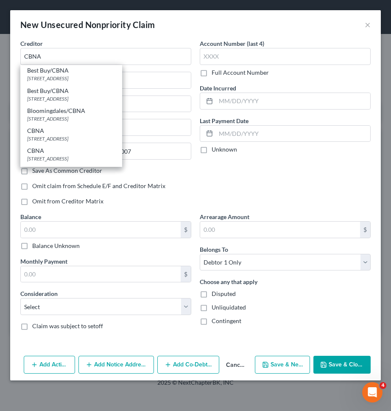
click at [309, 186] on div "Account Number (last 4) Full Account Number Date Incurred Last Payment Date Unk…" at bounding box center [285, 125] width 179 height 173
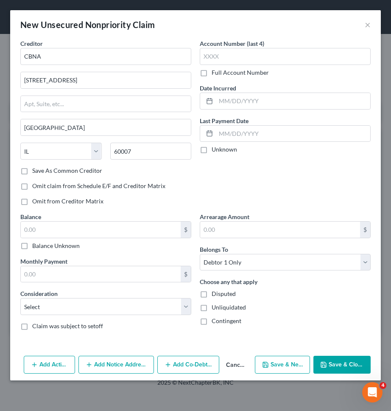
scroll to position [0, 0]
click at [244, 101] on input "text" at bounding box center [293, 101] width 154 height 16
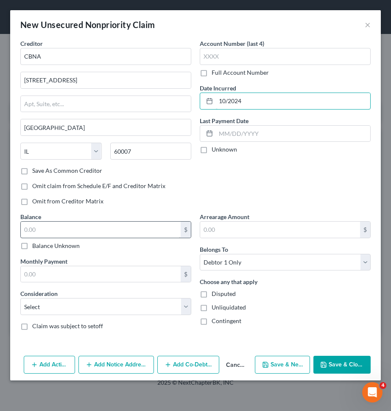
type input "10/2024"
click at [156, 229] on input "text" at bounding box center [101, 230] width 160 height 16
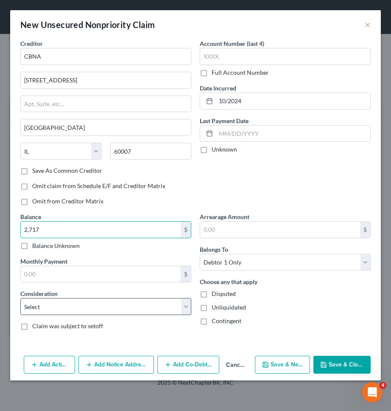
type input "2,717"
click at [163, 311] on select "Select Cable / Satellite Services Collection Agency Credit Card Debt Debt Couns…" at bounding box center [105, 306] width 171 height 17
select select "2"
click at [20, 298] on select "Select Cable / Satellite Services Collection Agency Credit Card Debt Debt Couns…" at bounding box center [105, 306] width 171 height 17
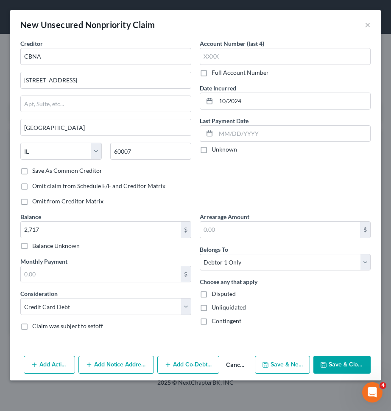
click at [297, 360] on button "Save & New" at bounding box center [282, 365] width 55 height 18
select select "0"
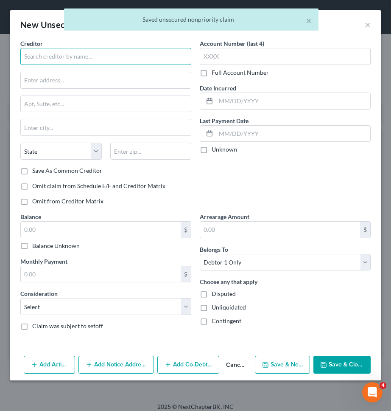
click at [177, 62] on input "text" at bounding box center [105, 56] width 171 height 17
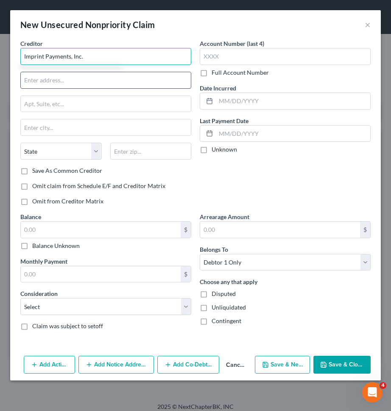
type input "Imprint Payments, Inc."
click at [175, 78] on input "text" at bounding box center [106, 80] width 170 height 16
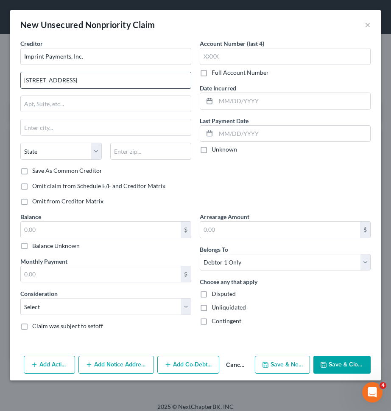
type input "77 Water St."
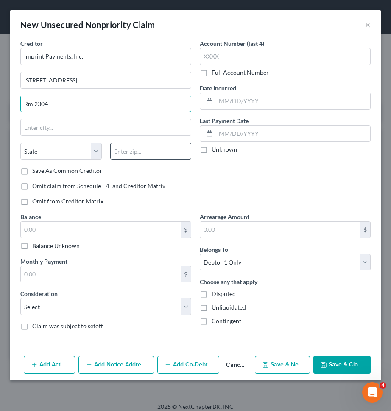
type input "Rm 2304"
click at [152, 154] on input "text" at bounding box center [150, 151] width 81 height 17
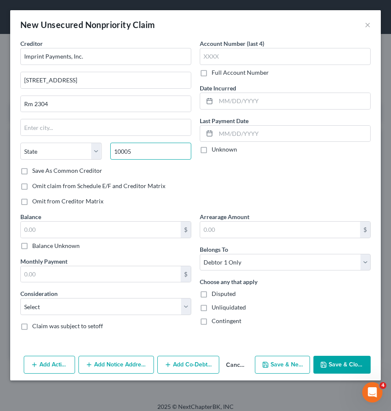
type input "10005"
click at [84, 172] on label "Save As Common Creditor" at bounding box center [67, 170] width 70 height 8
click at [41, 172] on input "Save As Common Creditor" at bounding box center [39, 169] width 6 height 6
checkbox input "true"
type input "[US_STATE]"
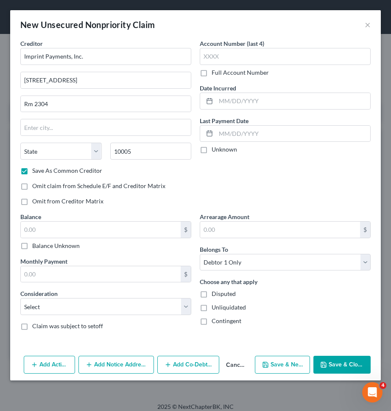
select select "35"
click at [247, 103] on input "text" at bounding box center [293, 101] width 154 height 16
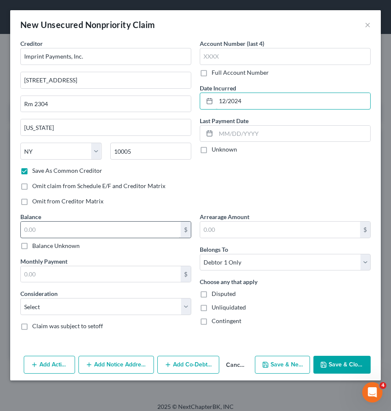
type input "12/2024"
click at [154, 232] on input "text" at bounding box center [101, 230] width 160 height 16
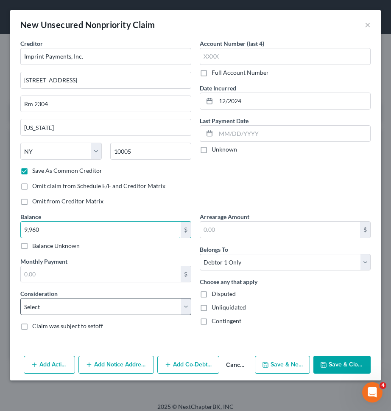
type input "9,960"
click at [133, 308] on select "Select Cable / Satellite Services Collection Agency Credit Card Debt Debt Couns…" at bounding box center [105, 306] width 171 height 17
select select "2"
click at [20, 298] on select "Select Cable / Satellite Services Collection Agency Credit Card Debt Debt Couns…" at bounding box center [105, 306] width 171 height 17
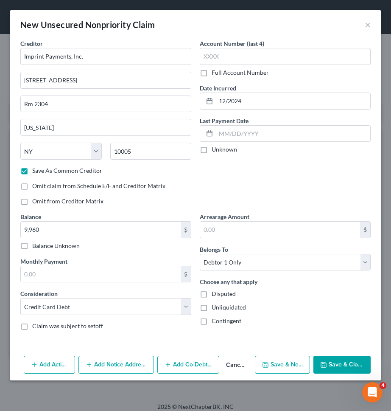
click at [284, 357] on button "Save & New" at bounding box center [282, 365] width 55 height 18
select select "0"
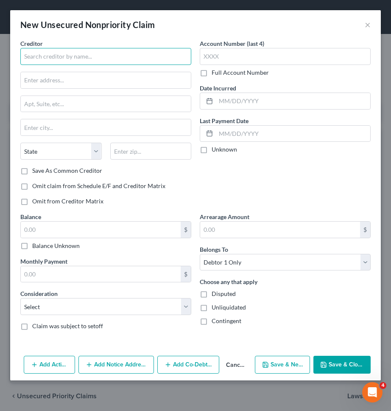
click at [167, 60] on input "text" at bounding box center [105, 56] width 171 height 17
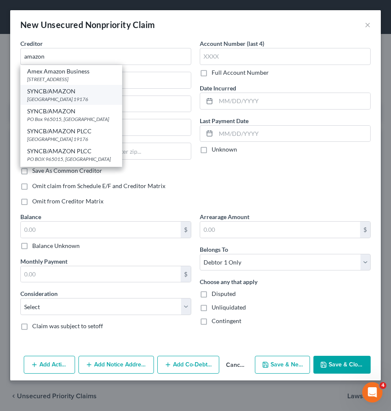
click at [93, 98] on div "PO Box 71727, Philadelphia, PA 19176" at bounding box center [71, 98] width 88 height 7
type input "SYNCB/AMAZON"
type input "PO Box 71727"
type input "Philadelphia"
select select "39"
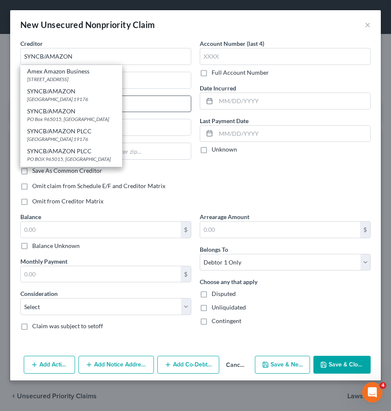
type input "19176"
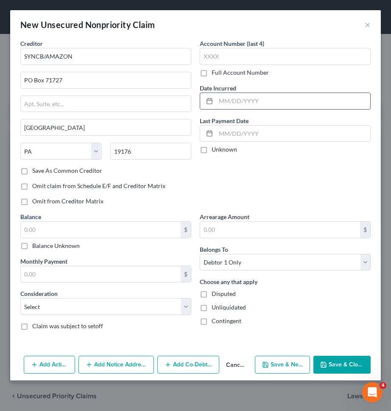
click at [242, 103] on input "text" at bounding box center [293, 101] width 154 height 16
type input "12/2024"
click at [141, 229] on input "text" at bounding box center [101, 230] width 160 height 16
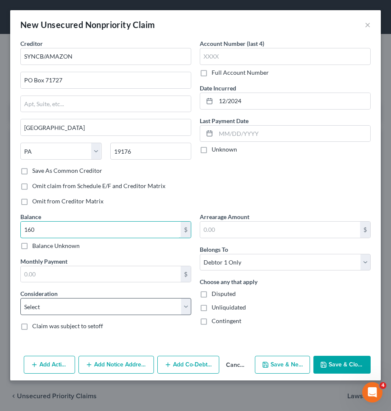
type input "160"
click at [123, 304] on select "Select Cable / Satellite Services Collection Agency Credit Card Debt Debt Couns…" at bounding box center [105, 306] width 171 height 17
select select "2"
click at [20, 298] on select "Select Cable / Satellite Services Collection Agency Credit Card Debt Debt Couns…" at bounding box center [105, 306] width 171 height 17
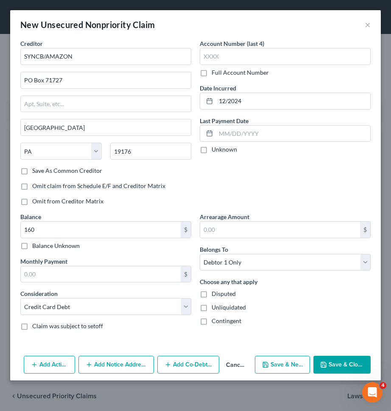
click at [261, 365] on button "Save & New" at bounding box center [282, 365] width 55 height 18
select select "0"
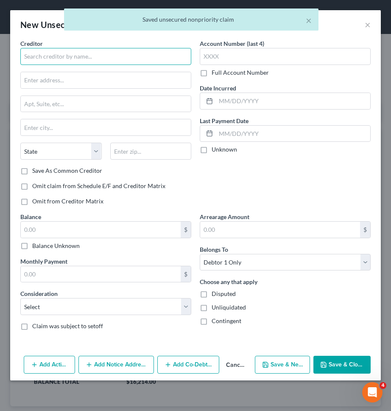
click at [115, 57] on input "text" at bounding box center [105, 56] width 171 height 17
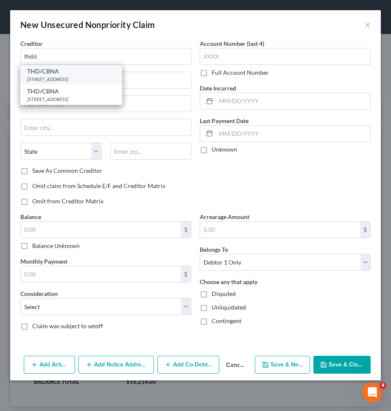
click at [66, 72] on div "THD/CBNA" at bounding box center [71, 71] width 88 height 8
type input "THD/CBNA"
type input "PO Box 6497"
type input "Sioux Falls"
select select "43"
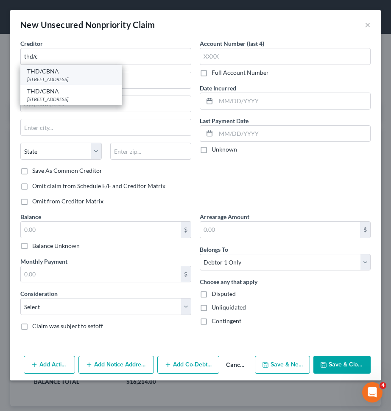
type input "57117"
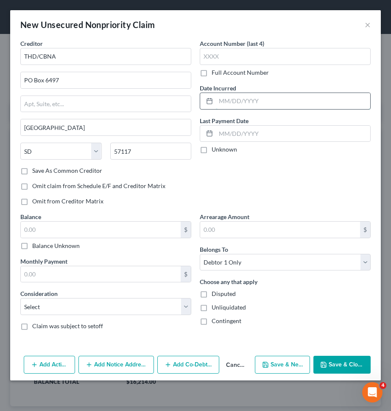
click at [247, 98] on input "text" at bounding box center [293, 101] width 154 height 16
type input "12/2024"
click at [148, 229] on input "text" at bounding box center [101, 230] width 160 height 16
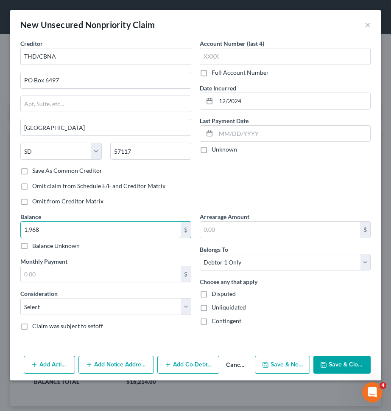
type input "1,968"
click at [151, 297] on div "Consideration Select Cable / Satellite Services Collection Agency Credit Card D…" at bounding box center [105, 302] width 171 height 26
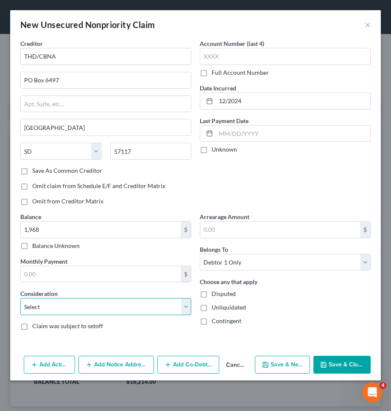
click at [151, 299] on select "Select Cable / Satellite Services Collection Agency Credit Card Debt Debt Couns…" at bounding box center [105, 306] width 171 height 17
select select "2"
click at [20, 298] on select "Select Cable / Satellite Services Collection Agency Credit Card Debt Debt Couns…" at bounding box center [105, 306] width 171 height 17
click at [278, 357] on button "Save & New" at bounding box center [282, 365] width 55 height 18
select select "0"
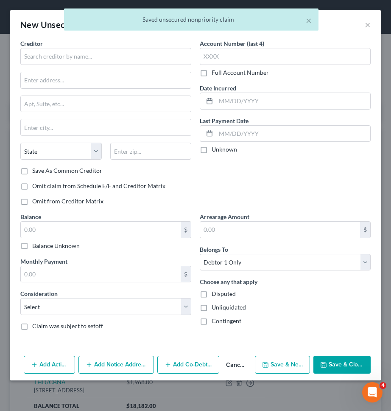
click at [236, 367] on button "Cancel" at bounding box center [235, 364] width 32 height 17
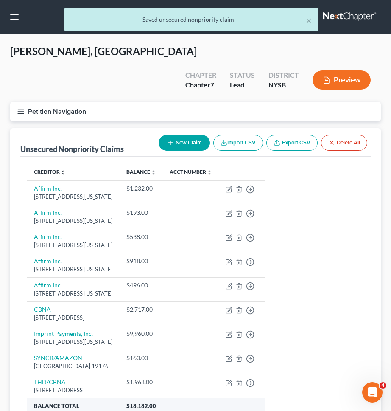
scroll to position [59, 0]
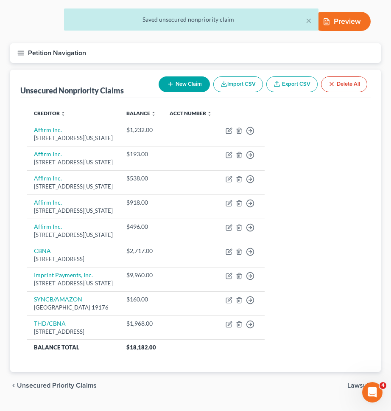
click at [60, 382] on span "Unsecured Priority Claims" at bounding box center [57, 385] width 80 height 7
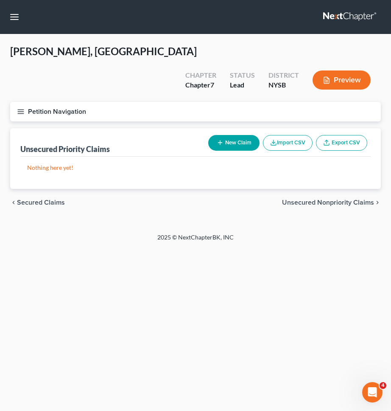
click at [50, 199] on span "Secured Claims" at bounding box center [41, 202] width 48 height 7
click at [225, 135] on button "New Claim" at bounding box center [233, 143] width 51 height 16
select select "0"
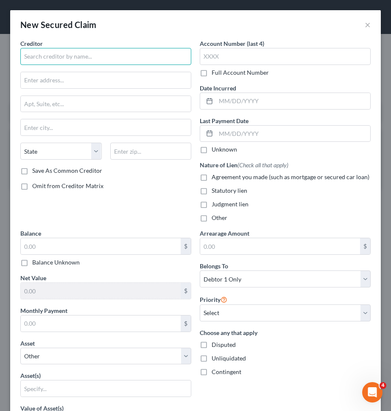
click at [120, 54] on input "text" at bounding box center [105, 56] width 171 height 17
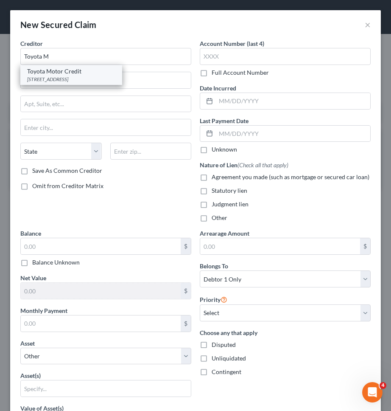
click at [88, 77] on div "PO Box 9786, Cedar Rapids, IA 52409" at bounding box center [71, 79] width 88 height 7
type input "Toyota Motor Credit"
type input "PO Box 9786"
type input "Cedar Rapids"
select select "16"
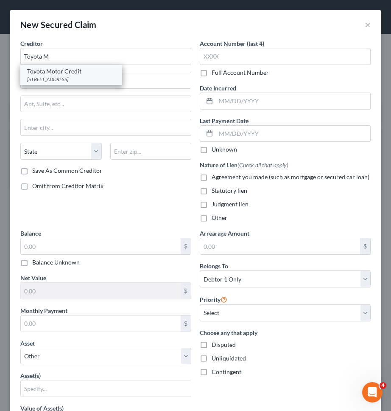
type input "52409"
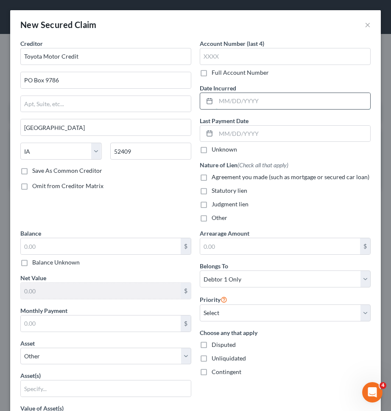
click at [223, 101] on input "text" at bounding box center [293, 101] width 154 height 16
type input "04/2023"
click at [212, 176] on label "Agreement you made (such as mortgage or secured car loan)" at bounding box center [291, 177] width 158 height 8
click at [215, 176] on input "Agreement you made (such as mortgage or secured car loan)" at bounding box center [218, 176] width 6 height 6
checkbox input "true"
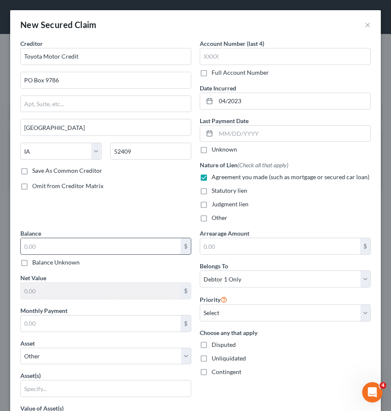
click at [128, 244] on input "text" at bounding box center [101, 246] width 160 height 16
type input "41,387"
click at [123, 317] on input "text" at bounding box center [101, 323] width 160 height 16
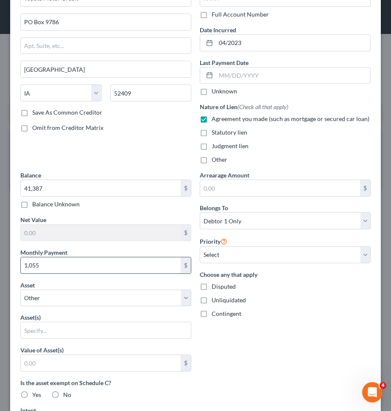
scroll to position [81, 0]
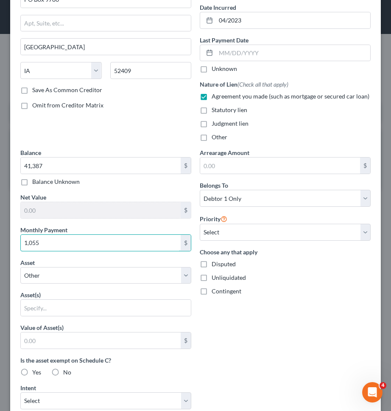
type input "1,055"
click at [132, 265] on div "Asset * Select Other Multiple Assets Chase (Account ending in *7876) (Checking …" at bounding box center [105, 271] width 171 height 26
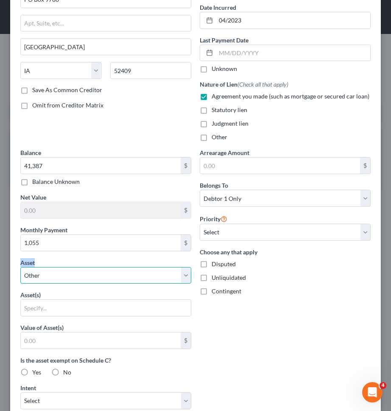
click at [132, 270] on select "Select Other Multiple Assets Chase (Account ending in *7876) (Checking Account)…" at bounding box center [105, 275] width 171 height 17
select select "4"
click at [20, 267] on select "Select Other Multiple Assets Chase (Account ending in *7876) (Checking Account)…" at bounding box center [105, 275] width 171 height 17
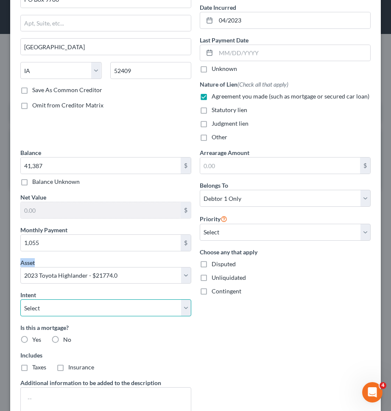
click at [118, 310] on select "Select Surrender Redeem Reaffirm Avoid Other" at bounding box center [105, 307] width 171 height 17
select select "2"
click at [20, 299] on select "Select Surrender Redeem Reaffirm Avoid Other" at bounding box center [105, 307] width 171 height 17
click at [63, 339] on label "No" at bounding box center [67, 339] width 8 height 8
click at [67, 339] on input "No" at bounding box center [70, 338] width 6 height 6
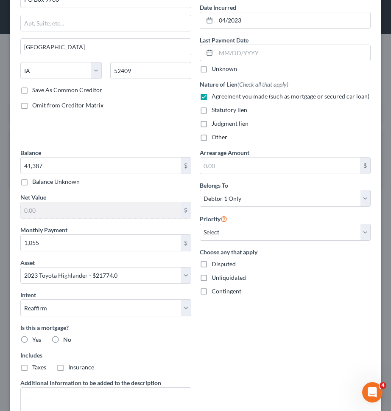
radio input "true"
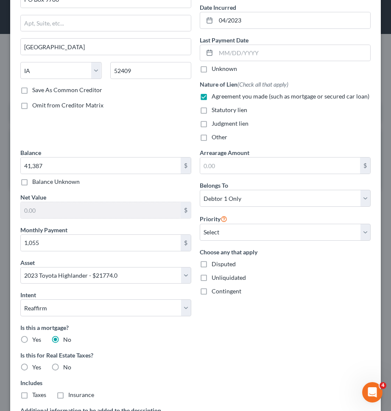
click at [63, 363] on label "No" at bounding box center [67, 367] width 8 height 8
click at [67, 363] on input "No" at bounding box center [70, 366] width 6 height 6
radio input "true"
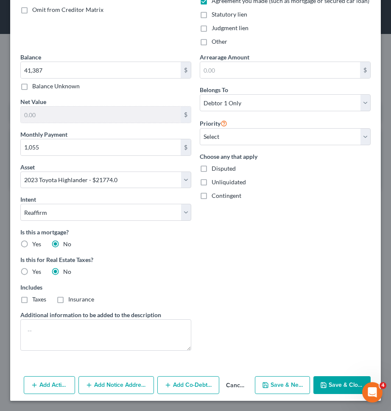
click at [326, 379] on button "Save & Close" at bounding box center [342, 385] width 57 height 18
select select
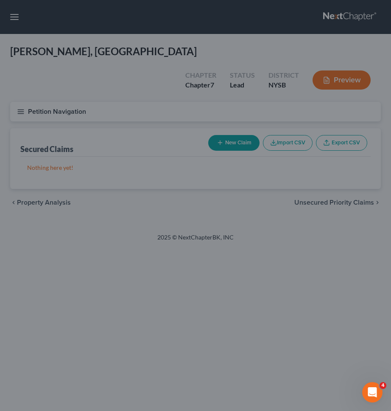
type input "41,387.00"
type input "-19,613.00"
type input "1,055.00"
select select "4"
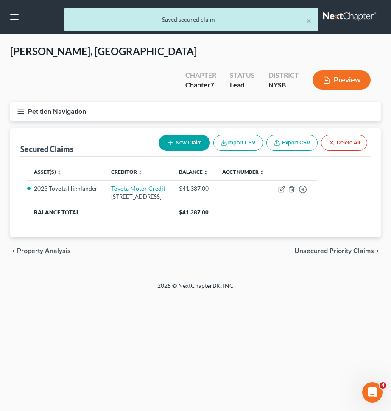
click at [308, 247] on span "Unsecured Priority Claims" at bounding box center [334, 250] width 80 height 7
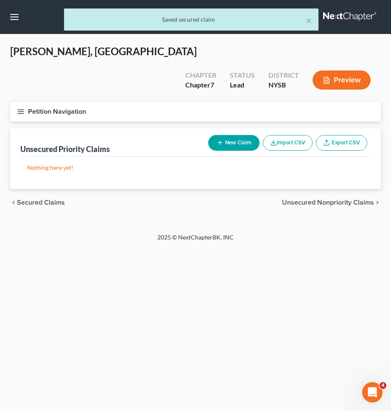
click at [327, 199] on span "Unsecured Nonpriority Claims" at bounding box center [328, 202] width 92 height 7
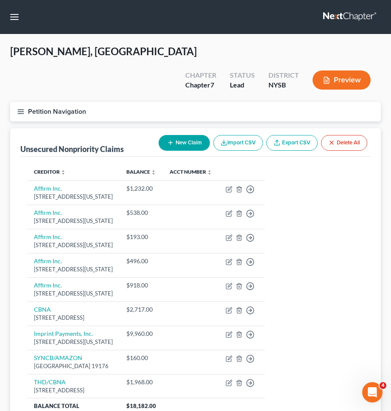
click at [193, 135] on button "New Claim" at bounding box center [184, 143] width 51 height 16
select select "0"
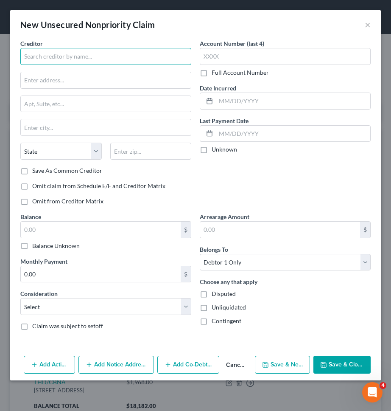
click at [145, 61] on input "text" at bounding box center [105, 56] width 171 height 17
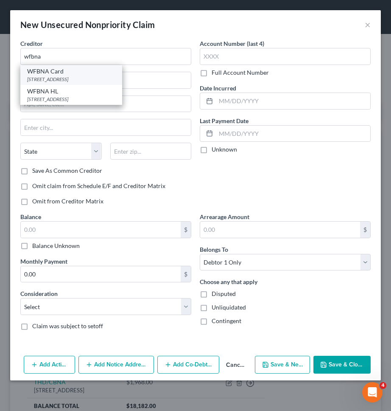
click at [75, 71] on div "WFBNA Card" at bounding box center [71, 71] width 88 height 8
type input "WFBNA Card"
type input "PO Box 393"
type input "Minneapolis"
select select "24"
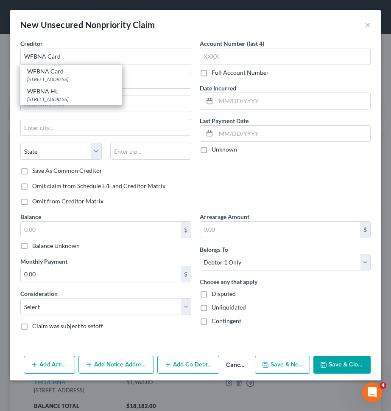
type input "55480"
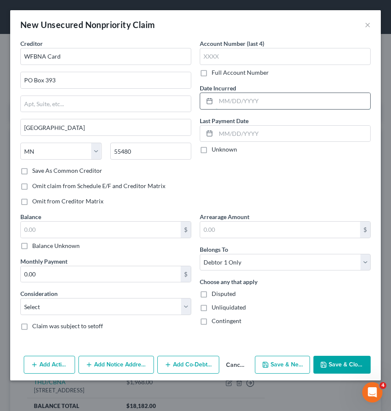
click at [260, 101] on input "text" at bounding box center [293, 101] width 154 height 16
type input "08/2023"
click at [164, 224] on input "text" at bounding box center [101, 230] width 160 height 16
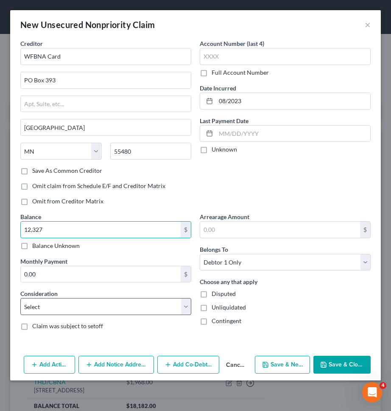
type input "12,327"
click at [160, 307] on select "Select Cable / Satellite Services Collection Agency Credit Card Debt Debt Couns…" at bounding box center [105, 306] width 171 height 17
select select "2"
click at [20, 298] on select "Select Cable / Satellite Services Collection Agency Credit Card Debt Debt Couns…" at bounding box center [105, 306] width 171 height 17
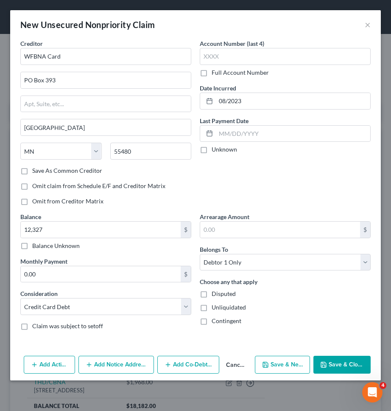
click at [264, 349] on div "Creditor * WFBNA Card PO Box 393 Minneapolis State AL AK AR AZ CA CO CT DE DC F…" at bounding box center [195, 195] width 371 height 313
click at [269, 364] on icon "button" at bounding box center [265, 364] width 7 height 7
select select "0"
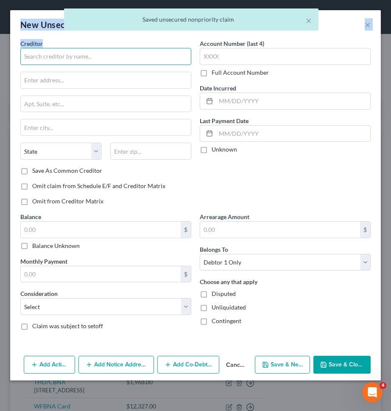
click at [157, 59] on input "text" at bounding box center [105, 56] width 171 height 17
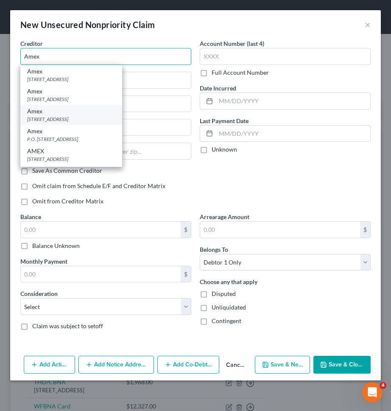
type input "Amex"
click at [85, 112] on div "Amex" at bounding box center [71, 111] width 88 height 8
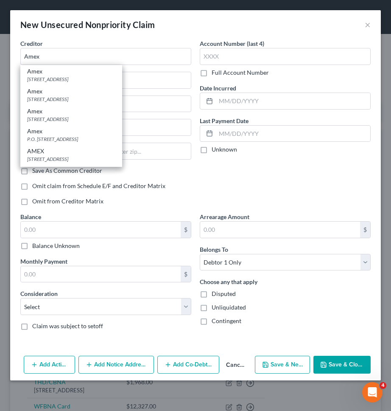
type input "PO Box 297871"
type input "Fort Lauderdale"
select select "9"
type input "33329"
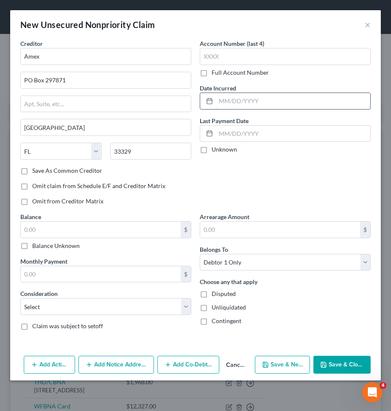
click at [224, 103] on input "text" at bounding box center [293, 101] width 154 height 16
type input "08/2023"
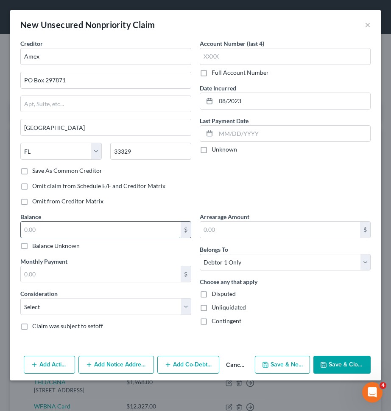
click at [125, 226] on input "text" at bounding box center [101, 230] width 160 height 16
type input "9,042"
click at [118, 295] on div "Consideration Select Cable / Satellite Services Collection Agency Credit Card D…" at bounding box center [105, 302] width 171 height 26
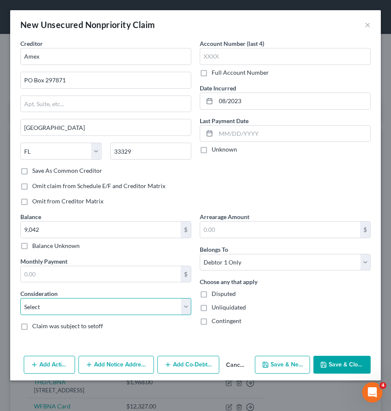
click at [118, 301] on select "Select Cable / Satellite Services Collection Agency Credit Card Debt Debt Couns…" at bounding box center [105, 306] width 171 height 17
select select "2"
click at [20, 298] on select "Select Cable / Satellite Services Collection Agency Credit Card Debt Debt Couns…" at bounding box center [105, 306] width 171 height 17
click at [279, 368] on button "Save & New" at bounding box center [282, 365] width 55 height 18
select select "0"
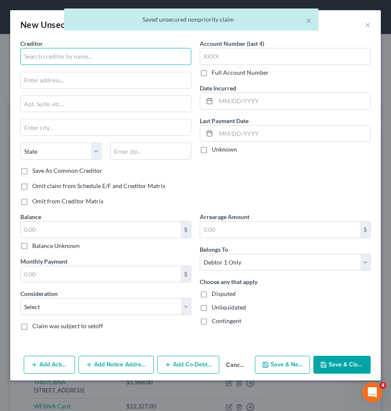
click at [152, 58] on input "text" at bounding box center [105, 56] width 171 height 17
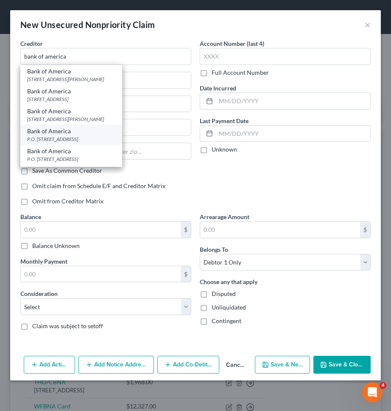
click at [72, 132] on div "Bank of America" at bounding box center [71, 131] width 88 height 8
type input "Bank of America"
type input "P.O. Box 982238"
type input "El Paso"
select select "45"
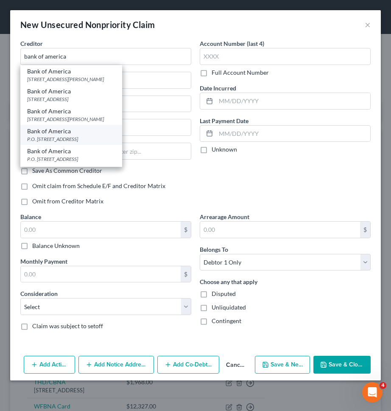
type input "79998"
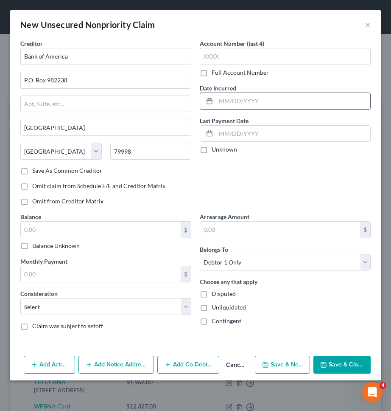
click at [294, 102] on input "text" at bounding box center [293, 101] width 154 height 16
type input "09/2023"
click at [161, 226] on input "text" at bounding box center [101, 230] width 160 height 16
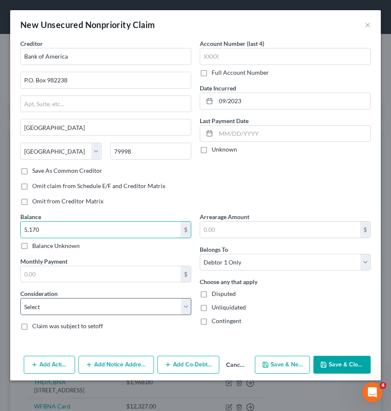
type input "5,170"
click at [165, 300] on select "Select Cable / Satellite Services Collection Agency Credit Card Debt Debt Couns…" at bounding box center [105, 306] width 171 height 17
select select "2"
click at [20, 298] on select "Select Cable / Satellite Services Collection Agency Credit Card Debt Debt Couns…" at bounding box center [105, 306] width 171 height 17
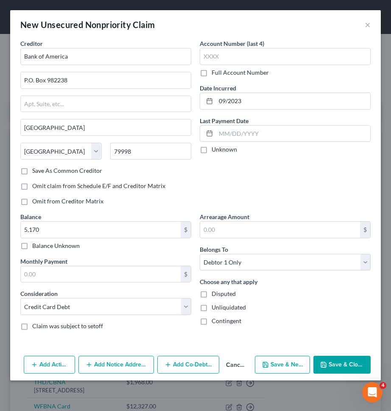
click at [293, 363] on button "Save & New" at bounding box center [282, 365] width 55 height 18
select select "0"
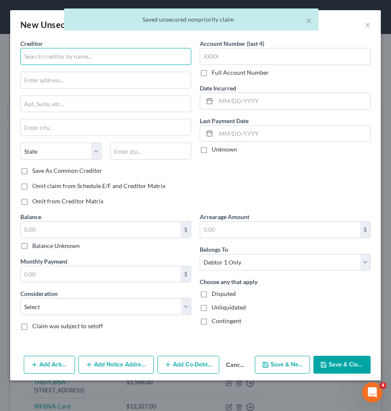
click at [146, 54] on input "text" at bounding box center [105, 56] width 171 height 17
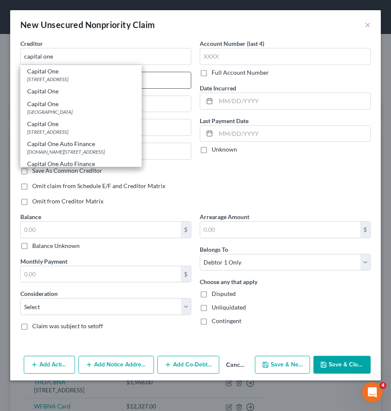
click at [104, 72] on div "Capital One" at bounding box center [81, 71] width 108 height 8
type input "Capital One"
type input "PO Box 31293"
type input "Salt Lake City"
select select "46"
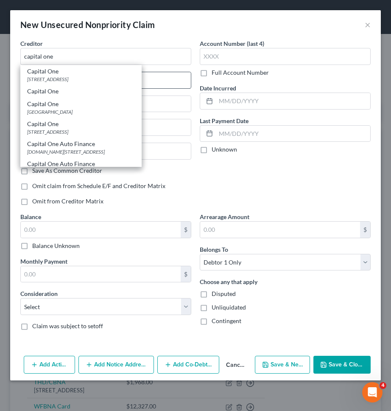
type input "84131"
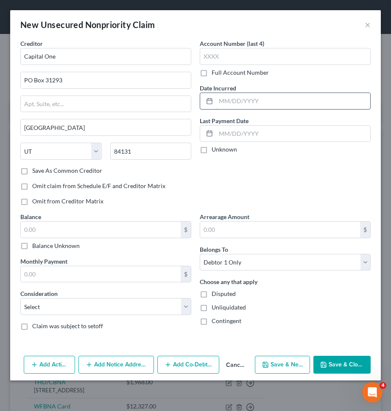
click at [235, 106] on input "text" at bounding box center [293, 101] width 154 height 16
type input "08/2023"
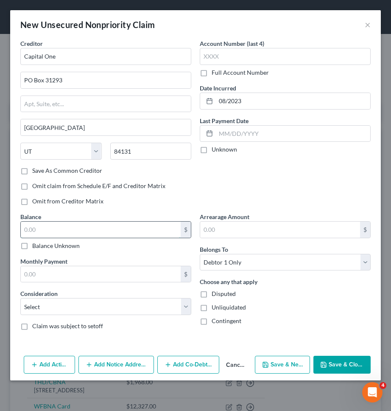
click at [118, 232] on input "text" at bounding box center [101, 230] width 160 height 16
type input "1,521"
click at [111, 306] on select "Select Cable / Satellite Services Collection Agency Credit Card Debt Debt Couns…" at bounding box center [105, 306] width 171 height 17
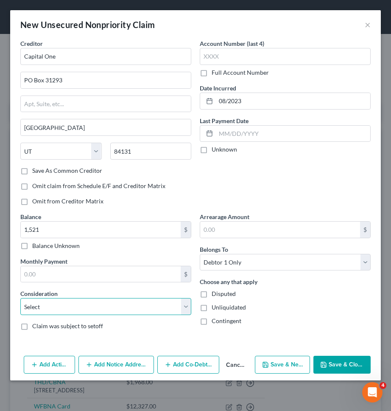
select select "2"
click at [20, 298] on select "Select Cable / Satellite Services Collection Agency Credit Card Debt Debt Couns…" at bounding box center [105, 306] width 171 height 17
click at [270, 362] on button "Save & New" at bounding box center [282, 365] width 55 height 18
select select "0"
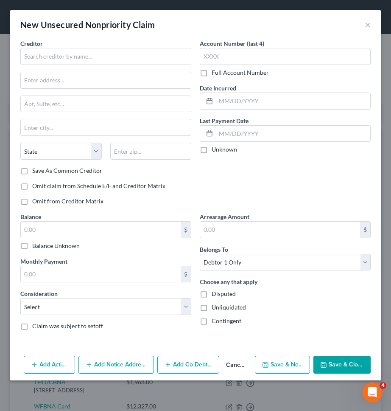
click at [362, 25] on div "New Unsecured Nonpriority Claim ×" at bounding box center [195, 24] width 371 height 29
click at [368, 25] on button "×" at bounding box center [368, 25] width 6 height 10
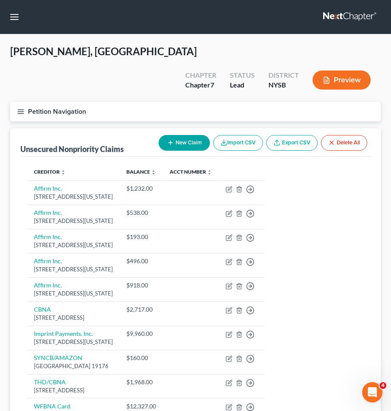
click at [199, 135] on button "New Claim" at bounding box center [184, 143] width 51 height 16
select select "0"
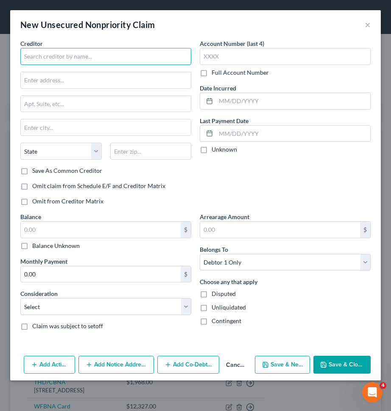
click at [147, 56] on input "text" at bounding box center [105, 56] width 171 height 17
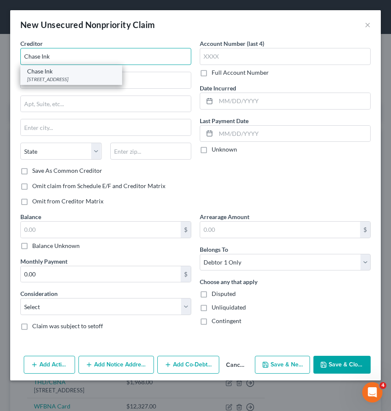
type input "Chase Ink"
click at [90, 80] on div "PO Box 15123, Wilmington, DE 19850" at bounding box center [71, 79] width 88 height 7
type input "PO Box 15123"
type input "Wilmington"
select select "7"
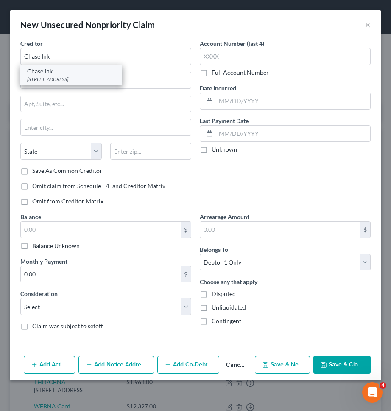
type input "19850"
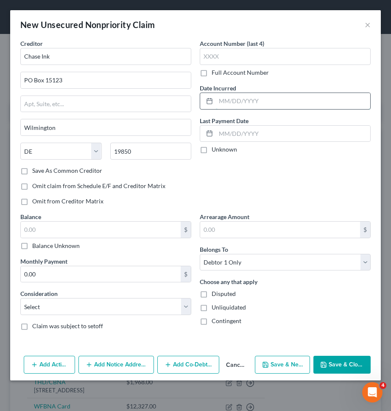
click at [272, 106] on input "text" at bounding box center [293, 101] width 154 height 16
type input "01/2023"
click at [115, 228] on input "text" at bounding box center [101, 230] width 160 height 16
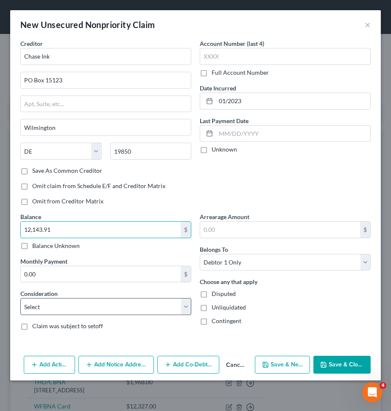
type input "12,143.91"
click at [113, 303] on select "Select Cable / Satellite Services Collection Agency Credit Card Debt Debt Couns…" at bounding box center [105, 306] width 171 height 17
select select "14"
click at [20, 298] on select "Select Cable / Satellite Services Collection Agency Credit Card Debt Debt Couns…" at bounding box center [105, 306] width 171 height 17
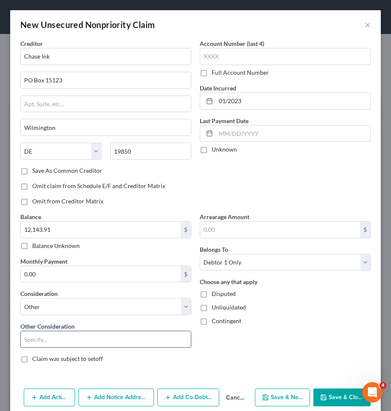
click at [89, 343] on input "text" at bounding box center [106, 339] width 170 height 16
type input "Business credit card"
click at [278, 397] on button "Save & New" at bounding box center [282, 397] width 55 height 18
select select "0"
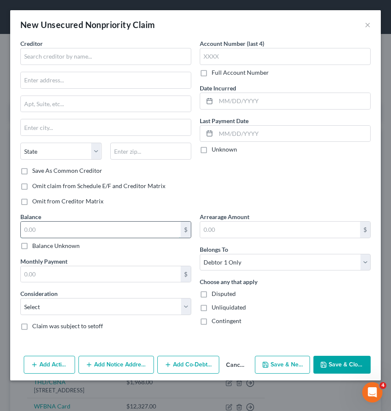
click at [154, 229] on input "text" at bounding box center [101, 230] width 160 height 16
type input "21,119.97"
click at [132, 298] on select "Select Cable / Satellite Services Collection Agency Credit Card Debt Debt Couns…" at bounding box center [105, 306] width 171 height 17
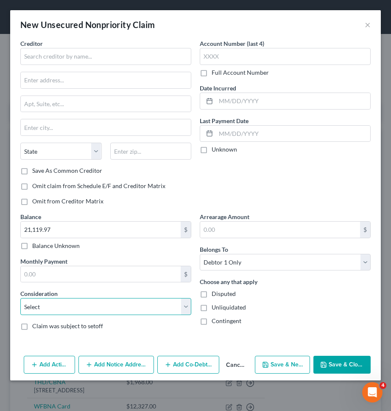
select select "14"
click at [20, 298] on select "Select Cable / Satellite Services Collection Agency Credit Card Debt Debt Couns…" at bounding box center [105, 306] width 171 height 17
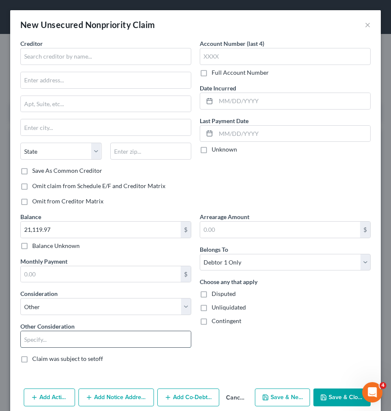
click at [115, 342] on input "text" at bounding box center [106, 339] width 170 height 16
type input "Business credit card"
click at [261, 104] on input "text" at bounding box center [293, 101] width 154 height 16
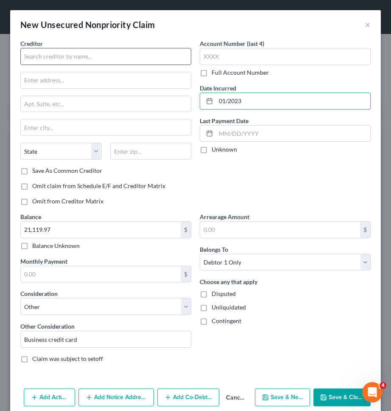
type input "01/2023"
click at [123, 56] on input "text" at bounding box center [105, 56] width 171 height 17
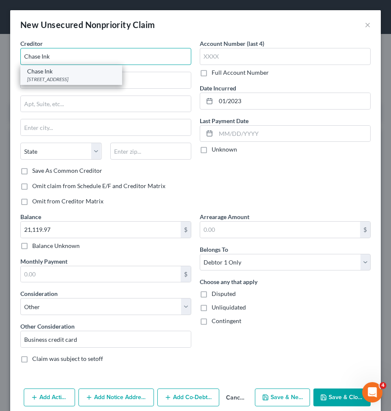
type input "Chase Ink"
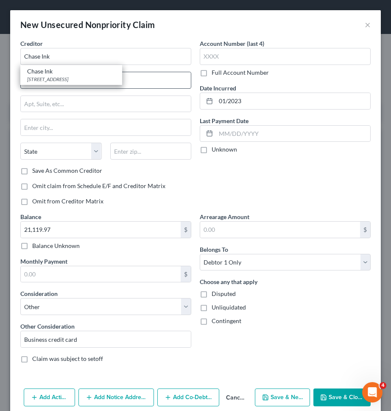
click at [87, 75] on div "Chase Ink PO Box 15123, Wilmington, DE 19850" at bounding box center [71, 75] width 102 height 20
type input "PO Box 15123"
type input "Wilmington"
select select "7"
type input "19850"
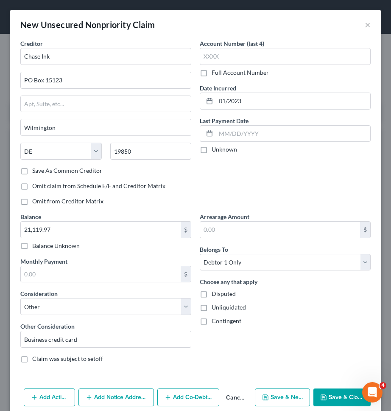
scroll to position [12, 0]
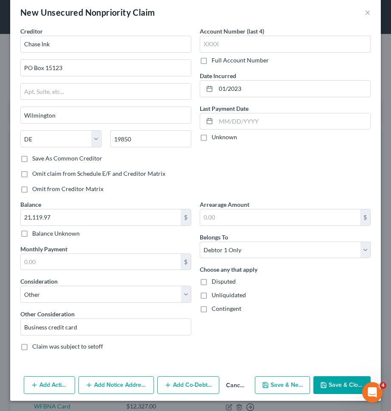
click at [335, 393] on button "Save & Close" at bounding box center [342, 385] width 57 height 18
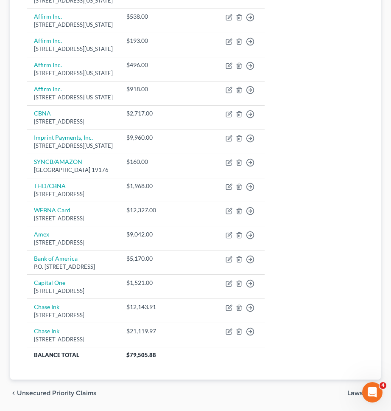
scroll to position [204, 0]
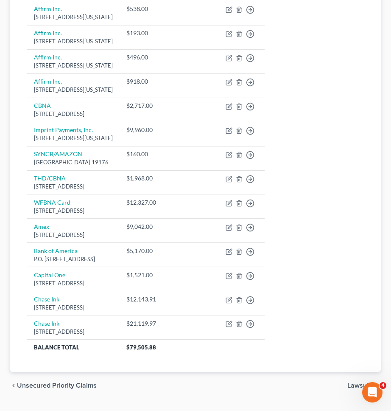
click at [79, 382] on span "Unsecured Priority Claims" at bounding box center [57, 385] width 80 height 7
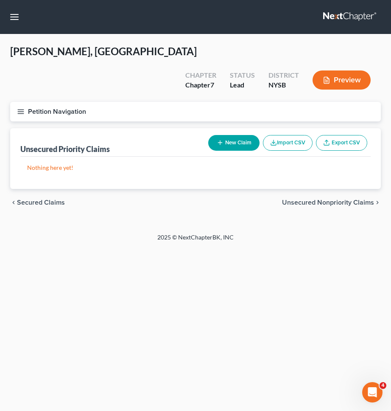
click at [241, 135] on button "New Claim" at bounding box center [233, 143] width 51 height 16
select select "0"
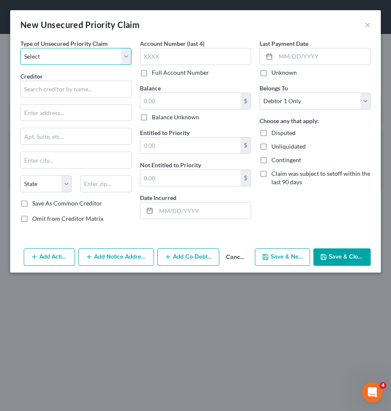
click at [90, 61] on select "Select Taxes & Other Government Units Domestic Support Obligations Extensions o…" at bounding box center [75, 56] width 111 height 17
click at [90, 67] on div "Type of Unsecured Priority Claim * Select Taxes & Other Government Units Domest…" at bounding box center [76, 134] width 120 height 191
click at [97, 57] on select "Select Taxes & Other Government Units Domestic Support Obligations Extensions o…" at bounding box center [75, 56] width 111 height 17
select select "0"
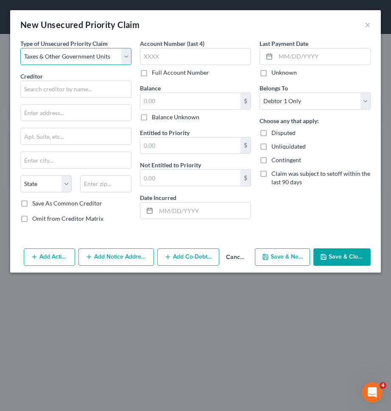
click at [20, 48] on select "Select Taxes & Other Government Units Domestic Support Obligations Extensions o…" at bounding box center [75, 56] width 111 height 17
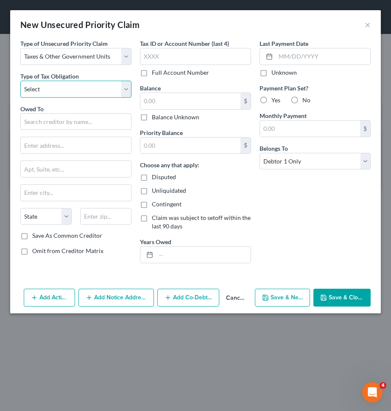
click at [78, 85] on select "Select Federal City State Franchise Tax Board Other" at bounding box center [75, 89] width 111 height 17
select select "0"
click at [20, 81] on select "Select Federal City State Franchise Tax Board Other" at bounding box center [75, 89] width 111 height 17
click at [69, 123] on input "text" at bounding box center [75, 121] width 111 height 17
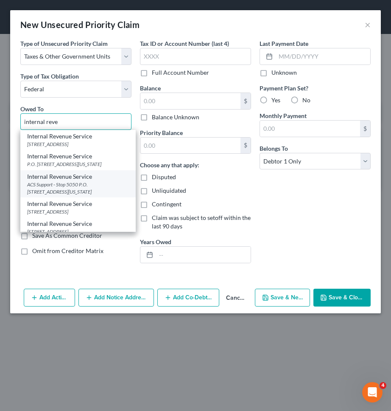
scroll to position [25, 0]
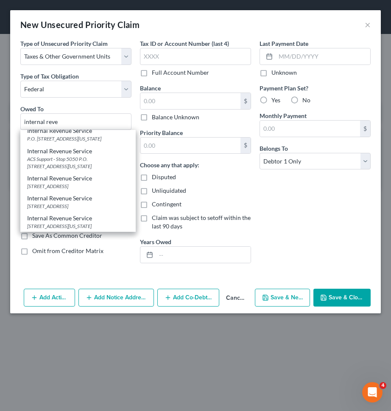
click at [54, 199] on div "Internal Revenue Service" at bounding box center [78, 198] width 102 height 8
type input "Internal Revenue Service"
type input "PO Box 7346"
type input "Philadelphia"
select select "39"
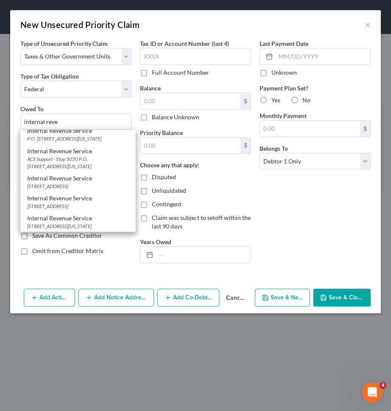
type input "19101"
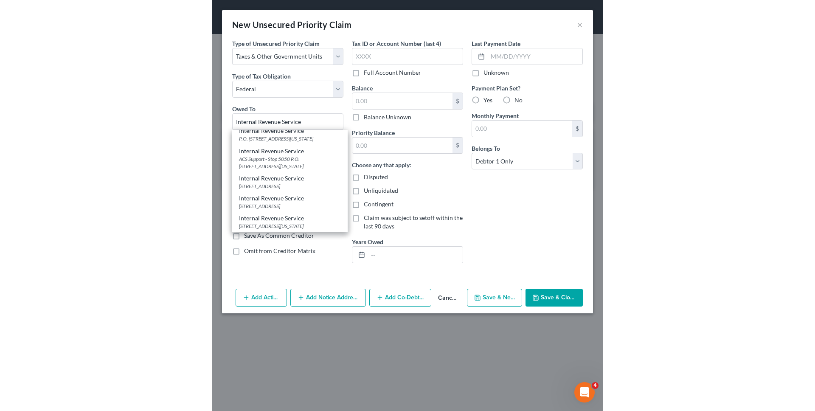
scroll to position [0, 0]
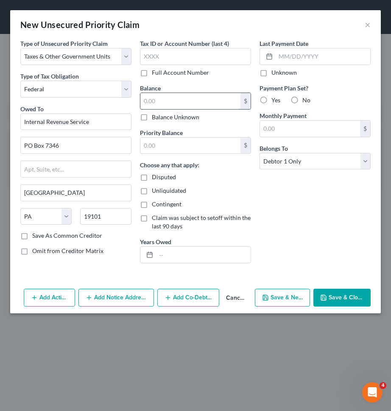
click at [167, 105] on input "text" at bounding box center [190, 101] width 100 height 16
type input "2,987"
click at [178, 145] on input "text" at bounding box center [190, 145] width 100 height 16
paste input "2,987"
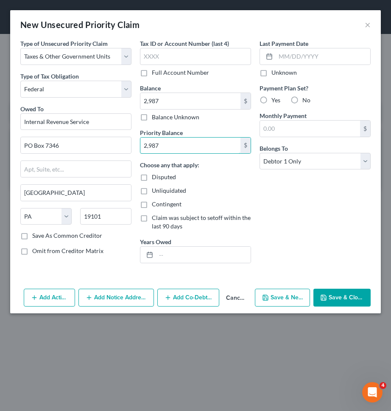
type input "2,987"
click at [185, 267] on div "Tax ID or Account Number (last 4) Full Account Number Balance 2,987.00 $ Balanc…" at bounding box center [196, 154] width 120 height 231
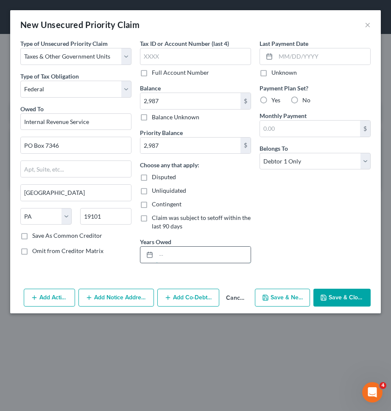
click at [187, 254] on input "text" at bounding box center [203, 255] width 95 height 16
type input "01/01/2024-12/31/2024"
click at [288, 297] on button "Save & New" at bounding box center [282, 298] width 55 height 18
select select "0"
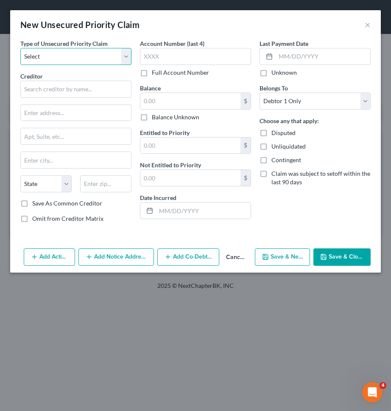
click at [72, 63] on select "Select Taxes & Other Government Units Domestic Support Obligations Extensions o…" at bounding box center [75, 56] width 111 height 17
select select "0"
click at [20, 48] on select "Select Taxes & Other Government Units Domestic Support Obligations Extensions o…" at bounding box center [75, 56] width 111 height 17
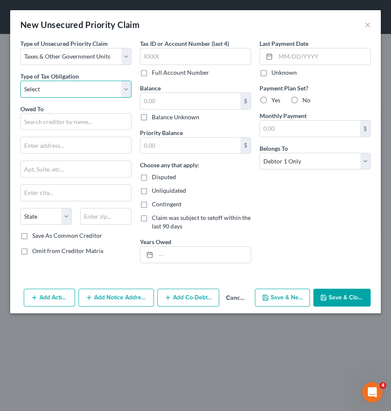
click at [67, 88] on select "Select Federal City State Franchise Tax Board Other" at bounding box center [75, 89] width 111 height 17
select select "2"
click at [20, 81] on select "Select Federal City State Franchise Tax Board Other" at bounding box center [75, 89] width 111 height 17
click at [56, 125] on input "text" at bounding box center [75, 121] width 111 height 17
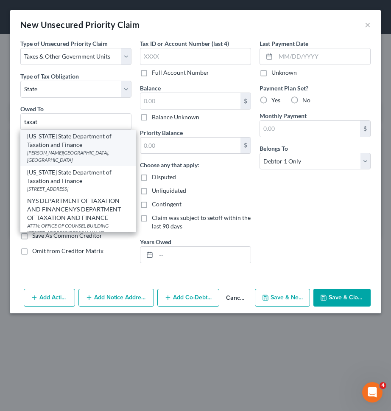
click at [53, 140] on div "New York State Department of Taxation and Finance" at bounding box center [78, 140] width 102 height 17
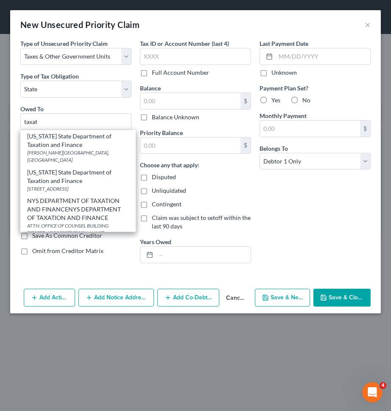
type input "New York State Department of Taxation and Finance"
type input "W.A. Harriman Campus"
type input "Albany"
select select "35"
type input "12227"
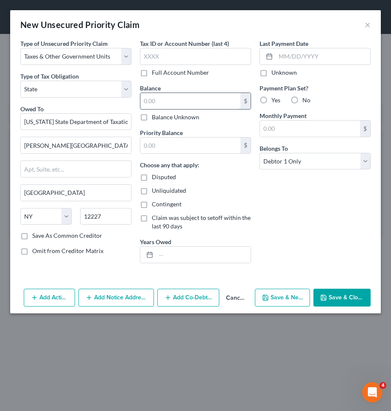
click at [172, 102] on input "text" at bounding box center [190, 101] width 100 height 16
type input "576"
click at [177, 141] on input "text" at bounding box center [190, 145] width 100 height 16
paste input "576"
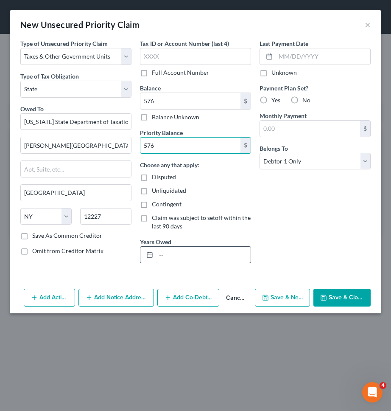
type input "576"
click at [173, 251] on input "text" at bounding box center [203, 255] width 95 height 16
type input "01/01/2024-12/31/2024"
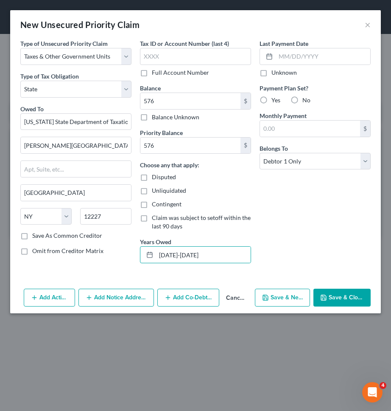
click at [335, 297] on button "Save & Close" at bounding box center [342, 298] width 57 height 18
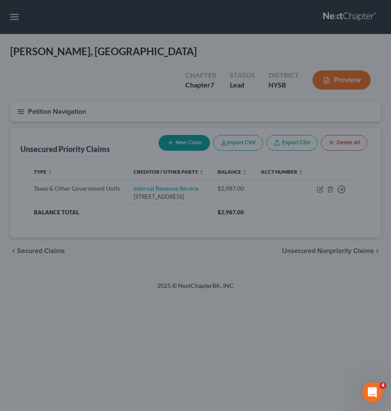
type input "576.00"
type input "0.00"
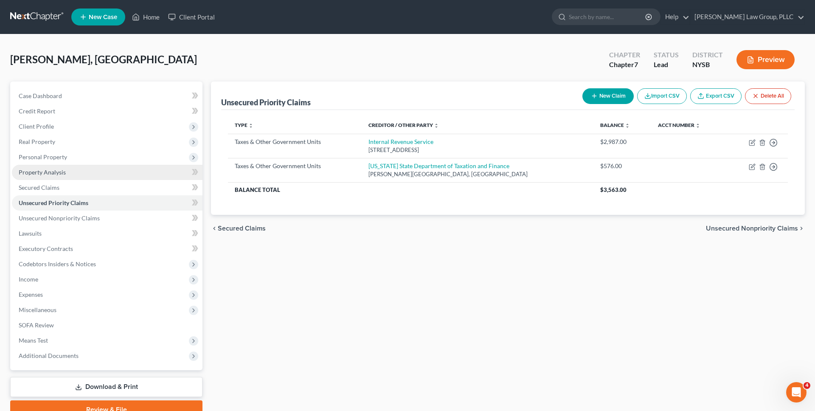
click at [102, 174] on link "Property Analysis" at bounding box center [107, 172] width 191 height 15
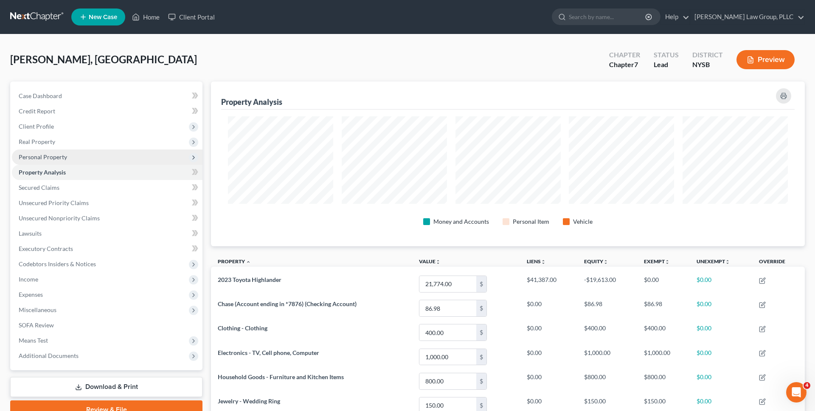
click at [103, 161] on span "Personal Property" at bounding box center [107, 156] width 191 height 15
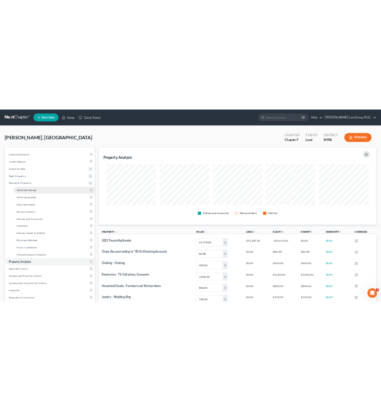
scroll to position [165, 594]
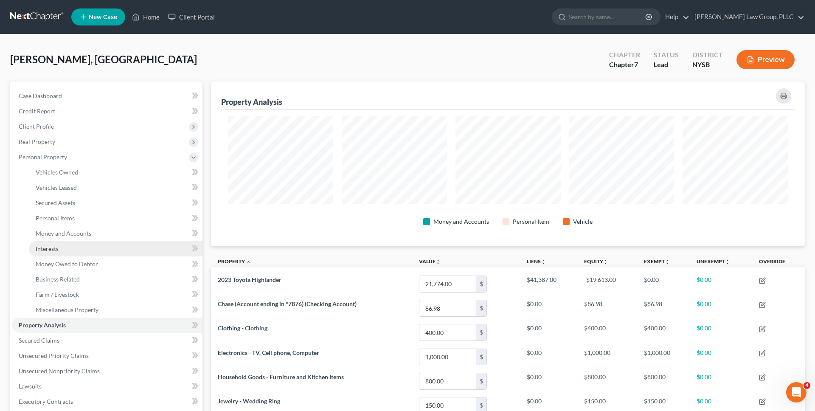
click at [98, 246] on link "Interests" at bounding box center [116, 248] width 174 height 15
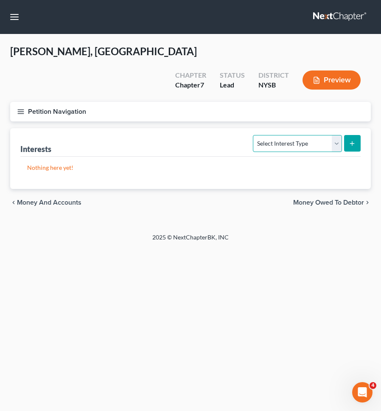
click at [322, 135] on select "Select Interest Type 401K Annuity Bond Education IRA Government Bond Government…" at bounding box center [297, 143] width 89 height 17
select select "unincorporated_business"
click at [254, 135] on select "Select Interest Type 401K Annuity Bond Education IRA Government Bond Government…" at bounding box center [297, 143] width 89 height 17
click at [340, 135] on select "Select Interest Type 401K Annuity Bond Education IRA Government Bond Government…" at bounding box center [297, 143] width 89 height 17
click at [254, 135] on select "Select Interest Type 401K Annuity Bond Education IRA Government Bond Government…" at bounding box center [297, 143] width 89 height 17
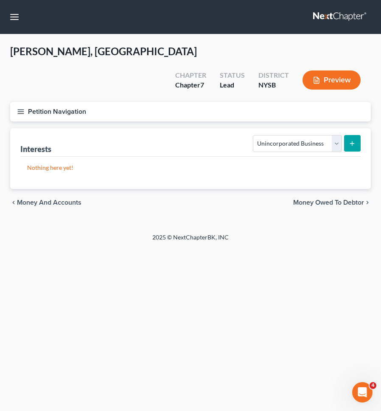
click at [357, 135] on button "submit" at bounding box center [352, 143] width 17 height 17
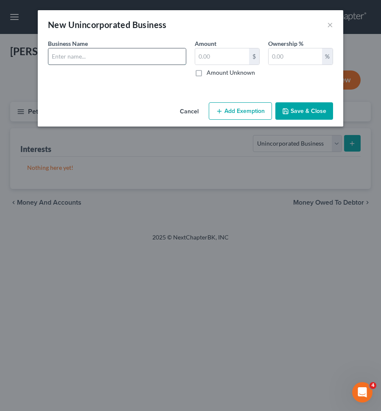
click at [169, 55] on input "text" at bounding box center [116, 56] width 137 height 16
type input "SMAB CONSULTING LLC"
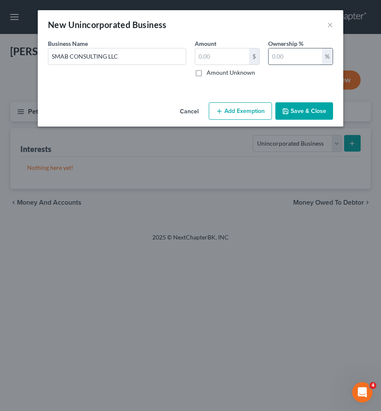
click at [289, 53] on input "text" at bounding box center [295, 56] width 53 height 16
click at [249, 52] on div "$" at bounding box center [254, 56] width 10 height 16
click at [301, 109] on button "Save & Close" at bounding box center [304, 111] width 58 height 18
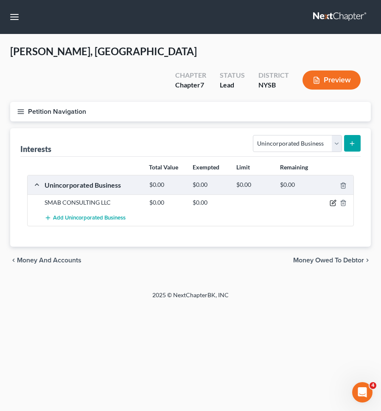
click at [331, 199] on icon "button" at bounding box center [333, 202] width 7 height 7
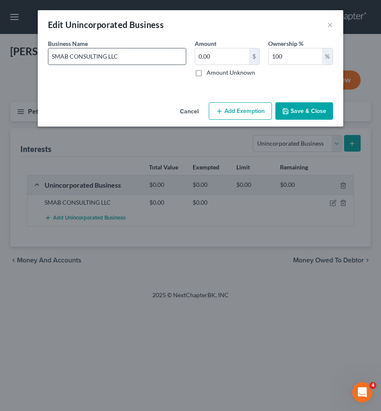
click at [58, 56] on input "SMAB CONSULTING LLC" at bounding box center [116, 56] width 137 height 16
click at [57, 56] on input "SMAB CONSULTING LLC" at bounding box center [116, 56] width 137 height 16
click at [89, 55] on input "Smab CONSULTING LLC" at bounding box center [116, 56] width 137 height 16
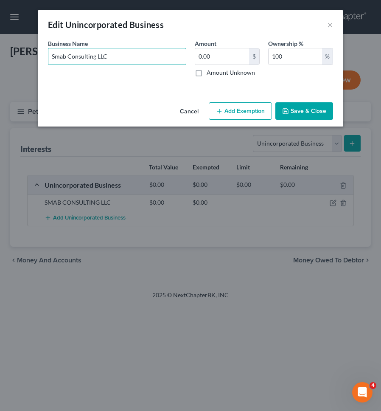
click at [290, 117] on button "Save & Close" at bounding box center [304, 111] width 58 height 18
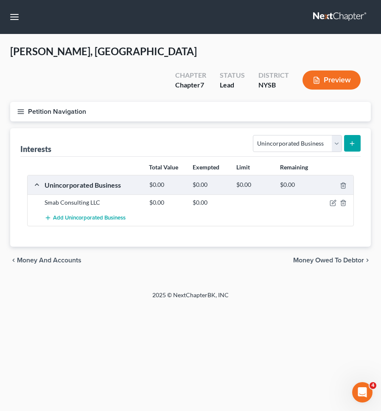
click at [267, 102] on button "Petition Navigation" at bounding box center [190, 112] width 361 height 20
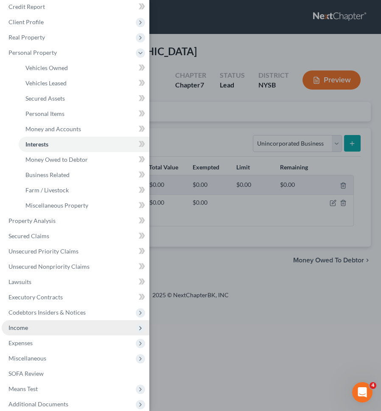
scroll to position [58, 0]
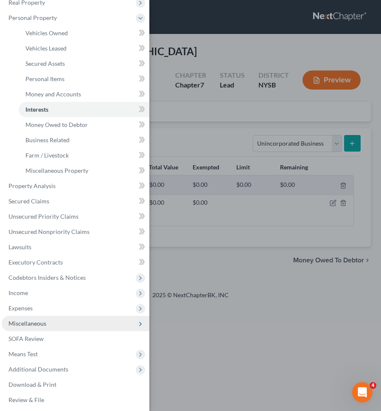
click at [75, 322] on span "Miscellaneous" at bounding box center [76, 323] width 148 height 15
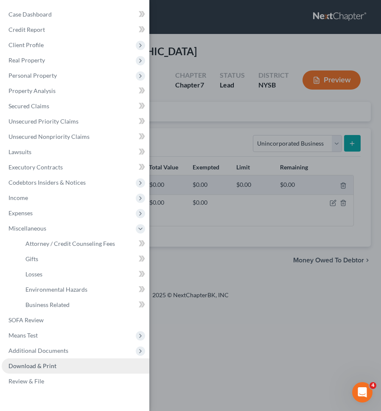
scroll to position [0, 0]
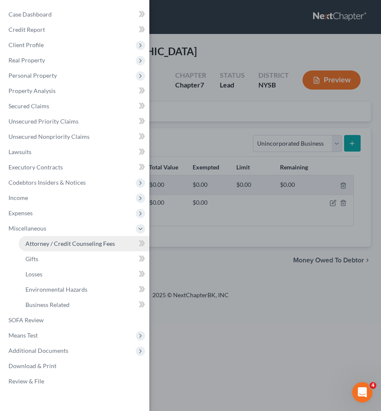
click at [90, 244] on span "Attorney / Credit Counseling Fees" at bounding box center [70, 243] width 90 height 7
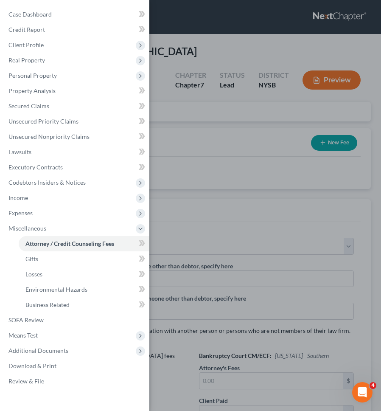
click at [205, 206] on div "Case Dashboard Payments Invoices Payments Payments Credit Report Client Profile" at bounding box center [190, 205] width 381 height 411
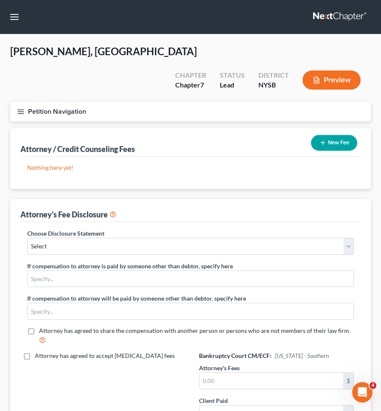
click at [333, 135] on button "New Fee" at bounding box center [334, 143] width 46 height 16
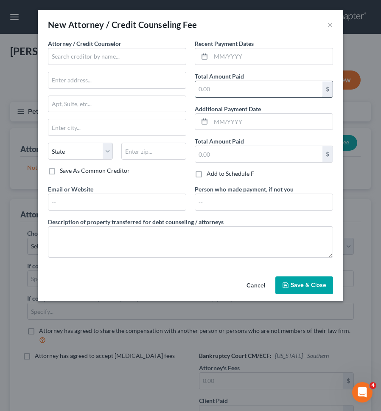
click at [239, 90] on input "text" at bounding box center [258, 89] width 127 height 16
click at [248, 58] on input "text" at bounding box center [272, 56] width 122 height 16
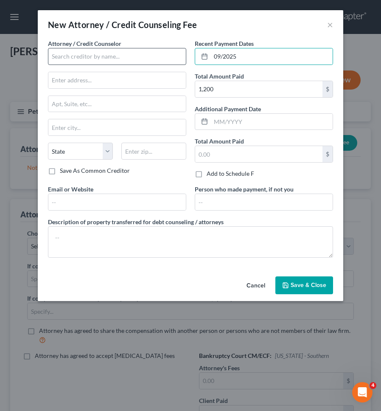
click at [171, 66] on div "Attorney / Credit Counselor * State AL AK AR AZ CA CO CT DE DC FL GA GU HI ID I…" at bounding box center [117, 102] width 138 height 127
click at [165, 56] on input "text" at bounding box center [117, 56] width 138 height 17
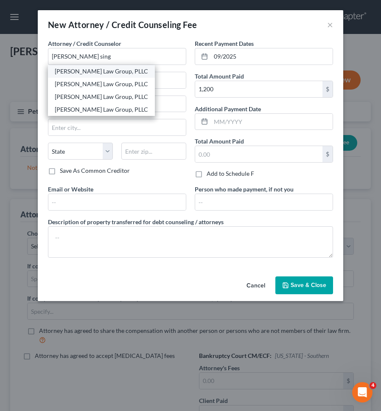
click at [89, 69] on div "[PERSON_NAME] Law Group, PLLC" at bounding box center [101, 71] width 93 height 8
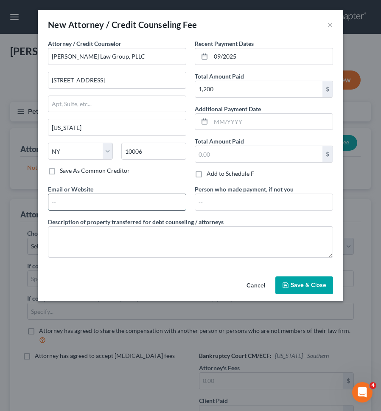
click at [117, 199] on input "text" at bounding box center [116, 202] width 137 height 16
click at [287, 283] on icon "button" at bounding box center [285, 285] width 7 height 7
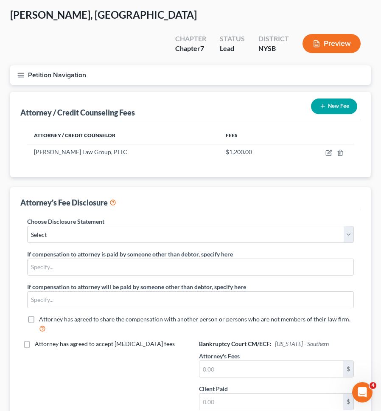
scroll to position [92, 0]
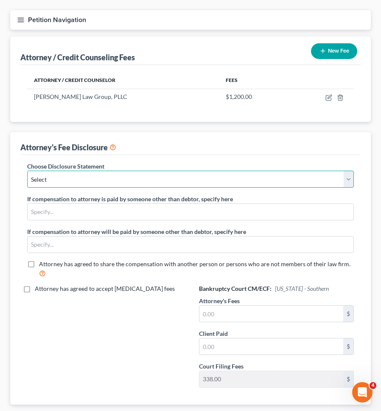
click at [266, 171] on select "Select Managing Partner" at bounding box center [190, 179] width 327 height 17
click at [27, 171] on select "Select Managing Partner" at bounding box center [190, 179] width 327 height 17
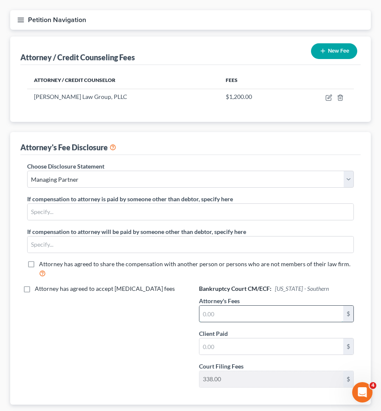
click at [264, 306] on input "text" at bounding box center [271, 314] width 144 height 16
click at [264, 338] on input "text" at bounding box center [271, 346] width 144 height 16
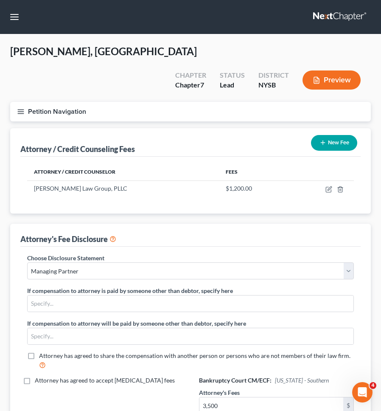
scroll to position [116, 0]
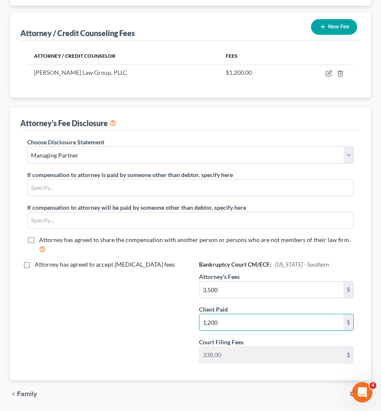
click at [352, 390] on span "Gifts" at bounding box center [357, 393] width 14 height 7
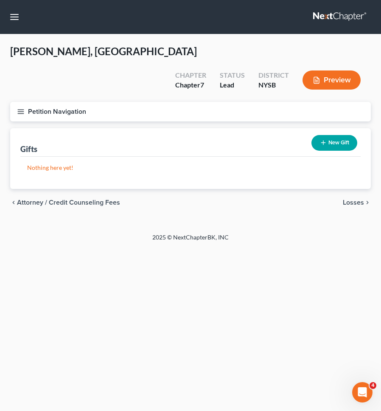
click at [368, 199] on icon "chevron_right" at bounding box center [367, 202] width 7 height 7
click at [361, 199] on span "Environmental Hazards" at bounding box center [328, 202] width 71 height 7
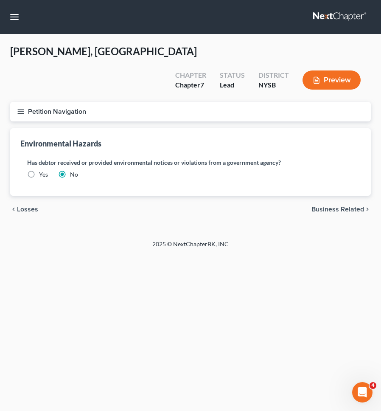
click at [352, 206] on span "Business Related" at bounding box center [337, 209] width 53 height 7
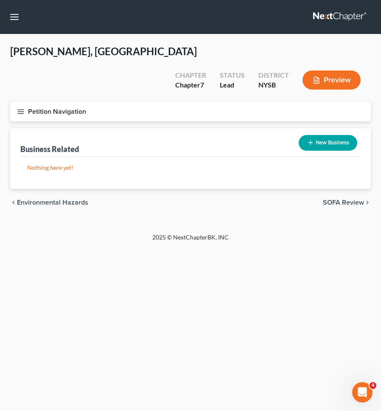
click at [325, 135] on button "New Business" at bounding box center [328, 143] width 59 height 16
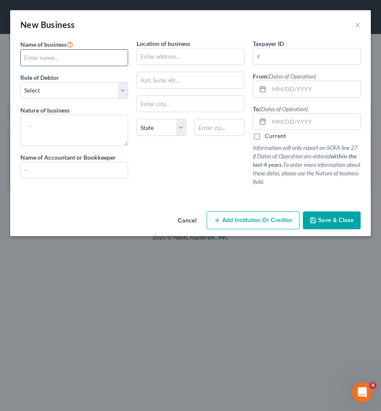
click at [82, 54] on input "text" at bounding box center [74, 58] width 107 height 16
click at [95, 90] on select "Select A member of a limited liability company (LLC) or limited liability partn…" at bounding box center [74, 90] width 108 height 17
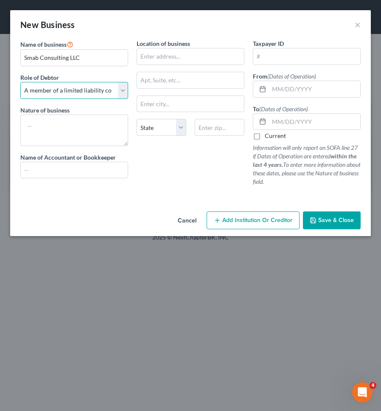
click at [20, 82] on select "Select A member of a limited liability company (LLC) or limited liability partn…" at bounding box center [74, 90] width 108 height 17
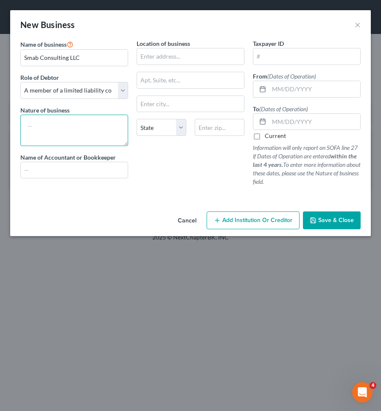
click at [92, 122] on textarea at bounding box center [74, 130] width 108 height 31
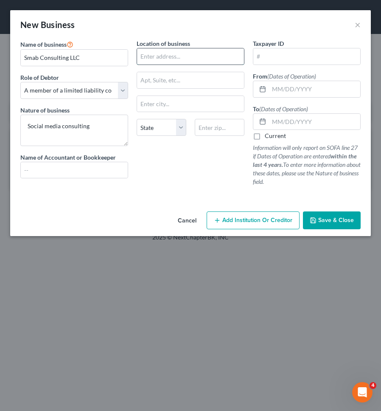
click at [221, 62] on input "text" at bounding box center [190, 56] width 107 height 16
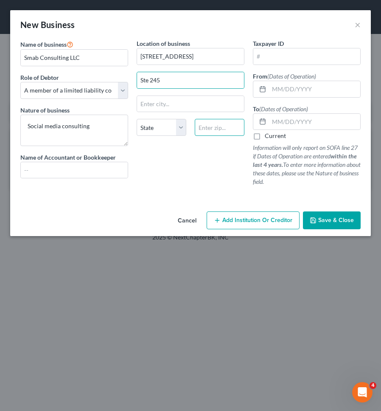
click at [224, 124] on input "text" at bounding box center [220, 127] width 50 height 17
click at [220, 140] on div "State AL AK AR AZ CA CO CT DE DC FL GA GU HI ID IL IN IA KS KY LA ME MD MA MI M…" at bounding box center [190, 131] width 116 height 24
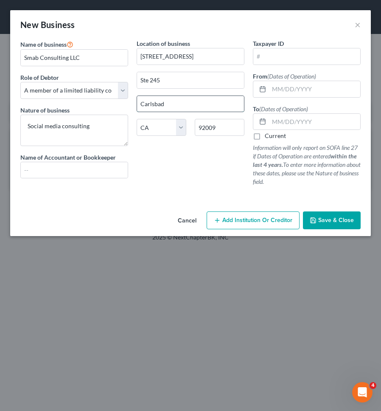
click at [200, 104] on input "Carlsbad" at bounding box center [190, 104] width 107 height 16
click at [227, 131] on input "92009" at bounding box center [220, 127] width 50 height 17
click at [197, 185] on div "Location of business 2232 Dell Range Blvd. Ste 245 Carlsbad State AL AK AR AZ C…" at bounding box center [190, 116] width 116 height 154
click at [285, 50] on input "text" at bounding box center [306, 56] width 107 height 16
click at [289, 90] on input "text" at bounding box center [314, 89] width 91 height 16
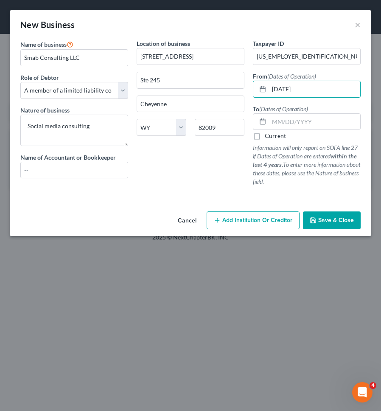
click at [265, 138] on label "Current" at bounding box center [275, 136] width 21 height 8
click at [268, 137] on input "Current" at bounding box center [271, 135] width 6 height 6
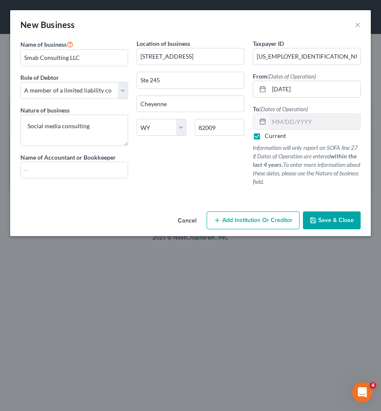
click at [316, 217] on icon "button" at bounding box center [313, 220] width 7 height 7
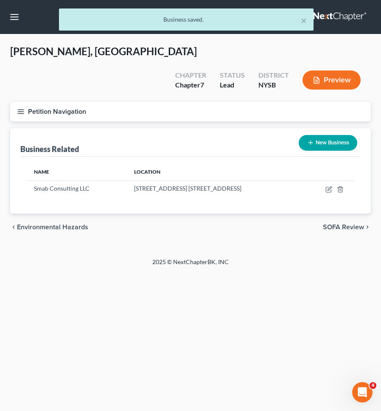
click at [258, 104] on div "Petition Navigation Case Dashboard Payments Invoices Payments Payments Credit R…" at bounding box center [190, 115] width 369 height 26
click at [244, 102] on button "Petition Navigation" at bounding box center [190, 112] width 361 height 20
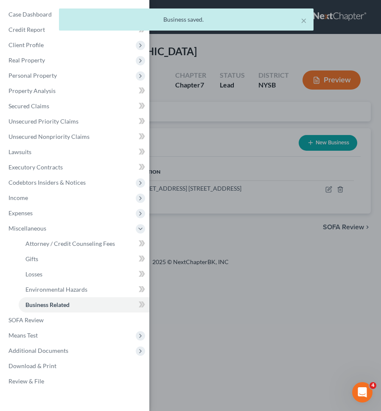
click at [241, 129] on div "Case Dashboard Payments Invoices Payments Payments Credit Report Client Profile" at bounding box center [190, 205] width 381 height 411
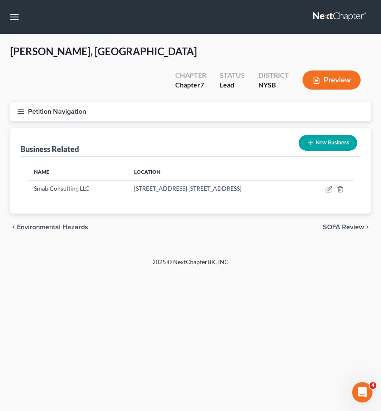
click at [239, 102] on button "Petition Navigation" at bounding box center [190, 112] width 361 height 20
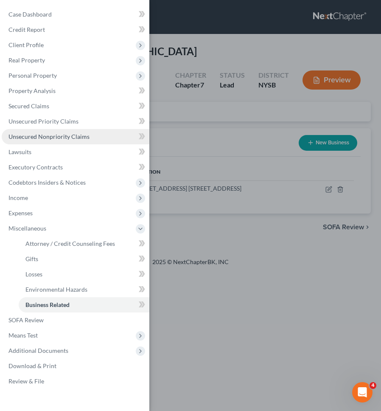
click at [66, 130] on link "Unsecured Nonpriority Claims" at bounding box center [76, 136] width 148 height 15
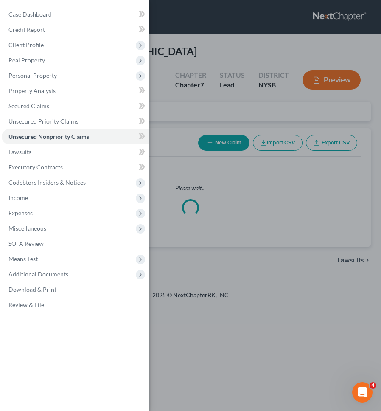
click at [202, 126] on div "Case Dashboard Payments Invoices Payments Payments Credit Report Client Profile" at bounding box center [190, 205] width 381 height 411
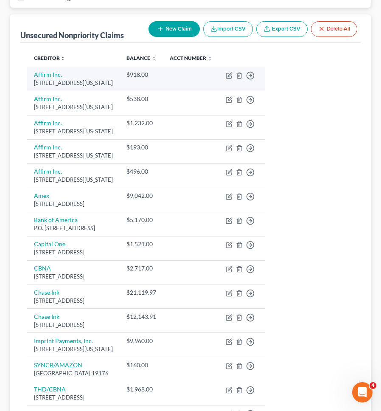
scroll to position [204, 0]
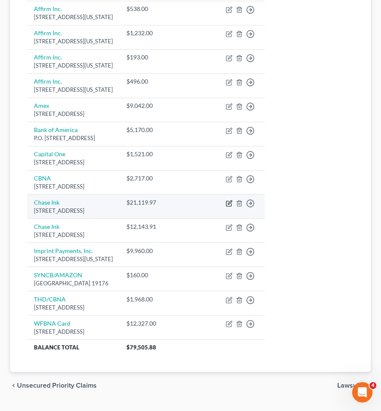
click at [233, 200] on icon "button" at bounding box center [229, 203] width 7 height 7
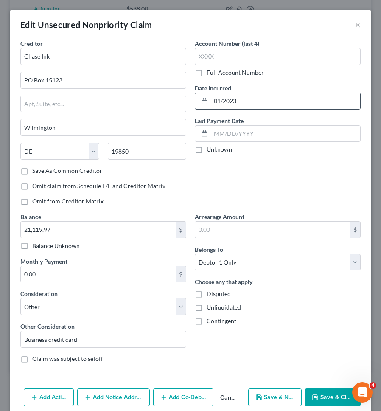
click at [244, 104] on input "01/2023" at bounding box center [285, 101] width 149 height 16
click at [323, 385] on div "Add Action Add Notice Address Add Co-Debtor Cancel Save & New Save & Close" at bounding box center [190, 399] width 361 height 28
click at [323, 392] on button "Save & Close" at bounding box center [333, 397] width 56 height 18
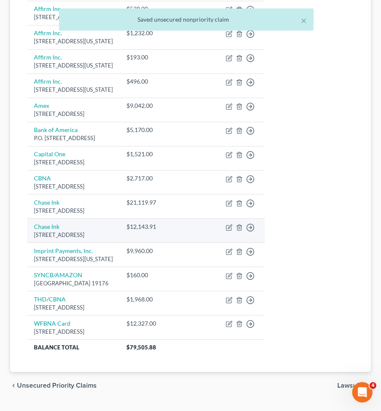
click at [38, 231] on div "PO Box 15123, Wilmington, DE 19850" at bounding box center [73, 235] width 79 height 8
click at [43, 223] on link "Chase Ink" at bounding box center [46, 226] width 25 height 7
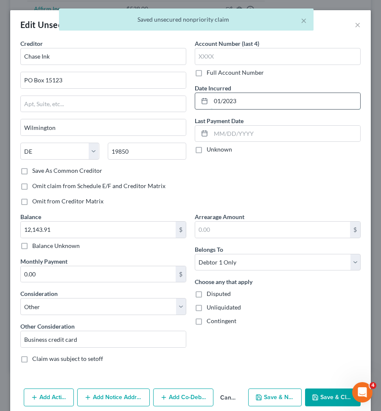
click at [240, 96] on input "01/2023" at bounding box center [285, 101] width 149 height 16
paste input "6/2024"
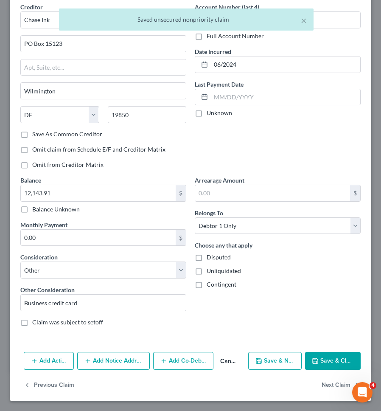
click at [325, 352] on button "Save & Close" at bounding box center [333, 361] width 56 height 18
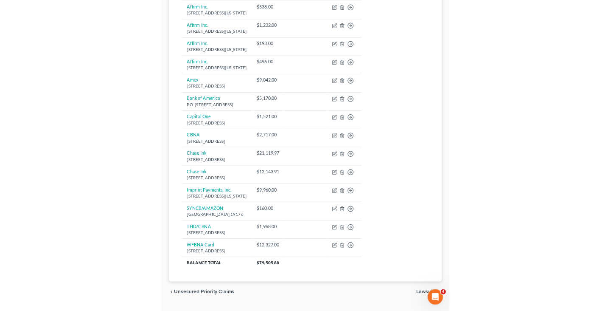
scroll to position [203, 0]
